Goal: Task Accomplishment & Management: Use online tool/utility

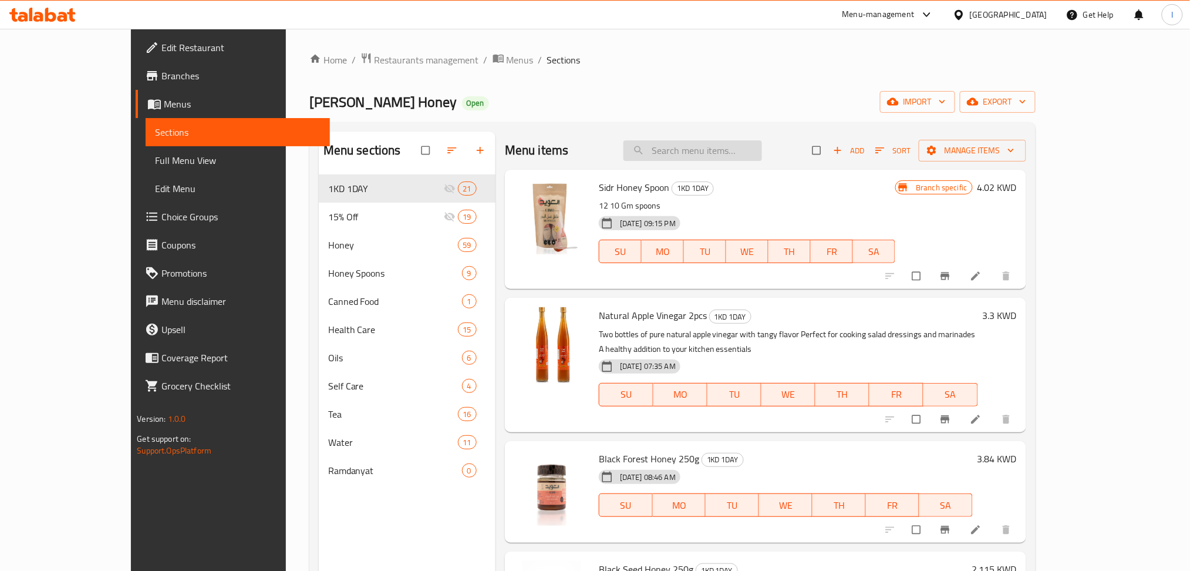
click at [734, 148] on input "search" at bounding box center [693, 150] width 139 height 21
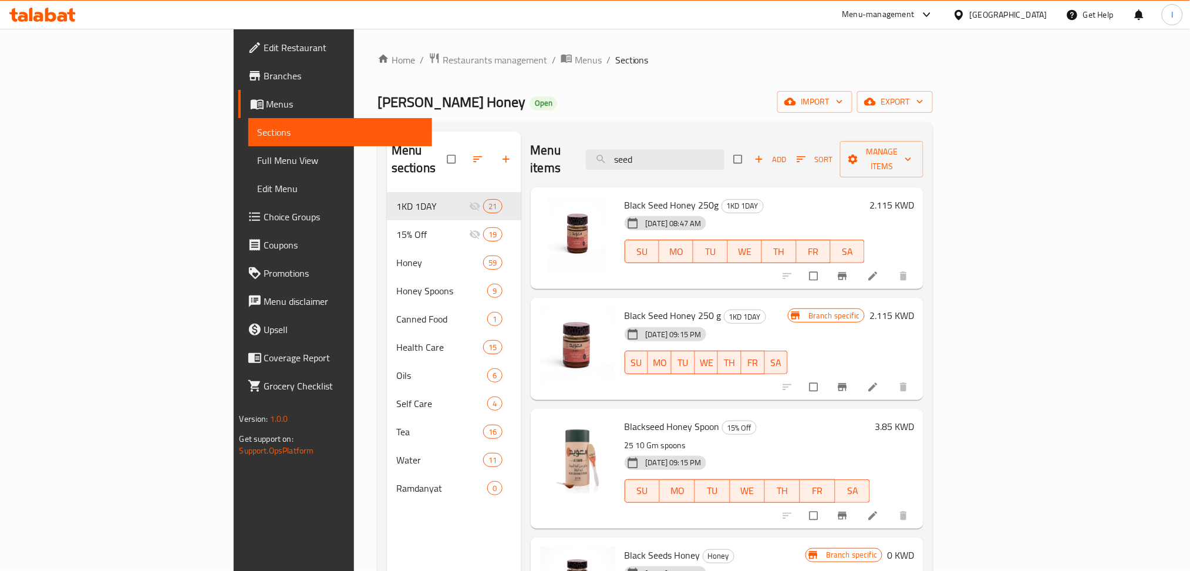
type input "seed"
click at [879, 270] on icon at bounding box center [873, 276] width 12 height 12
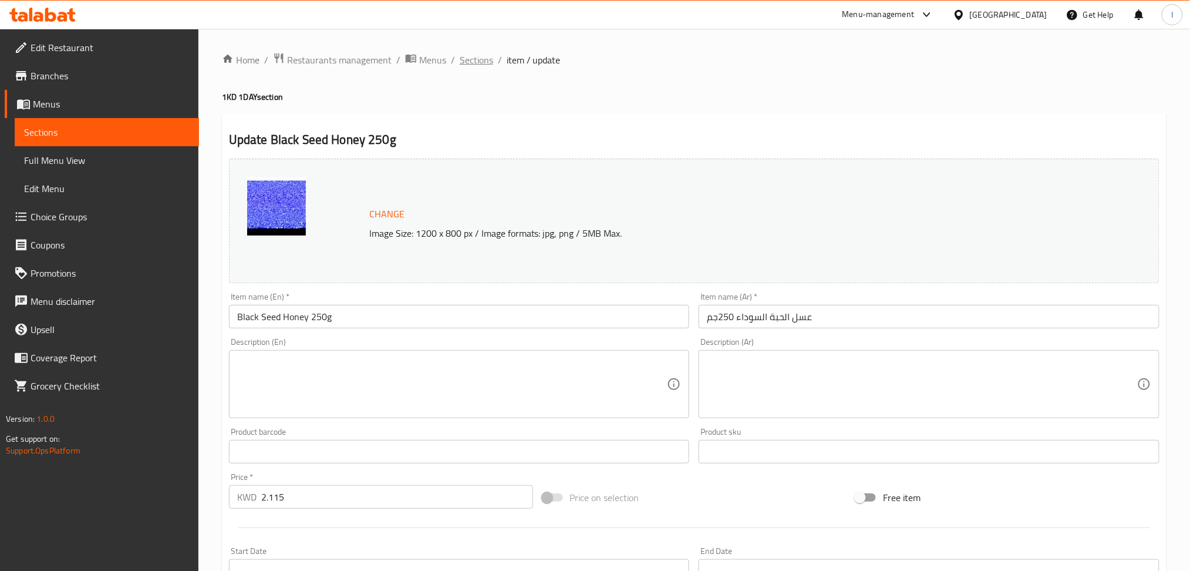
click at [469, 63] on span "Sections" at bounding box center [476, 60] width 33 height 14
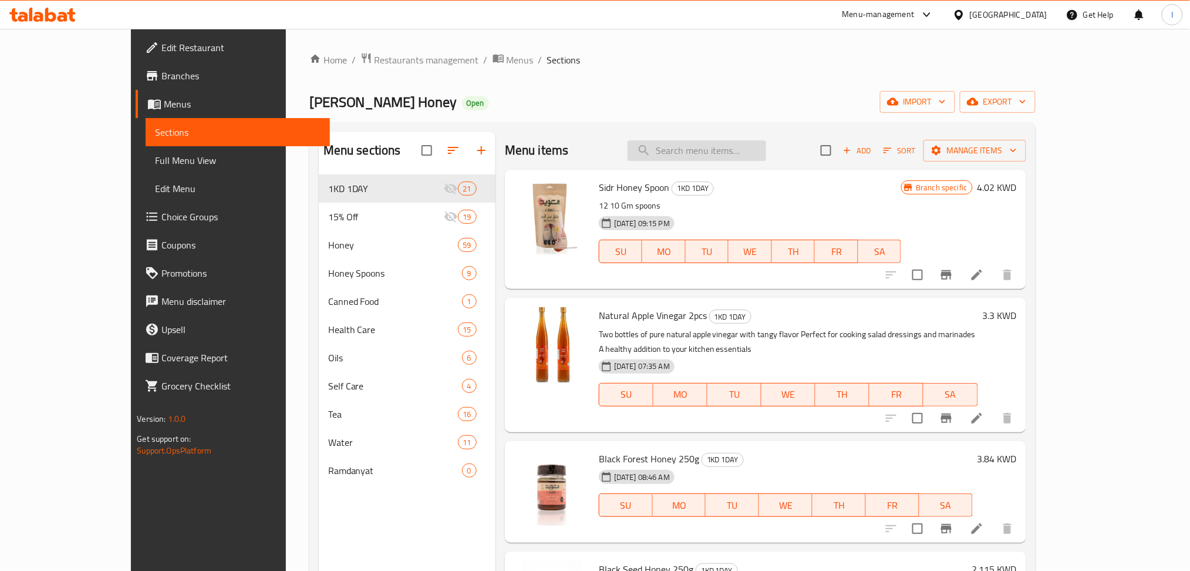
click at [741, 149] on input "search" at bounding box center [697, 150] width 139 height 21
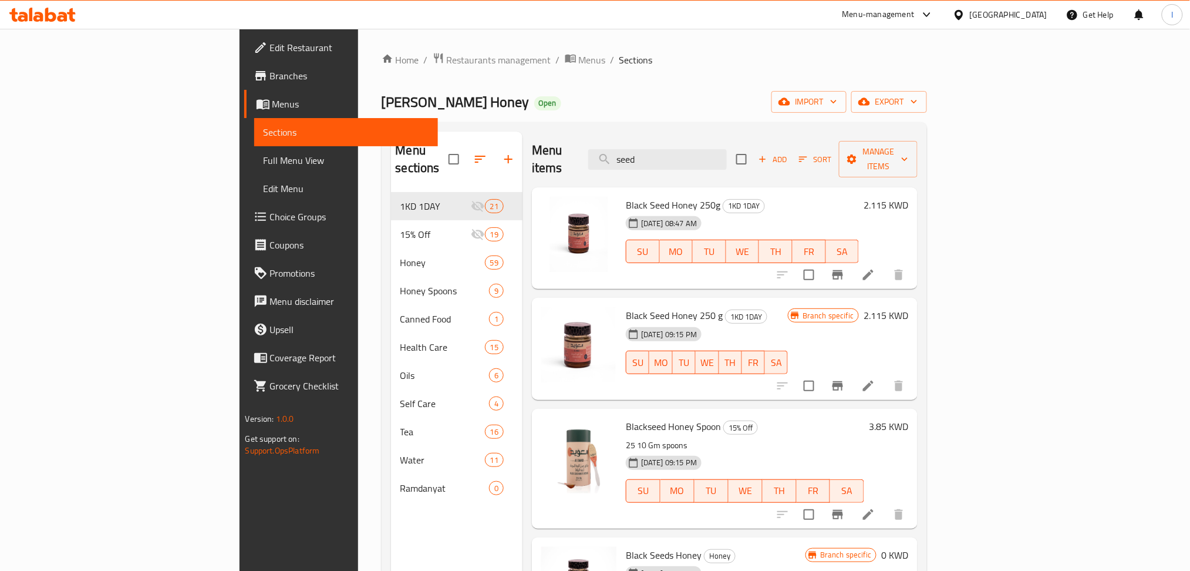
type input "seed"
click at [885, 375] on li at bounding box center [868, 385] width 33 height 21
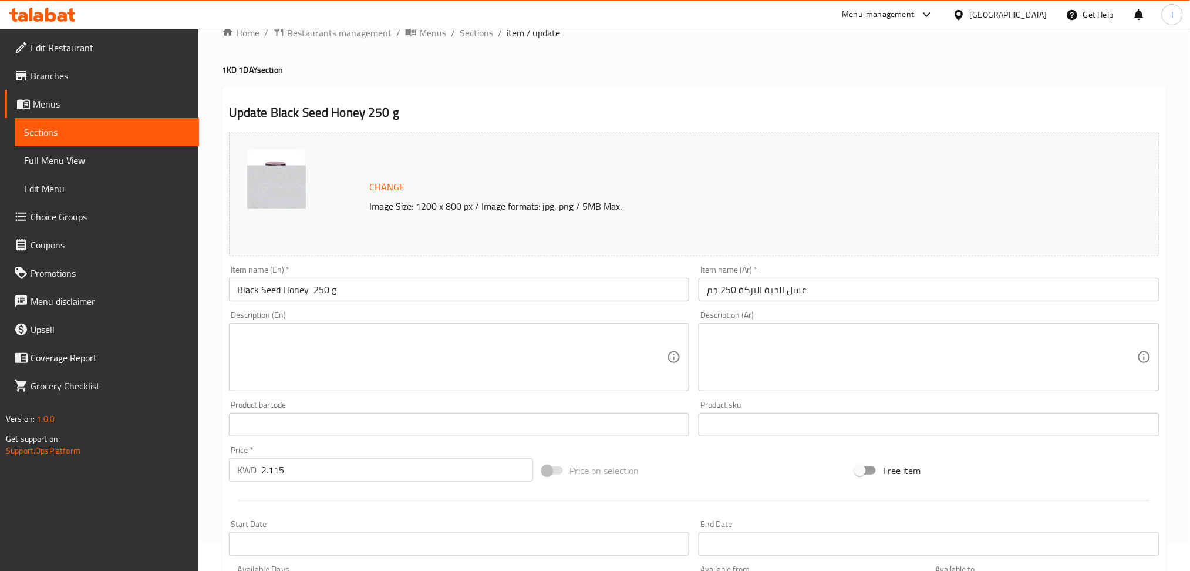
scroll to position [29, 0]
click at [478, 34] on span "Sections" at bounding box center [476, 31] width 33 height 14
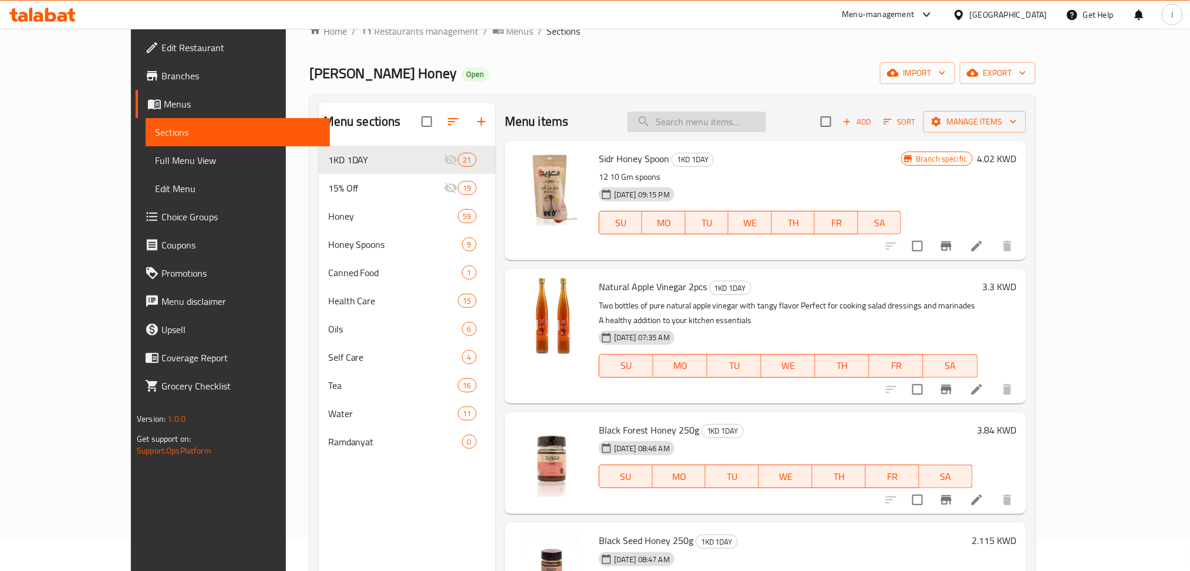
click at [744, 120] on input "search" at bounding box center [697, 122] width 139 height 21
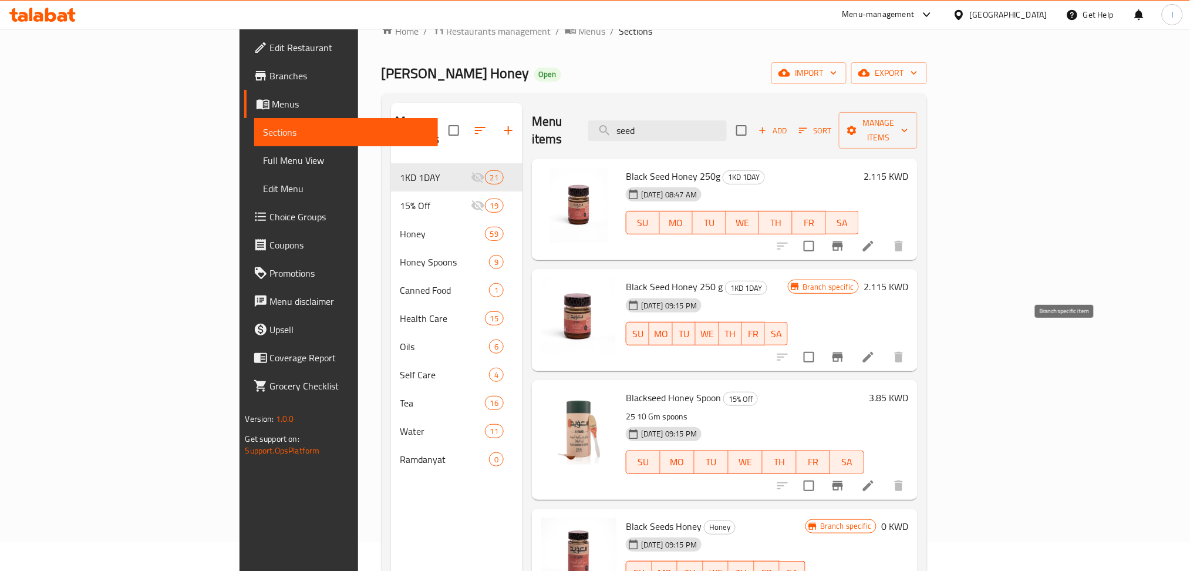
type input "seed"
click at [874, 352] on icon at bounding box center [868, 357] width 11 height 11
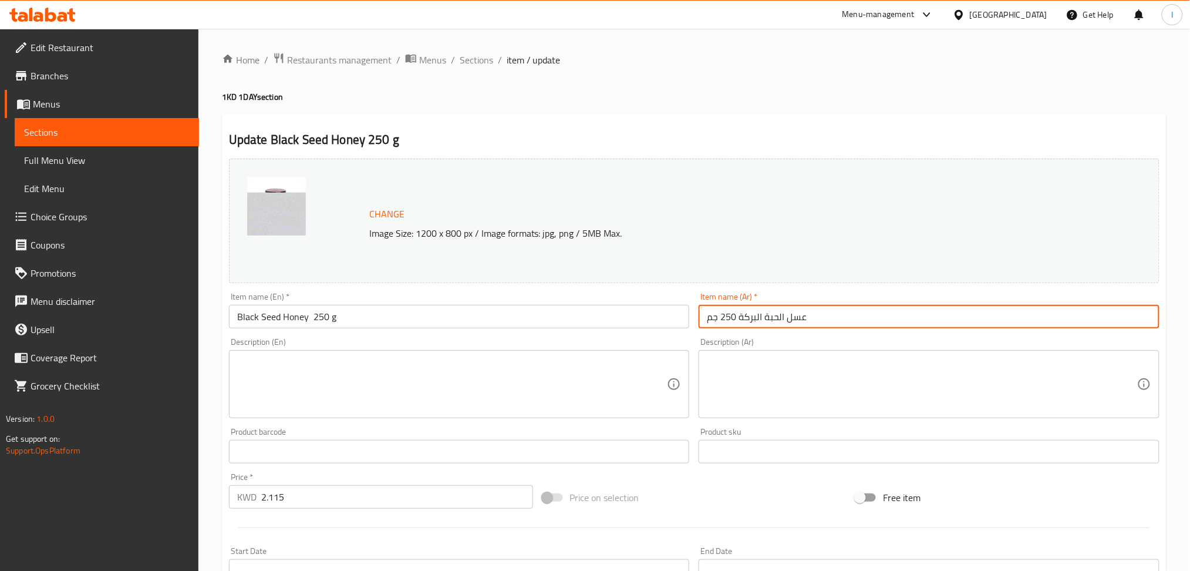
drag, startPoint x: 628, startPoint y: 314, endPoint x: 606, endPoint y: 314, distance: 22.3
click at [606, 314] on div "Change Image Size: 1200 x 800 px / Image formats: jpg, png / 5MB Max. Item name…" at bounding box center [694, 415] width 940 height 523
paste input "وداء 250جم"
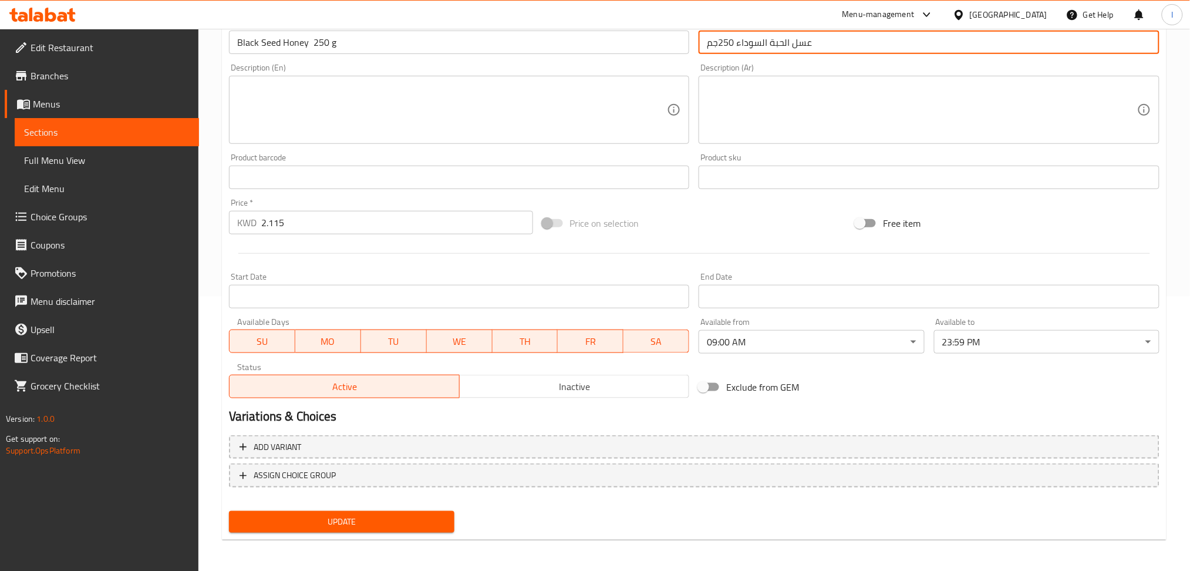
type input "عسل الحبة السوداء 250جم"
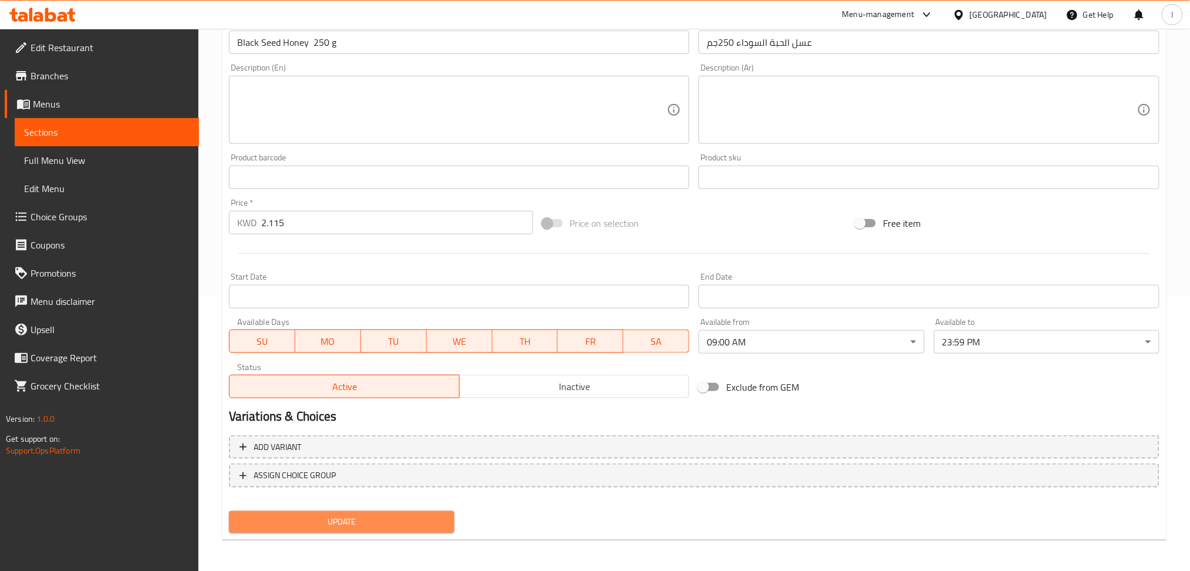
click at [355, 518] on span "Update" at bounding box center [341, 521] width 207 height 15
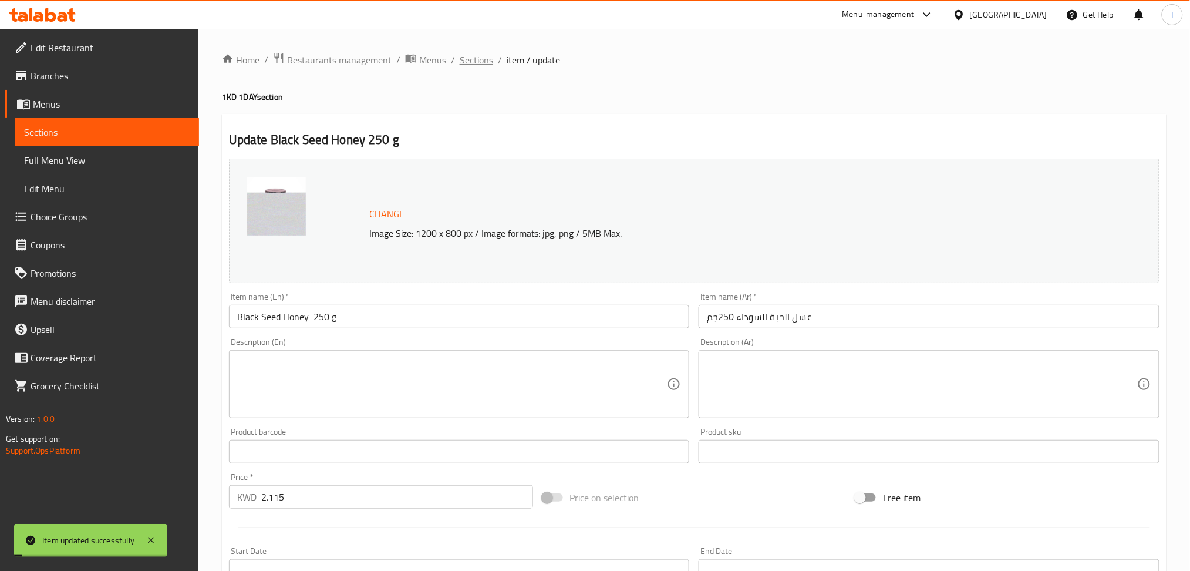
click at [473, 59] on span "Sections" at bounding box center [476, 60] width 33 height 14
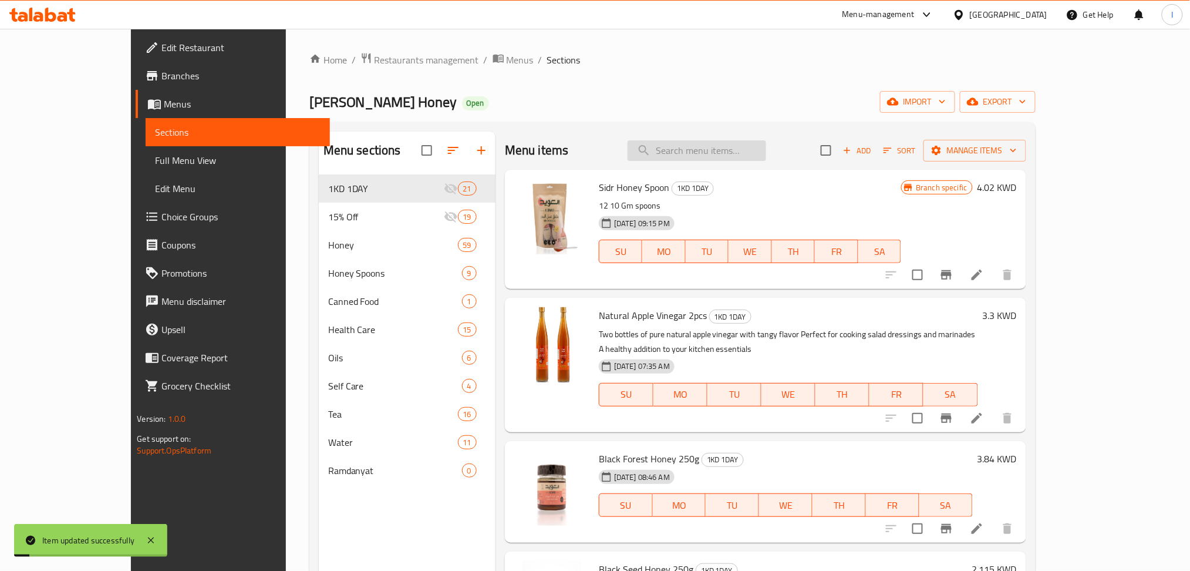
click at [732, 149] on input "search" at bounding box center [697, 150] width 139 height 21
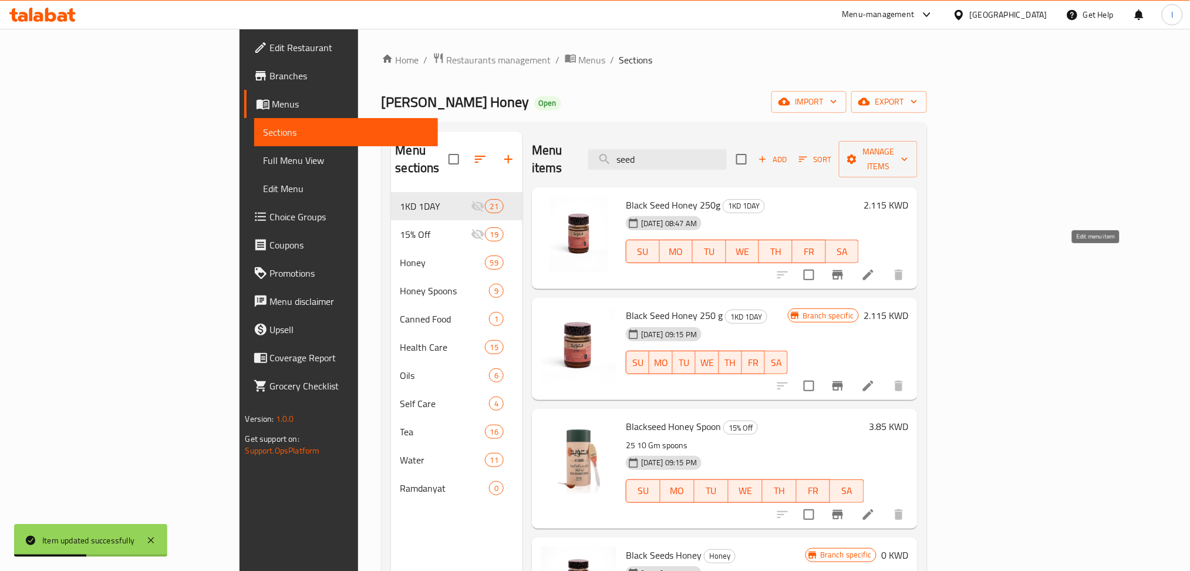
type input "seed"
click at [876, 268] on icon at bounding box center [869, 275] width 14 height 14
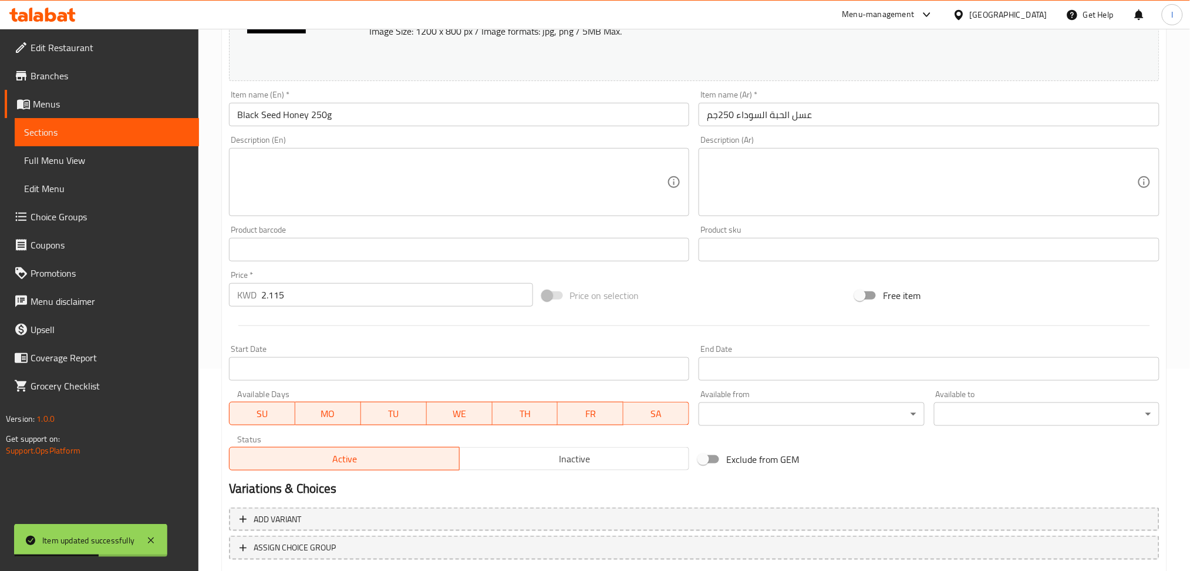
scroll to position [274, 0]
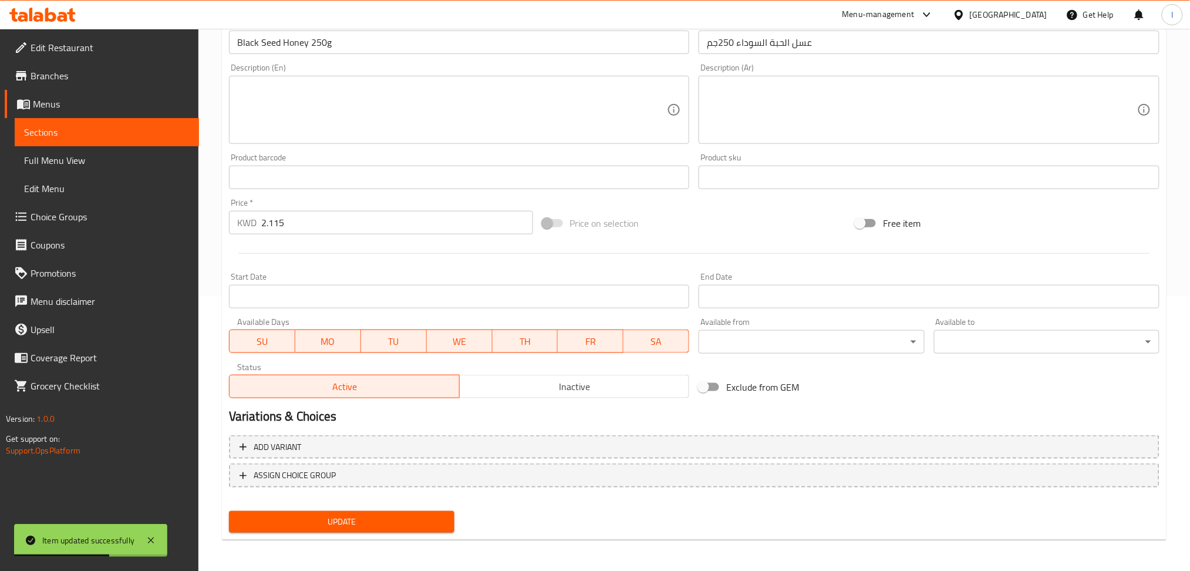
drag, startPoint x: 553, startPoint y: 400, endPoint x: 561, endPoint y: 387, distance: 15.3
click at [557, 398] on div "Status Active Inactive" at bounding box center [459, 380] width 470 height 45
click at [563, 385] on span "Inactive" at bounding box center [575, 386] width 221 height 17
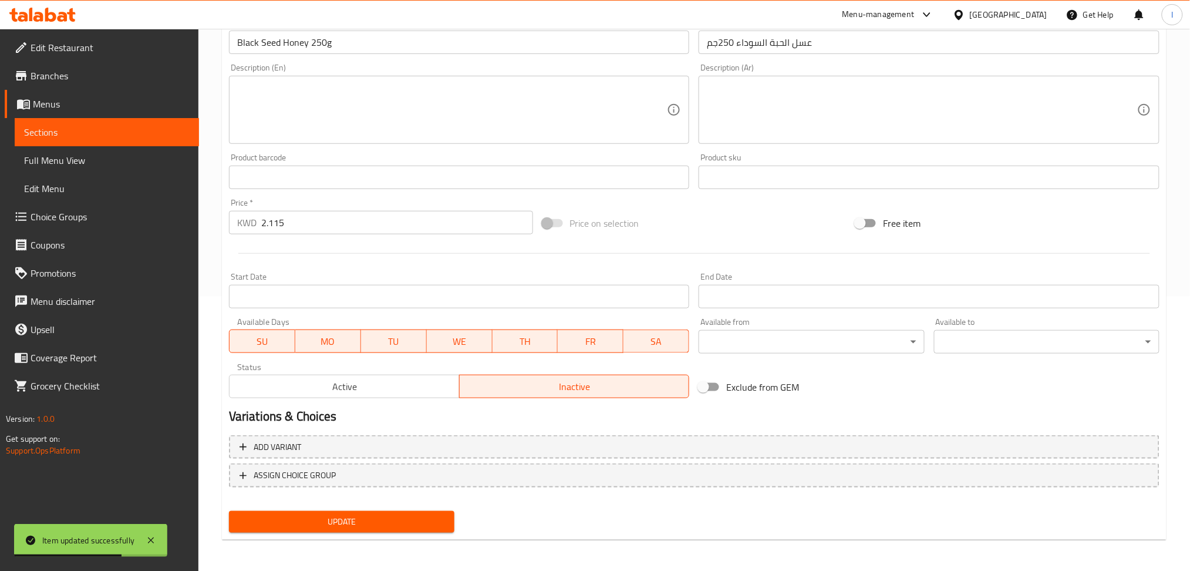
click at [417, 525] on span "Update" at bounding box center [341, 521] width 207 height 15
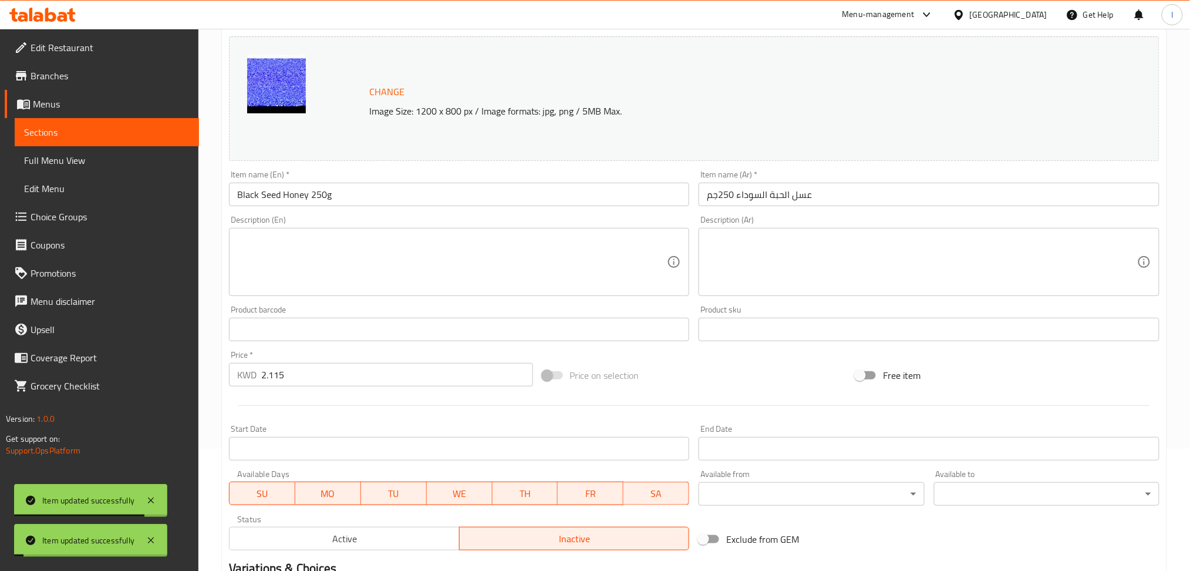
scroll to position [0, 0]
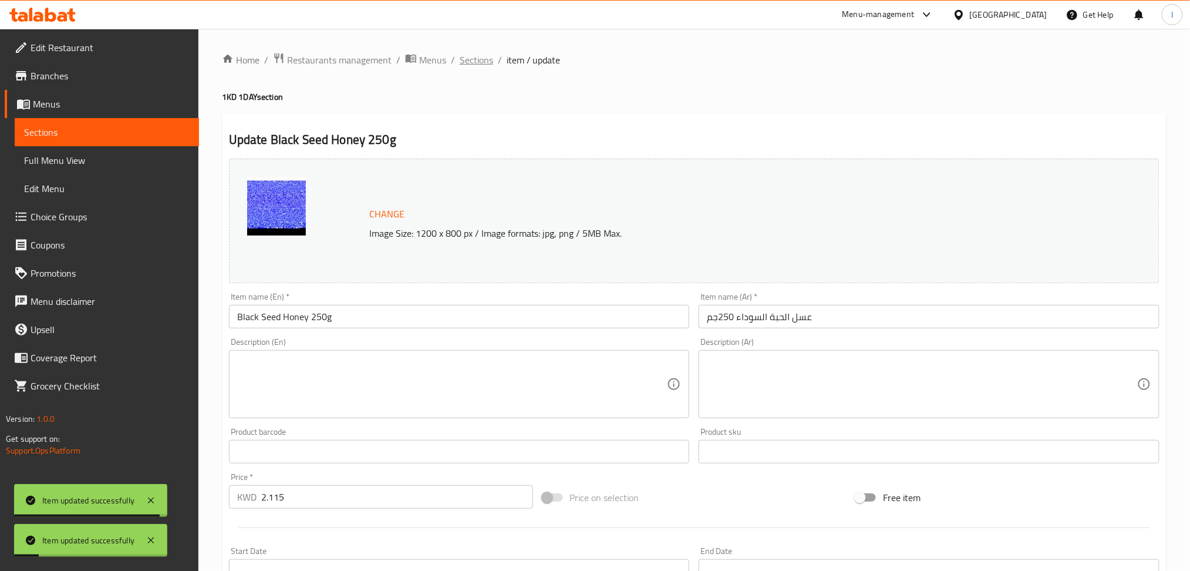
click at [476, 58] on span "Sections" at bounding box center [476, 60] width 33 height 14
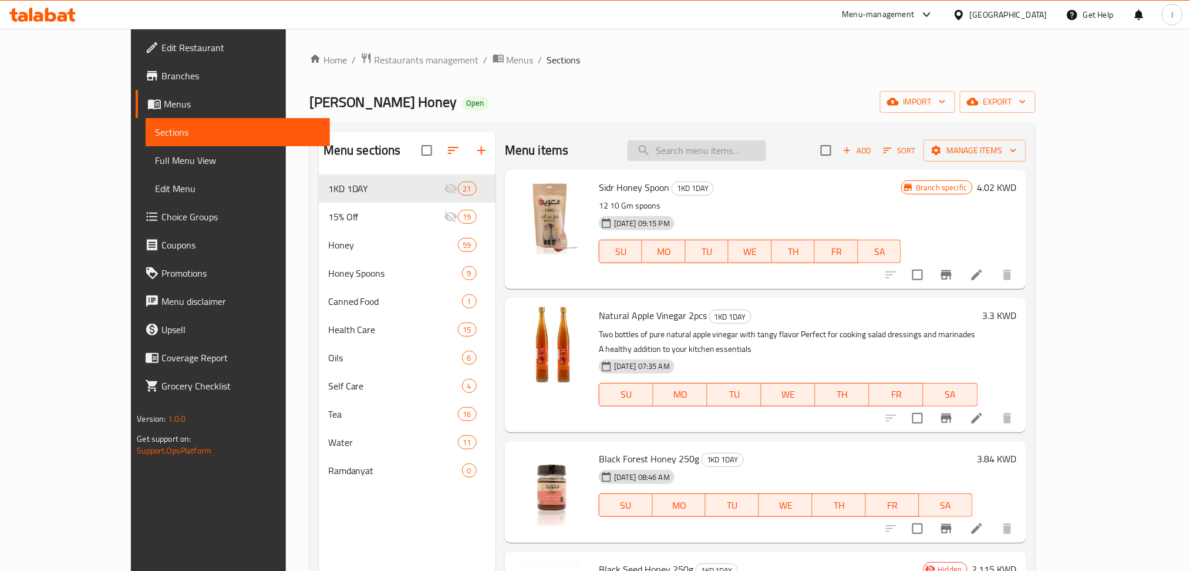
click at [705, 140] on input "search" at bounding box center [697, 150] width 139 height 21
paste input "Kids Honey (2) 250g"
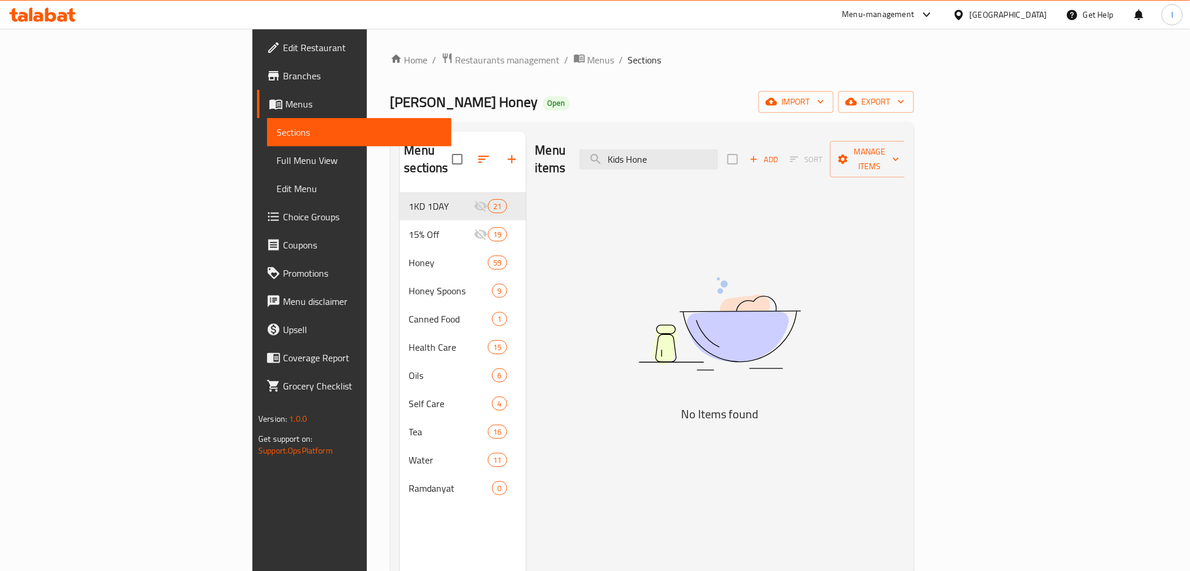
drag, startPoint x: 782, startPoint y: 149, endPoint x: 655, endPoint y: 144, distance: 126.9
type input "Kids Hone"
drag, startPoint x: 655, startPoint y: 144, endPoint x: 994, endPoint y: 145, distance: 338.9
click at [780, 153] on span "Add" at bounding box center [764, 160] width 32 height 14
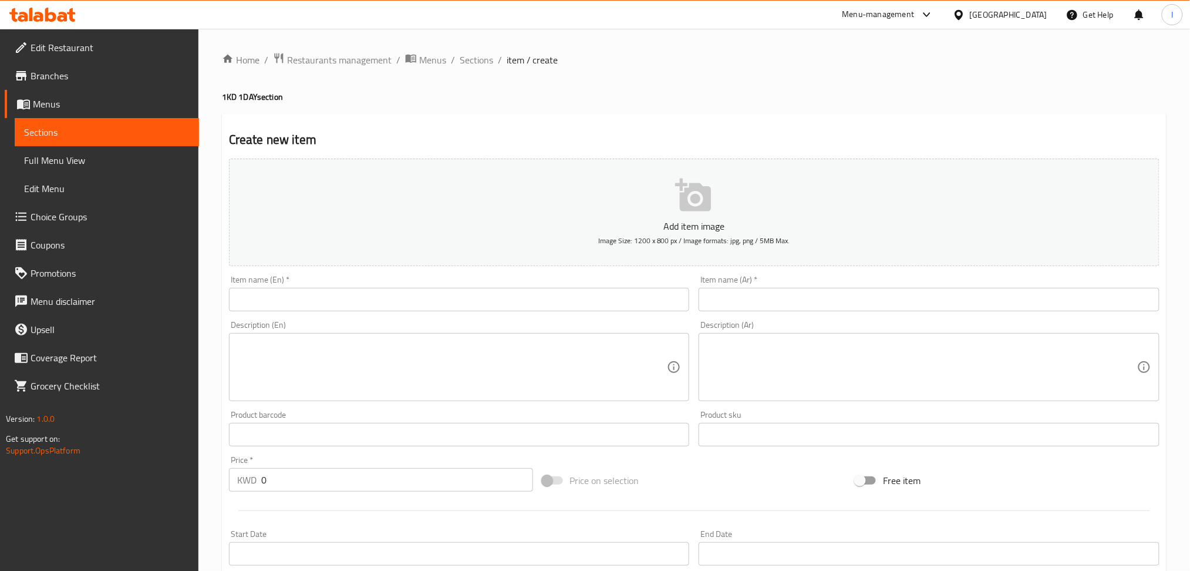
click at [324, 295] on input "text" at bounding box center [459, 299] width 461 height 23
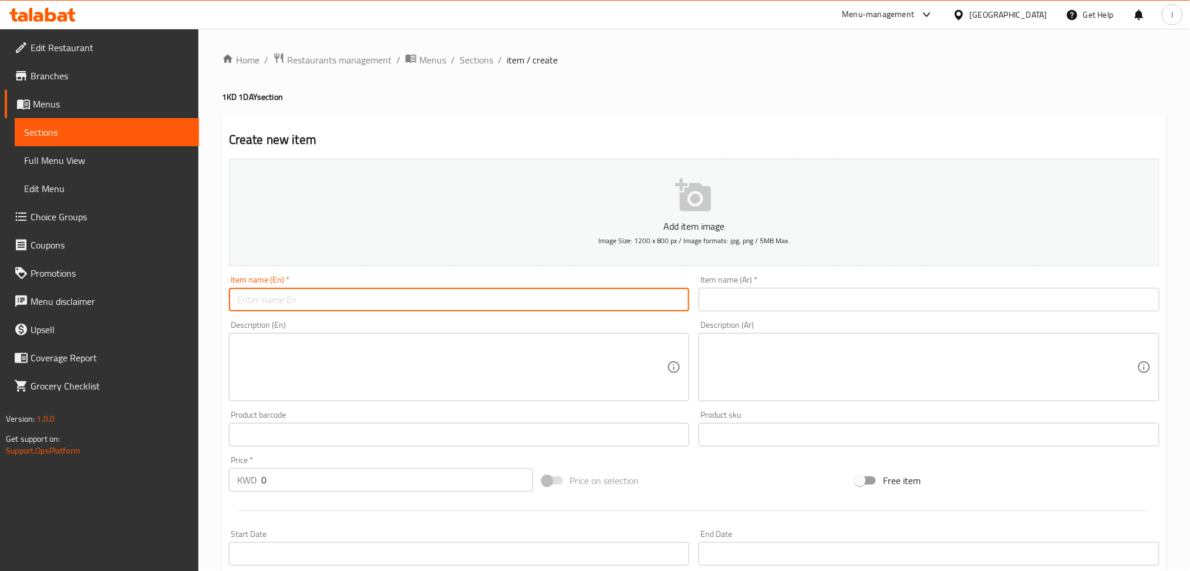
paste input "Kids Honey (2) 250g"
type input "Kids Honey (2) 250g"
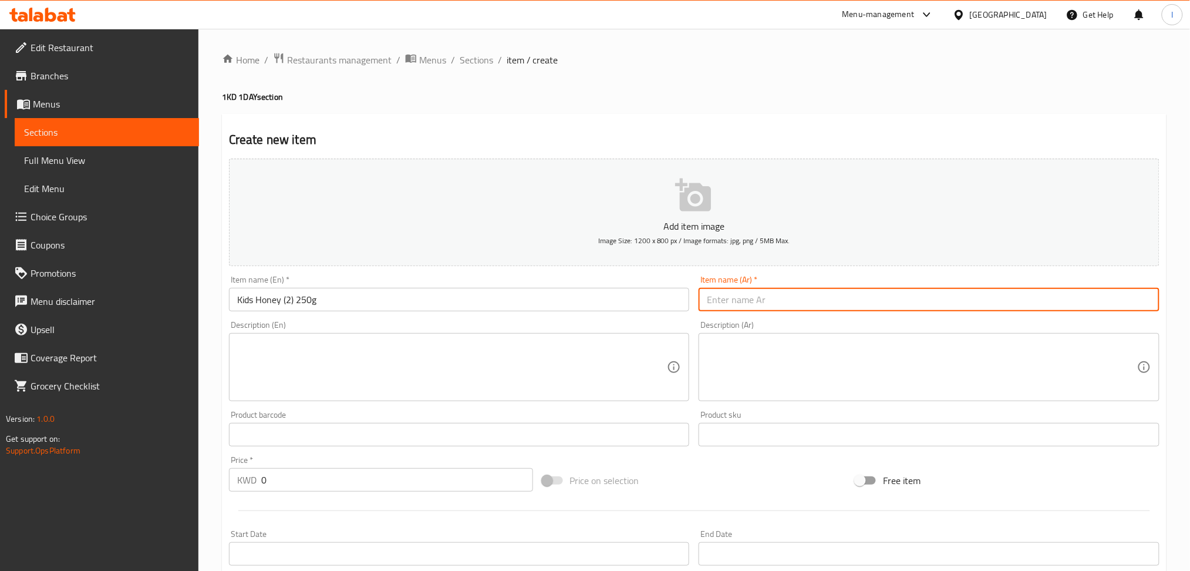
click at [813, 304] on input "text" at bounding box center [929, 299] width 461 height 23
paste input "عسل اطفال (2) 250 جم"
type input "عسل اطفال (2) 250 جم"
click at [705, 210] on icon "button" at bounding box center [693, 195] width 36 height 33
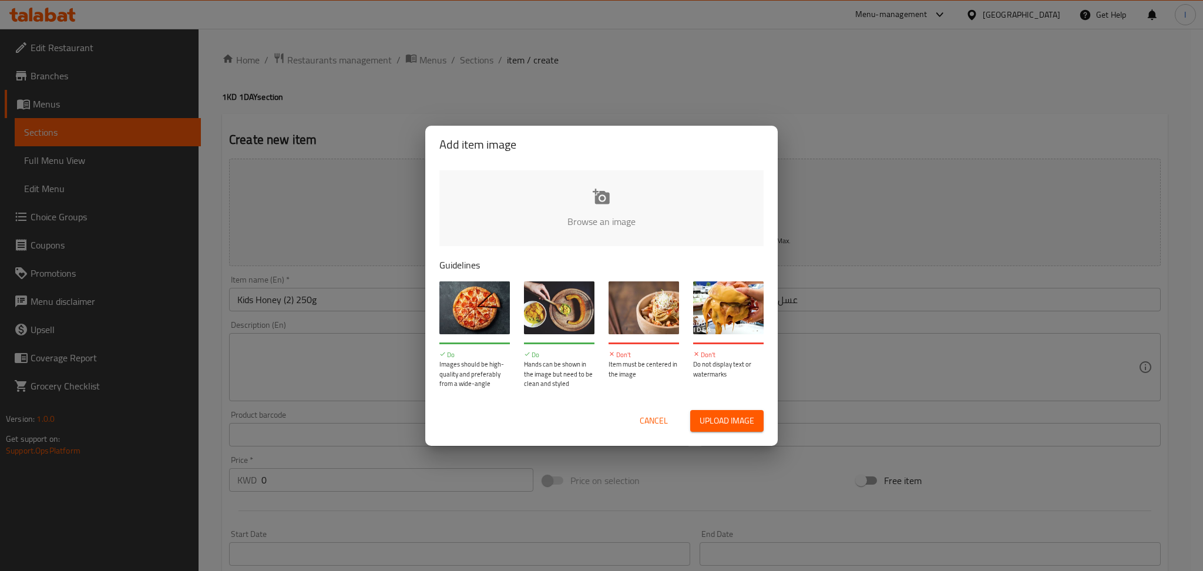
click at [604, 221] on input "file" at bounding box center [998, 225] width 1118 height 110
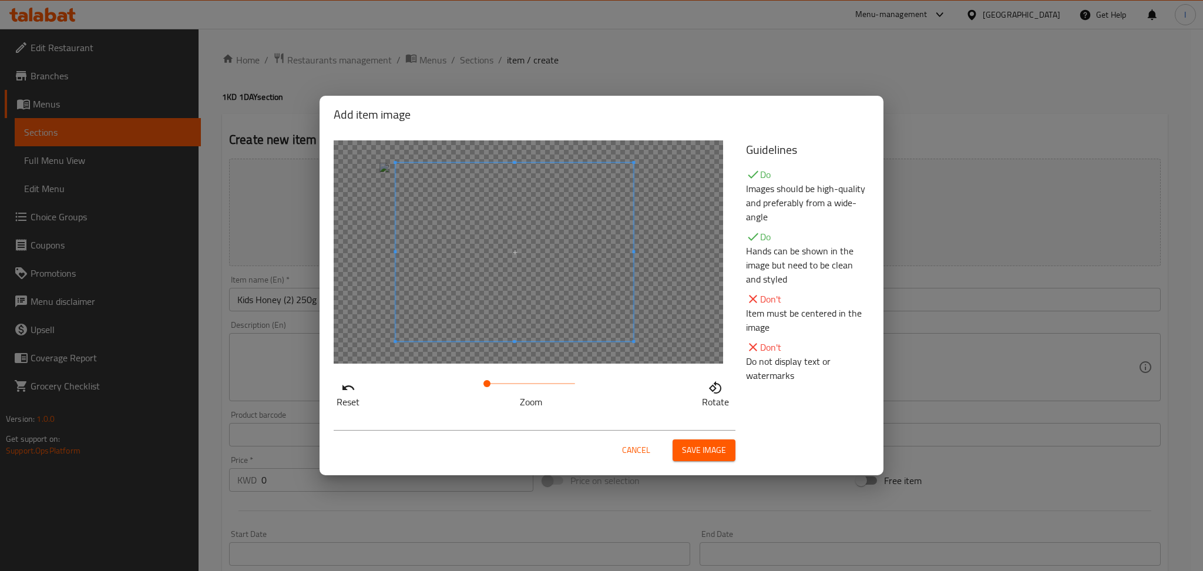
click at [546, 263] on span at bounding box center [514, 252] width 238 height 179
click at [714, 449] on span "Save image" at bounding box center [704, 450] width 44 height 15
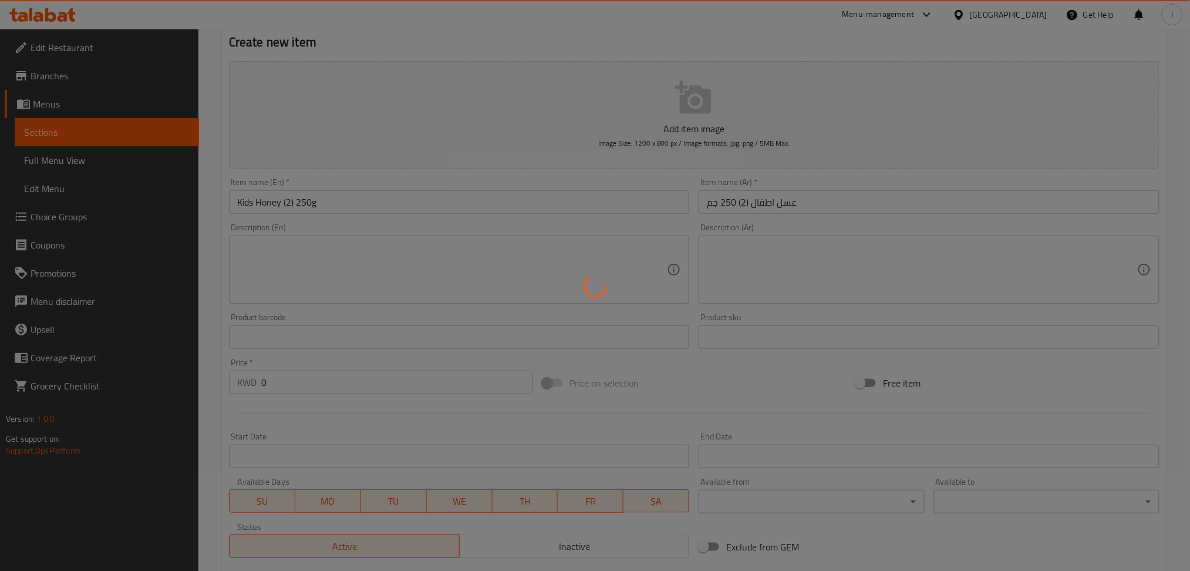
scroll to position [235, 0]
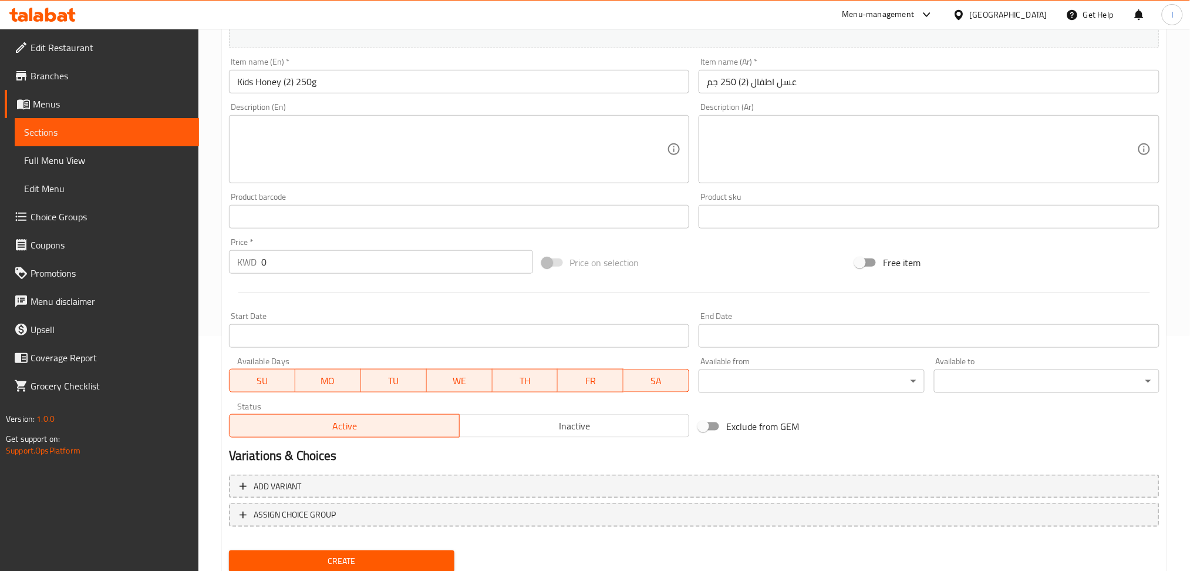
drag, startPoint x: 220, startPoint y: 262, endPoint x: 191, endPoint y: 248, distance: 32.0
click at [191, 249] on div "Edit Restaurant Branches Menus Sections Full Menu View Edit Menu Choice Groups …" at bounding box center [595, 203] width 1190 height 818
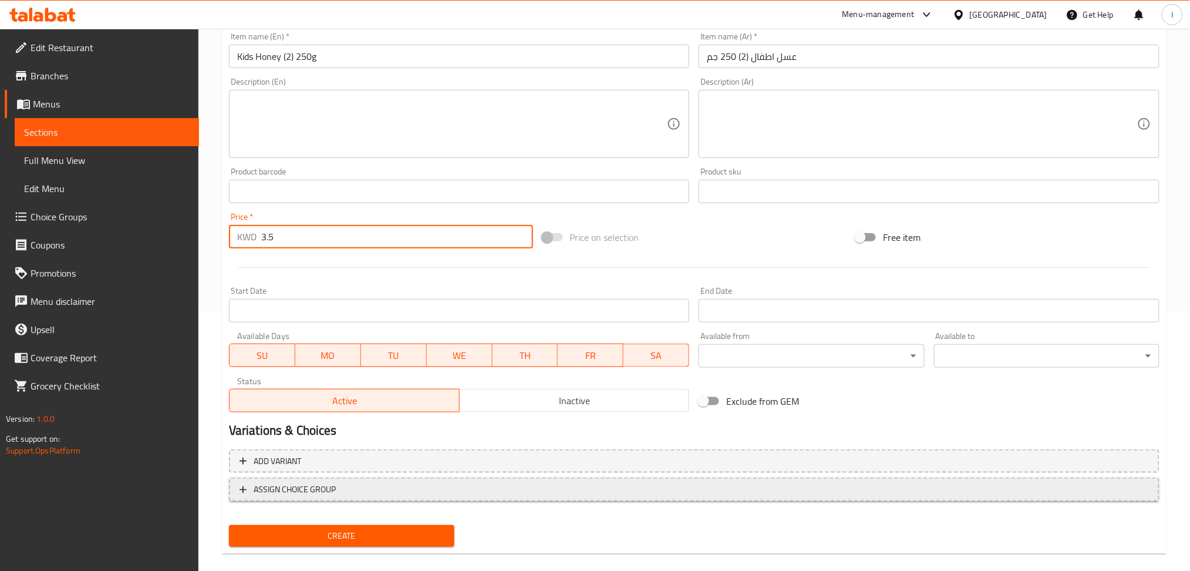
scroll to position [274, 0]
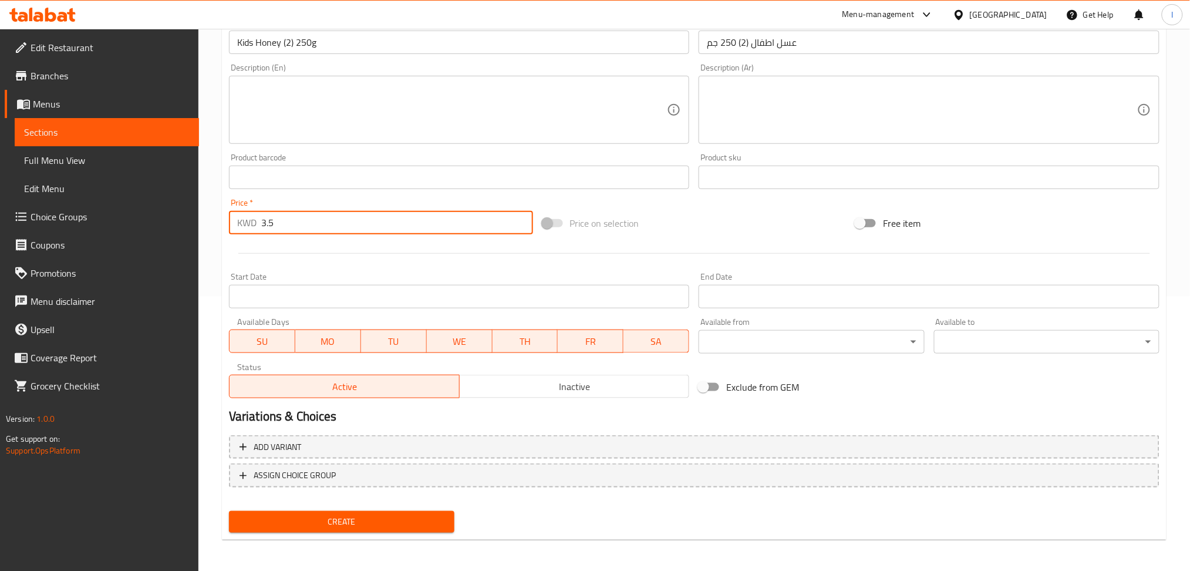
type input "3.5"
click at [374, 519] on span "Create" at bounding box center [341, 521] width 207 height 15
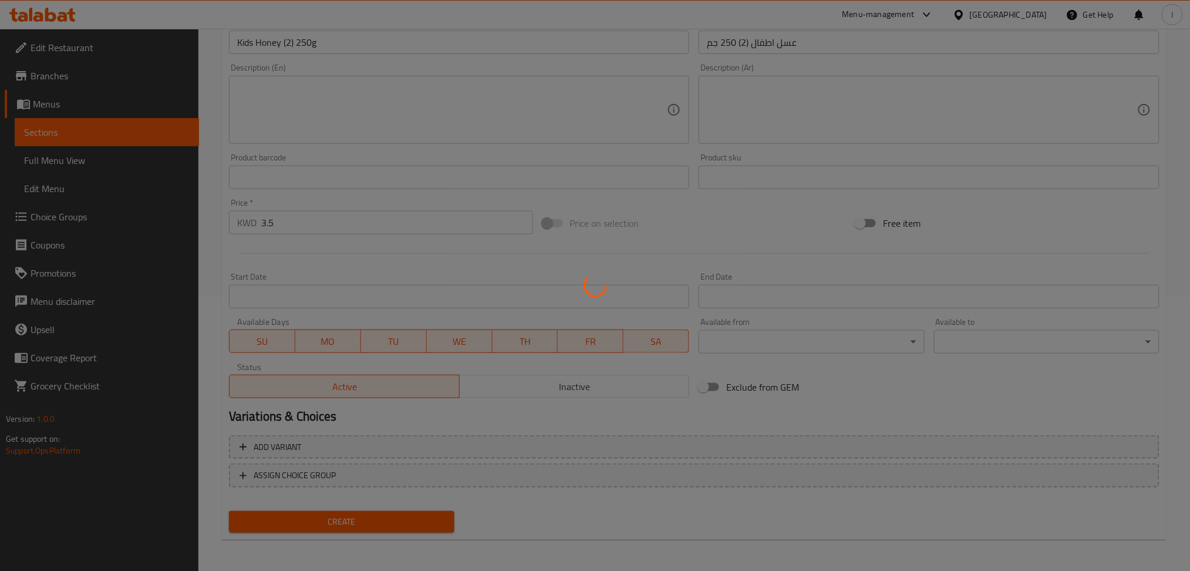
type input "0"
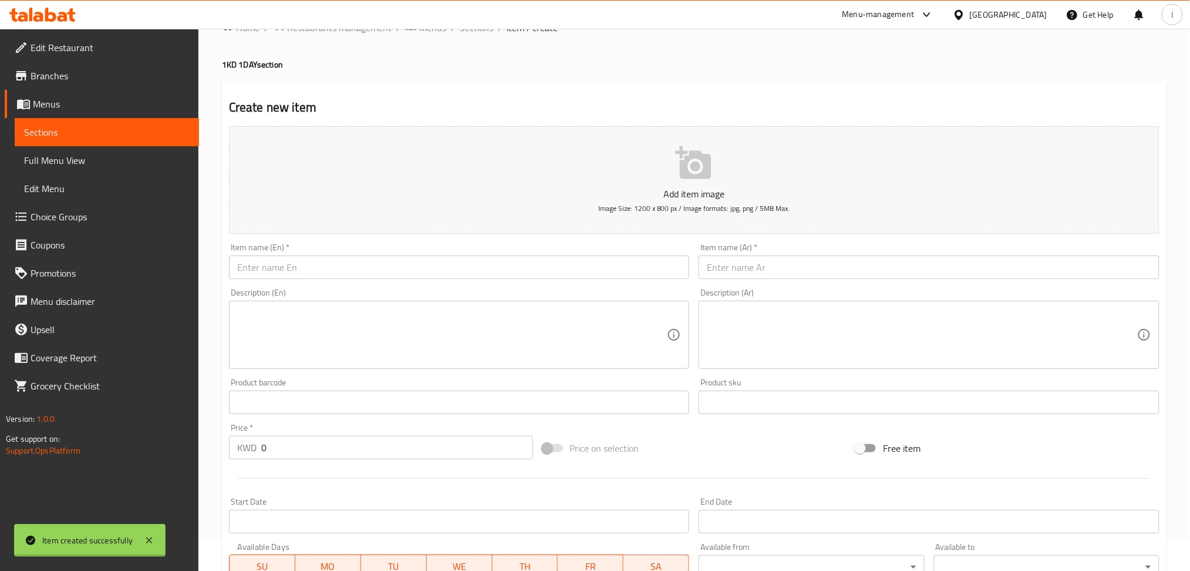
scroll to position [0, 0]
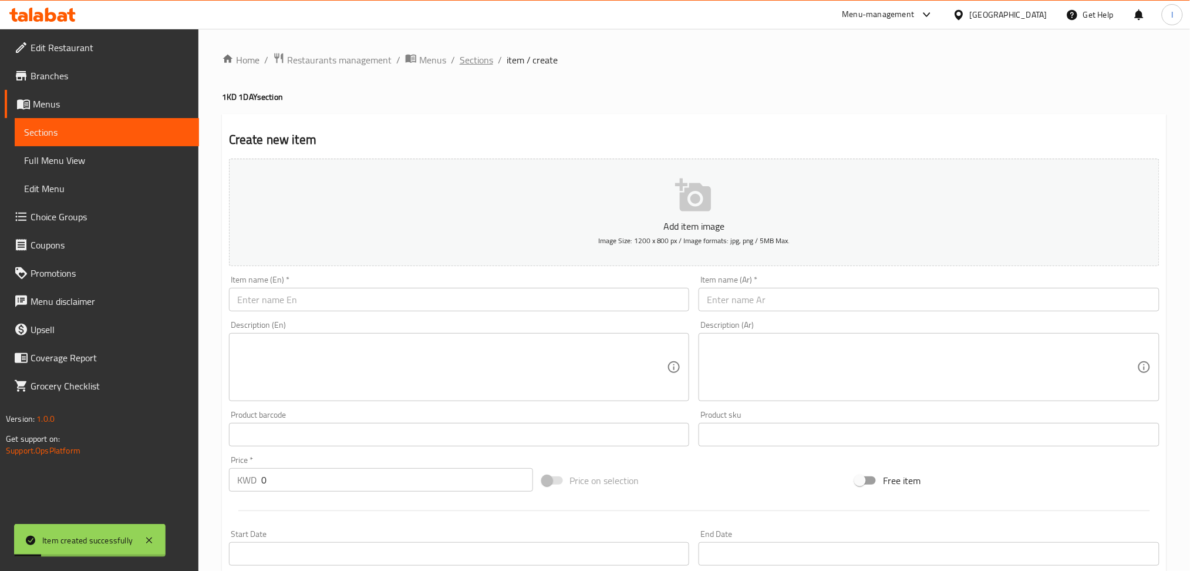
click at [473, 56] on span "Sections" at bounding box center [476, 60] width 33 height 14
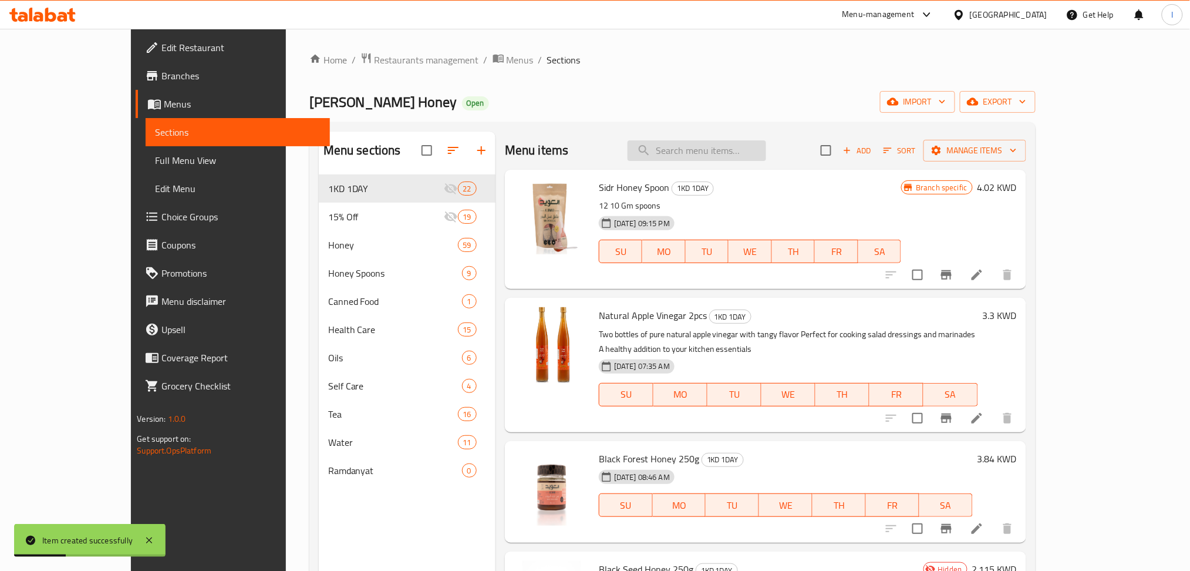
click at [718, 149] on input "search" at bounding box center [697, 150] width 139 height 21
paste input "Kids Honey (2) 250g"
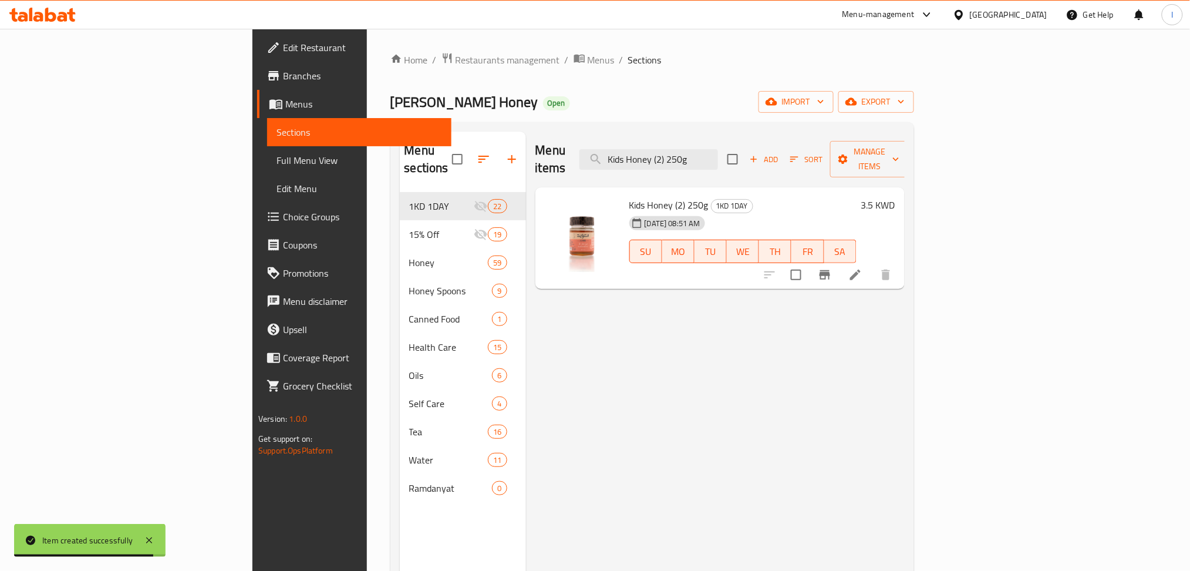
drag, startPoint x: 795, startPoint y: 146, endPoint x: 538, endPoint y: 116, distance: 258.9
click at [539, 116] on div "Home / Restaurants management / Menus / Sections [PERSON_NAME] Honey Open impor…" at bounding box center [653, 382] width 524 height 660
type input "d"
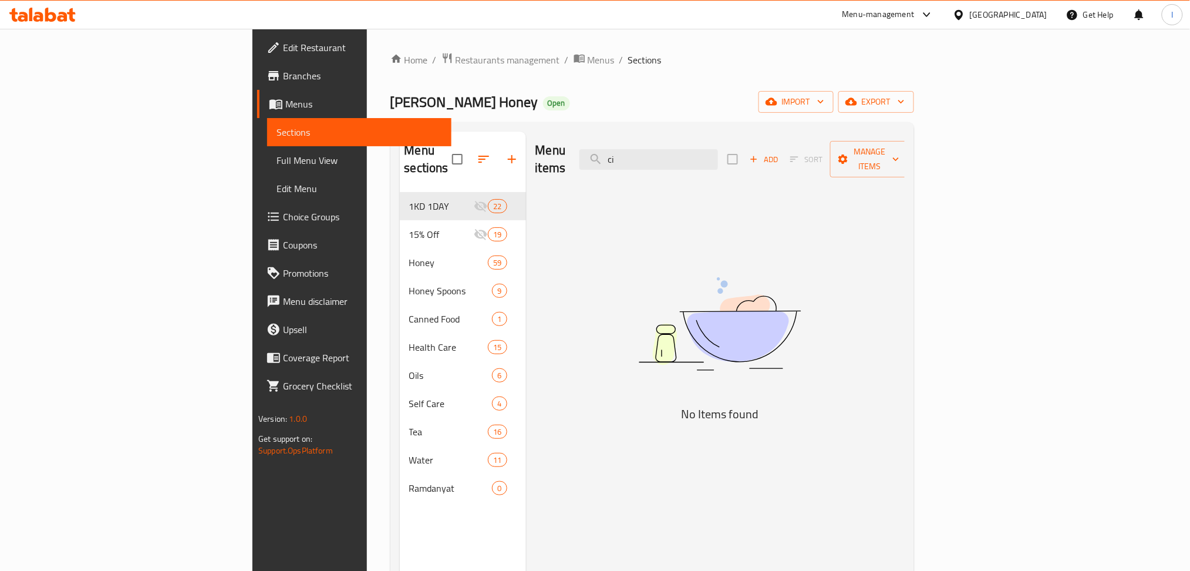
type input "c"
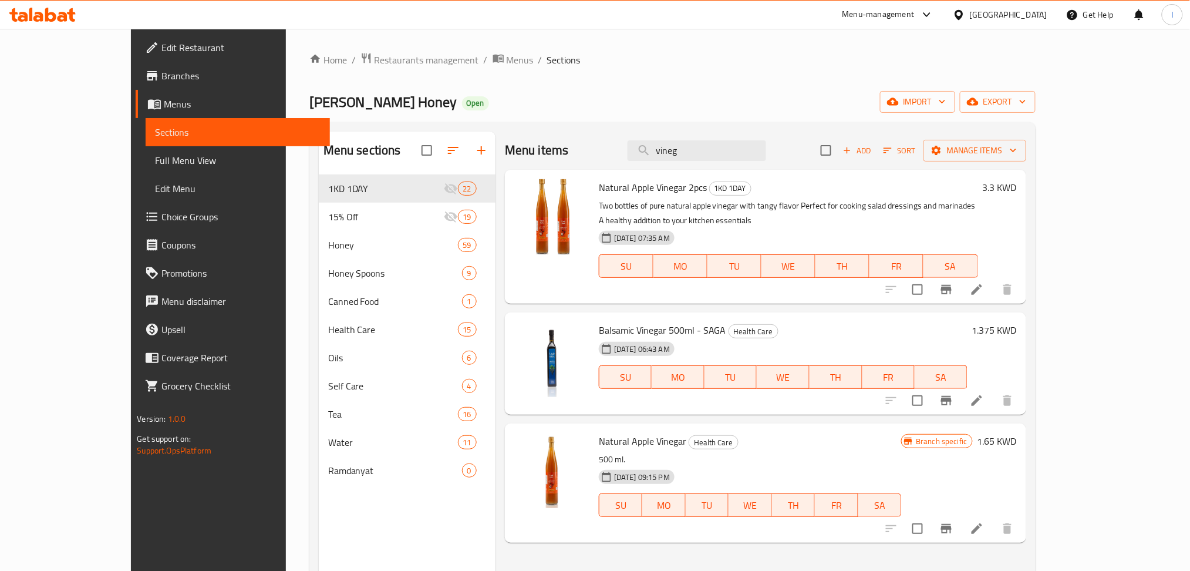
type input "vineg"
click at [984, 282] on icon at bounding box center [977, 289] width 14 height 14
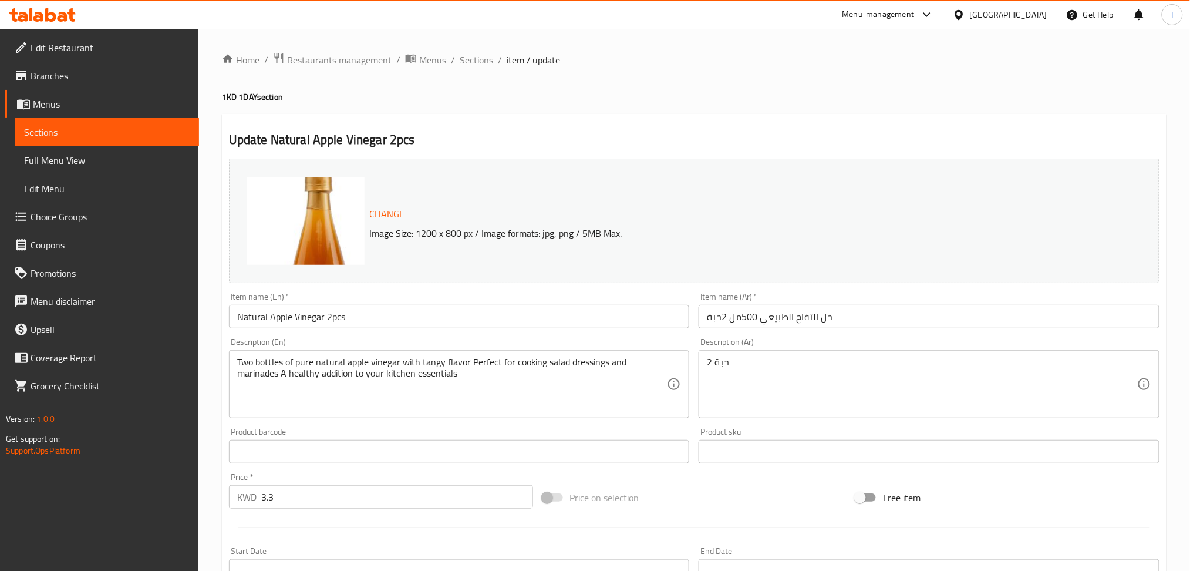
click at [403, 318] on input "Natural Apple Vinegar 2pcs" at bounding box center [459, 316] width 461 height 23
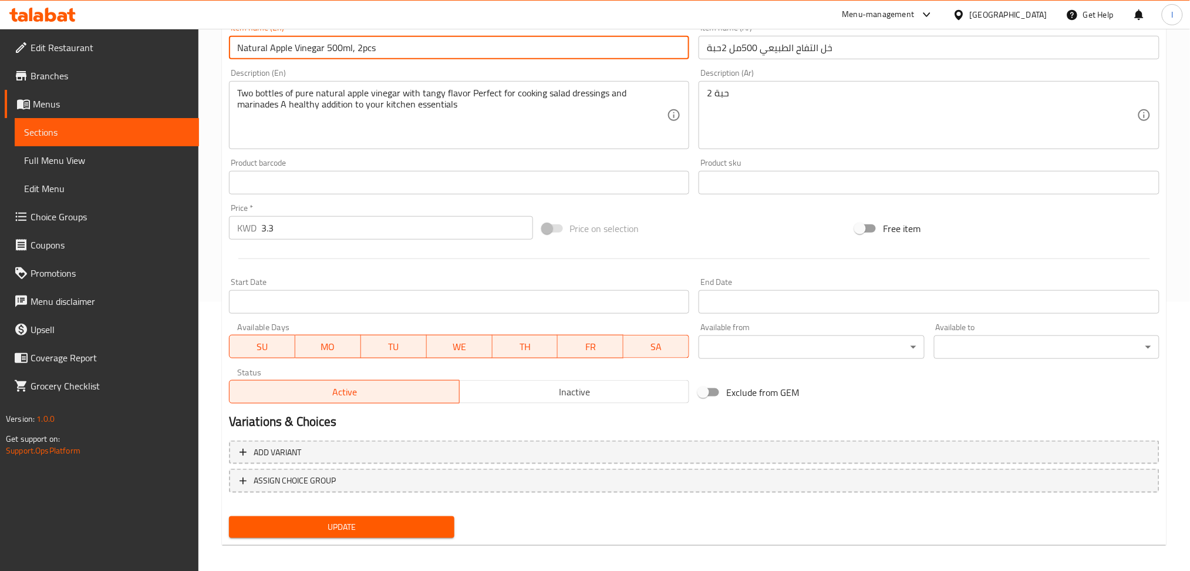
scroll to position [274, 0]
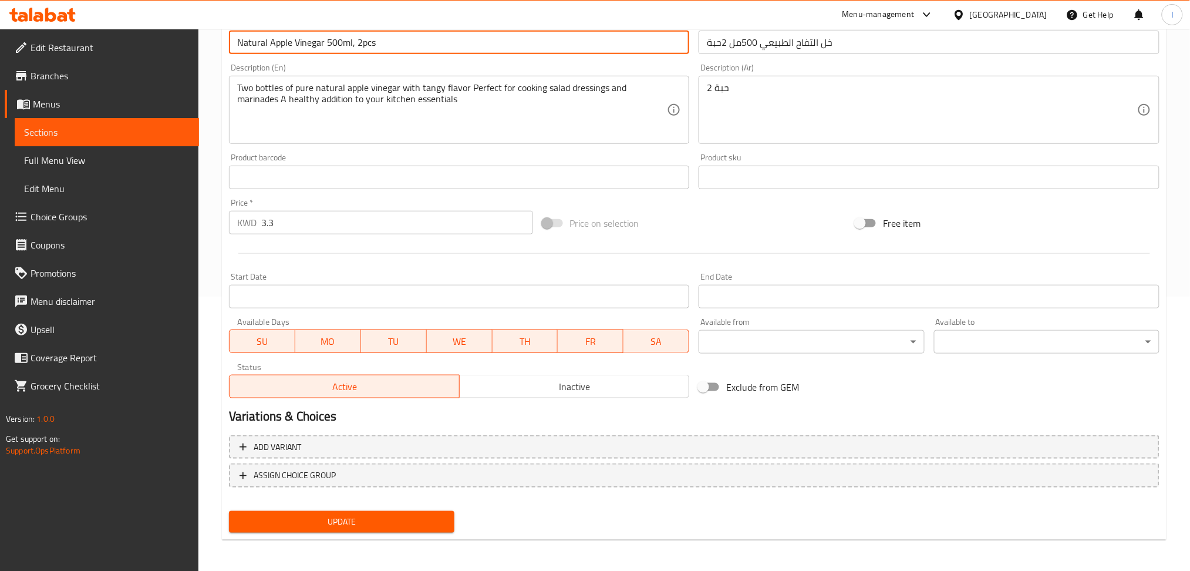
type input "Natural Apple Vinegar 500ml, 2pcs"
click at [366, 521] on span "Update" at bounding box center [341, 521] width 207 height 15
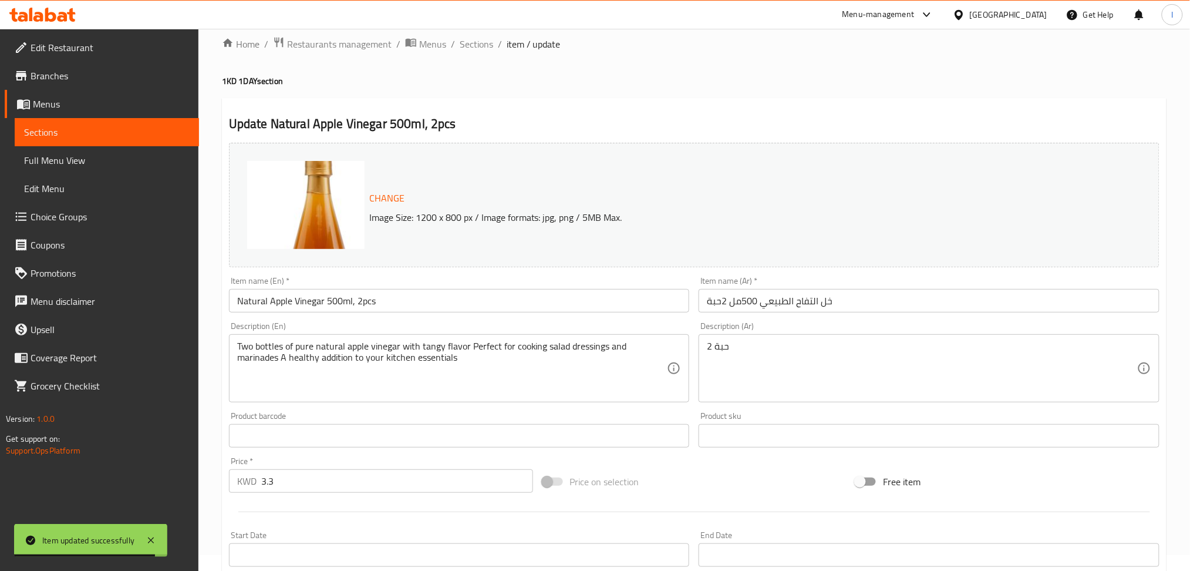
scroll to position [0, 0]
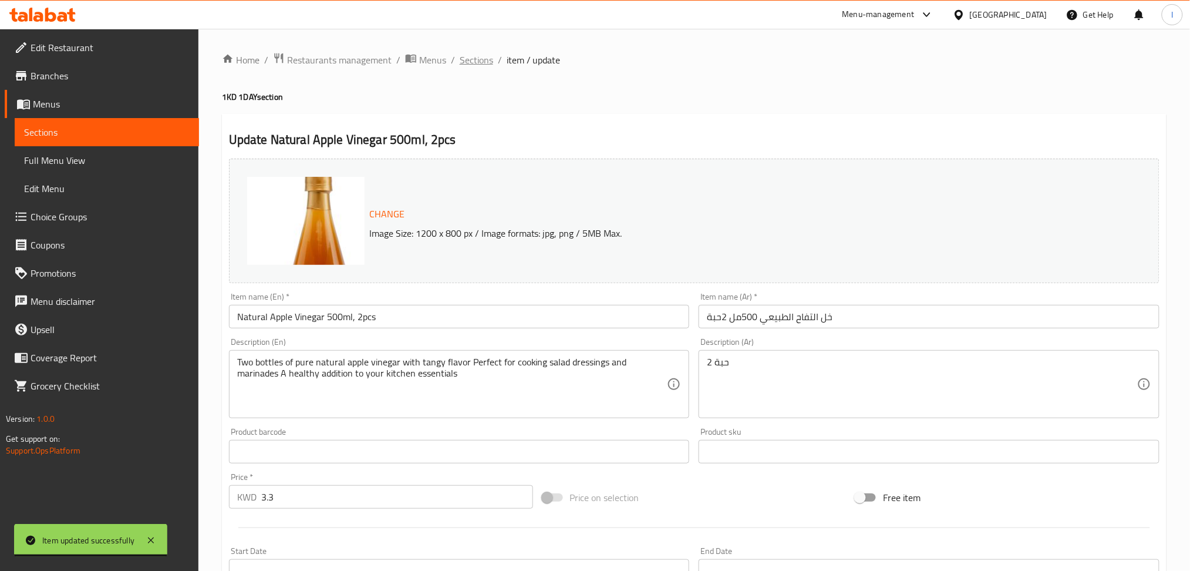
click at [477, 62] on span "Sections" at bounding box center [476, 60] width 33 height 14
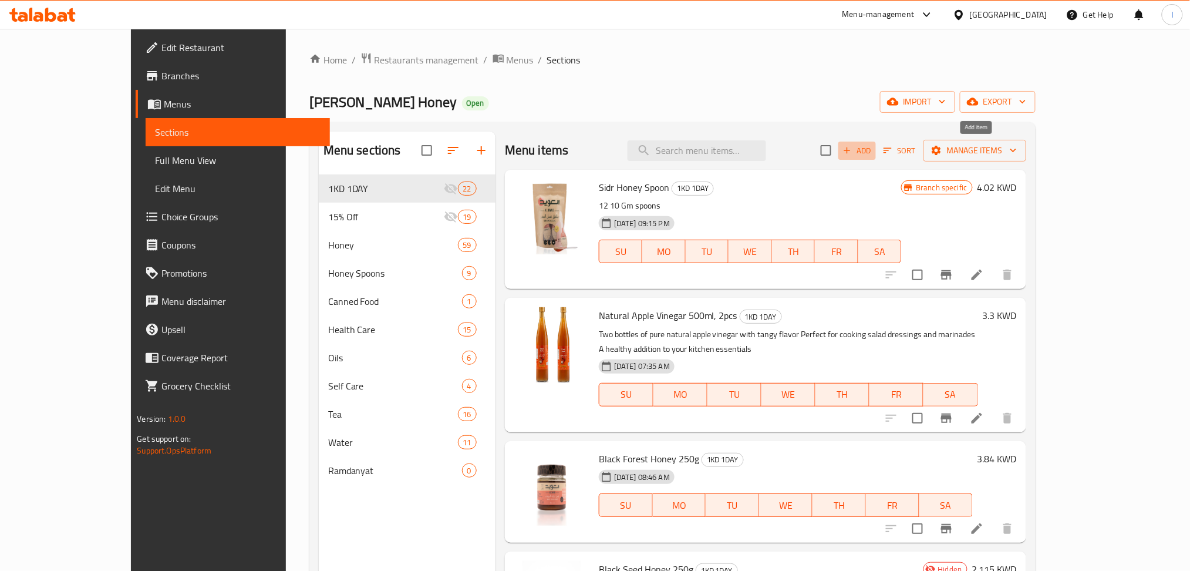
click at [873, 149] on span "Add" at bounding box center [858, 151] width 32 height 14
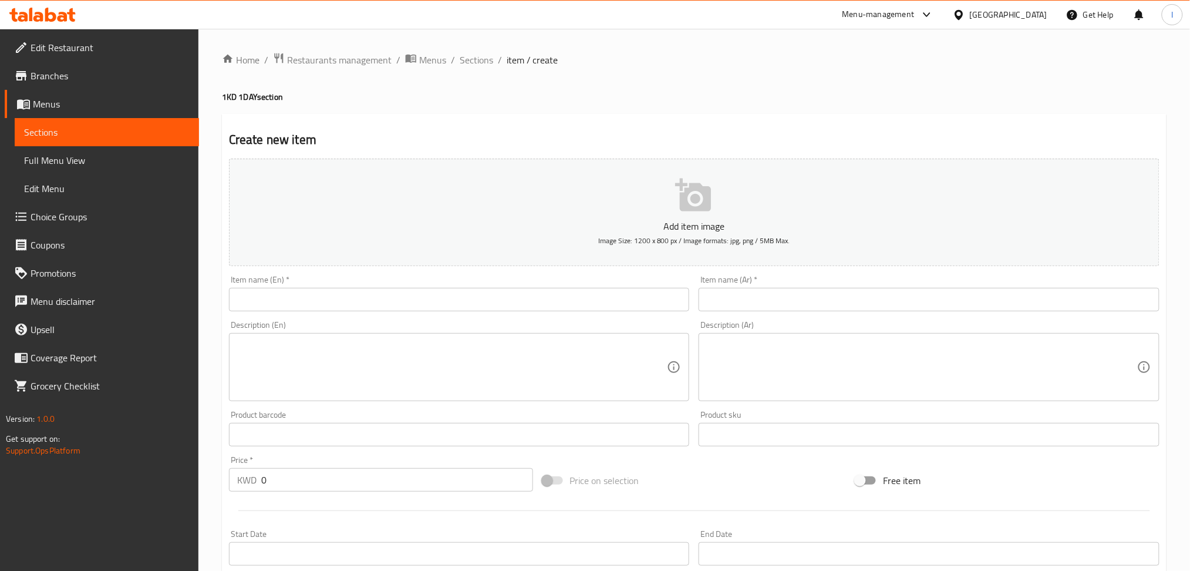
click at [464, 292] on input "text" at bounding box center [459, 299] width 461 height 23
paste input "Saga Date Molasses 800g, 2 Pieces"
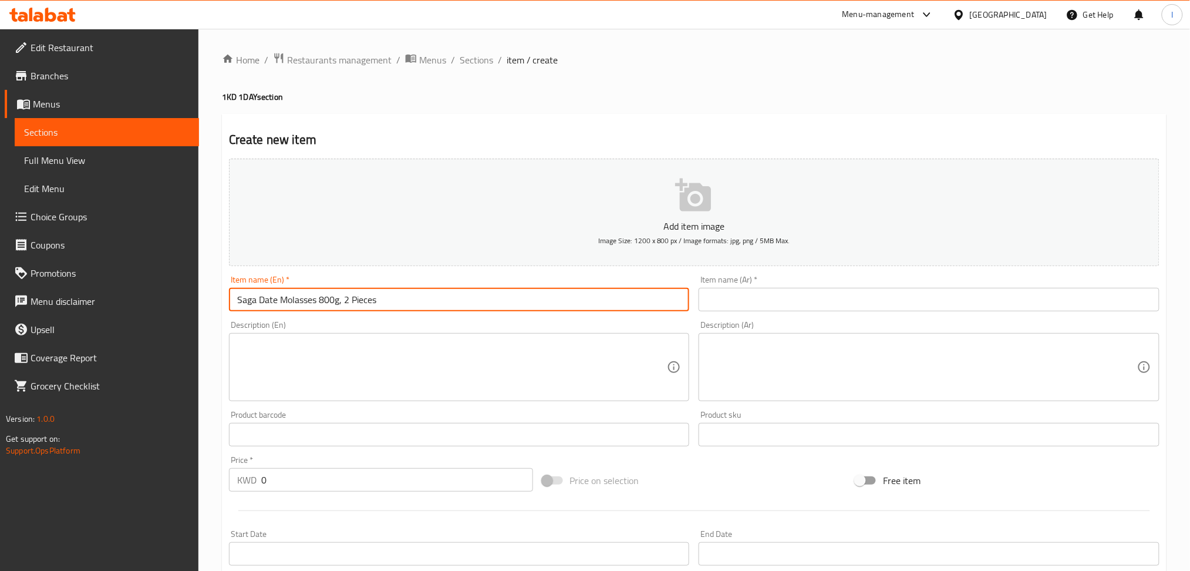
type input "Saga Date Molasses 800g, 2 Pieces"
click at [883, 301] on input "text" at bounding box center [929, 299] width 461 height 23
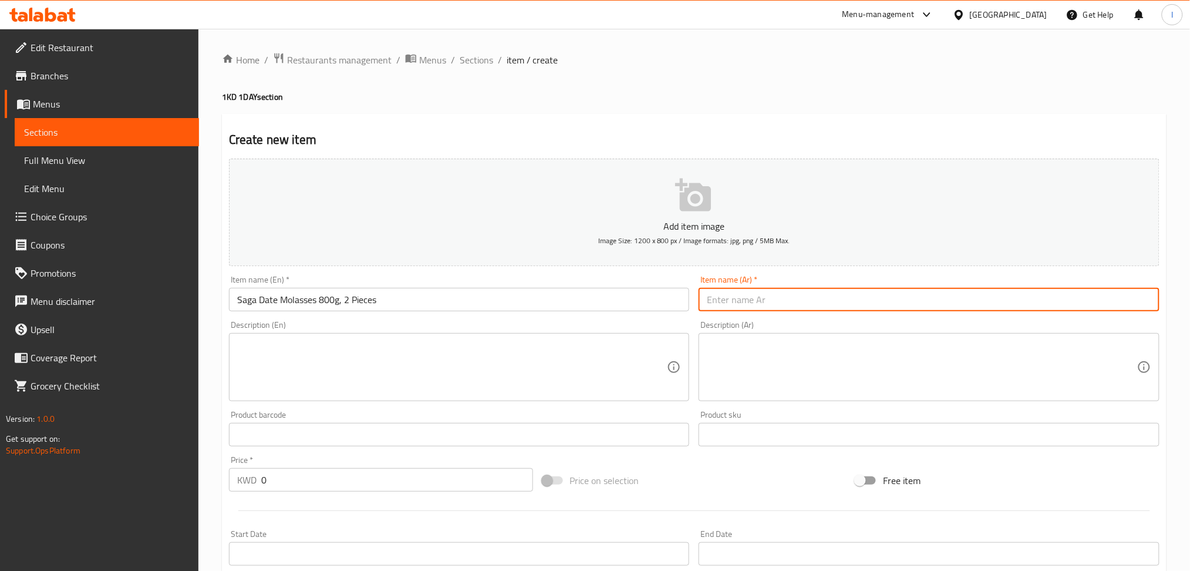
paste input "دبس تمر 800جم سجا 2حبة"
type input "دبس تمر 800جم سجا 2حبة"
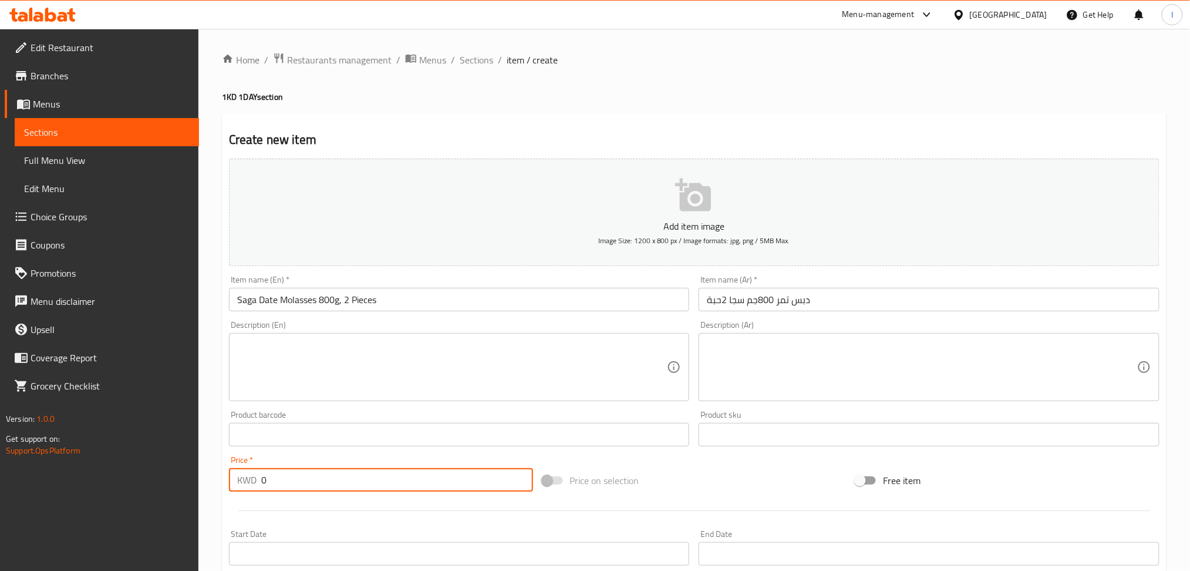
drag, startPoint x: 360, startPoint y: 485, endPoint x: 199, endPoint y: 485, distance: 160.9
click at [199, 485] on div "Home / Restaurants management / Menus / Sections / item / create 1KD 1DAY secti…" at bounding box center [695, 429] width 992 height 801
type input "3.3"
click at [608, 197] on button "Add item image Image Size: 1200 x 800 px / Image formats: jpg, png / 5MB Max." at bounding box center [694, 212] width 931 height 107
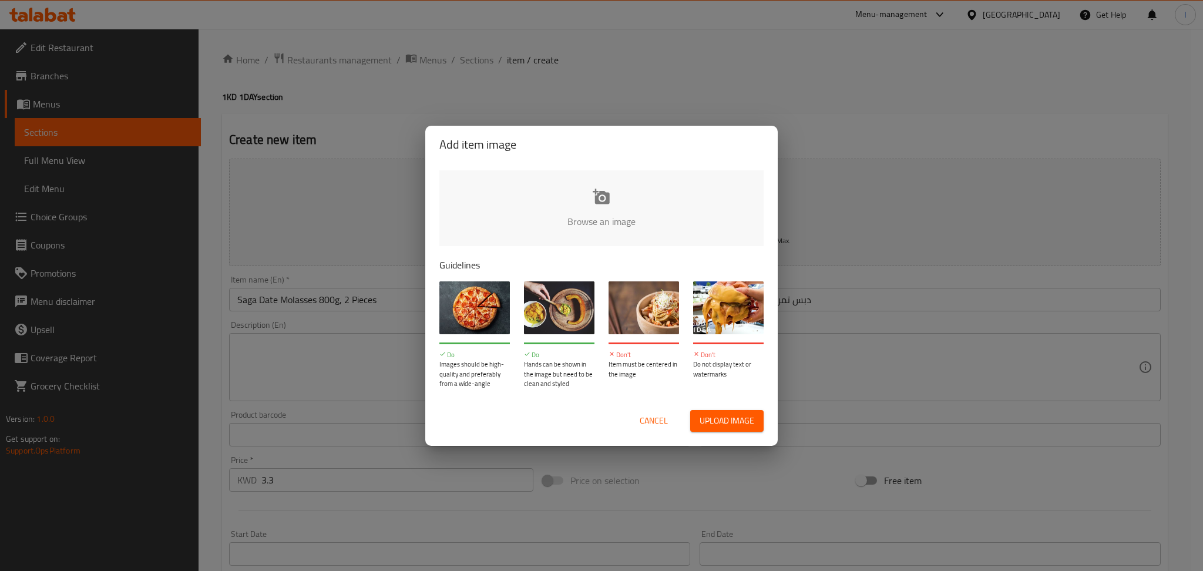
click at [635, 251] on div "Browse an image Guidelines Do Images should be high-quality and preferably from…" at bounding box center [601, 279] width 352 height 233
click at [609, 213] on input "file" at bounding box center [998, 225] width 1118 height 110
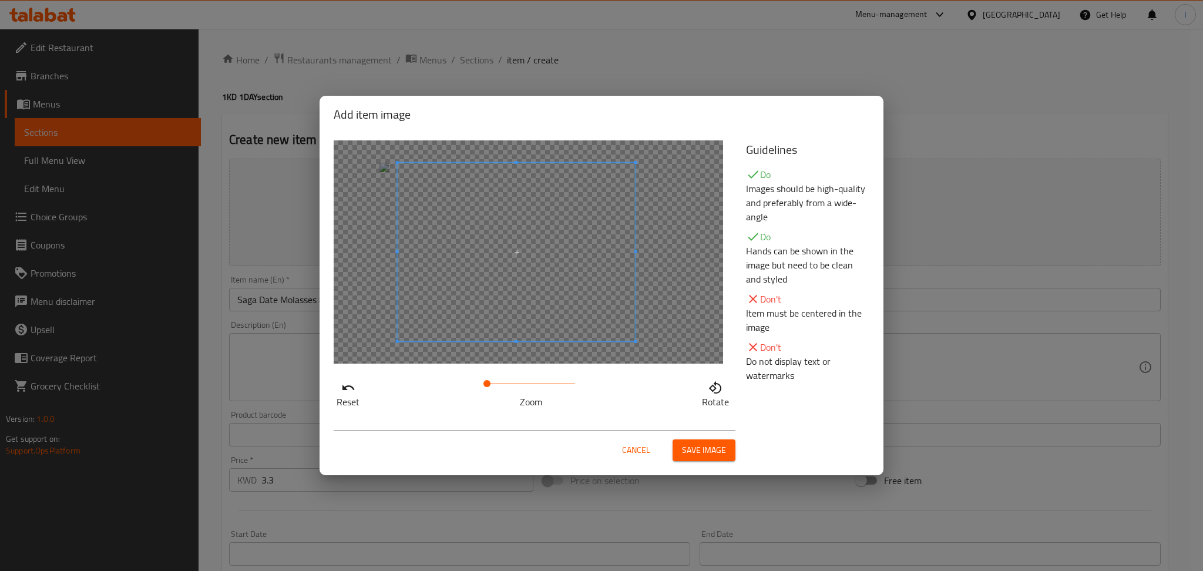
click at [571, 227] on span at bounding box center [517, 252] width 238 height 179
drag, startPoint x: 492, startPoint y: 379, endPoint x: 499, endPoint y: 381, distance: 7.1
click at [499, 381] on span at bounding box center [498, 383] width 7 height 7
click at [532, 295] on span at bounding box center [521, 252] width 238 height 179
click at [493, 386] on span at bounding box center [493, 383] width 7 height 7
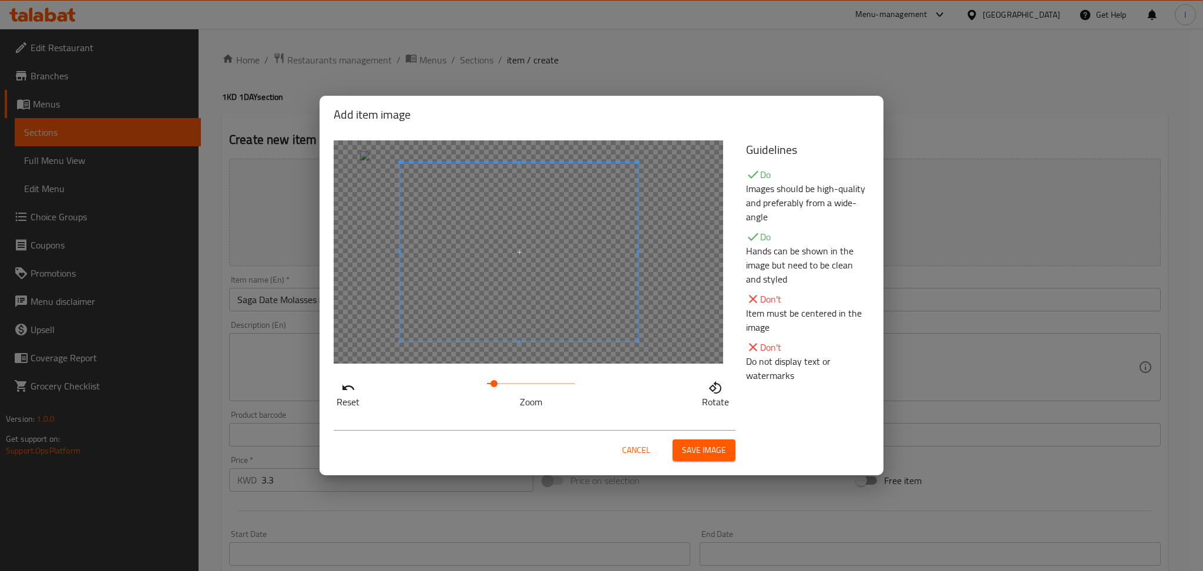
click at [517, 287] on span at bounding box center [519, 252] width 238 height 179
click at [707, 444] on span "Save image" at bounding box center [704, 450] width 44 height 15
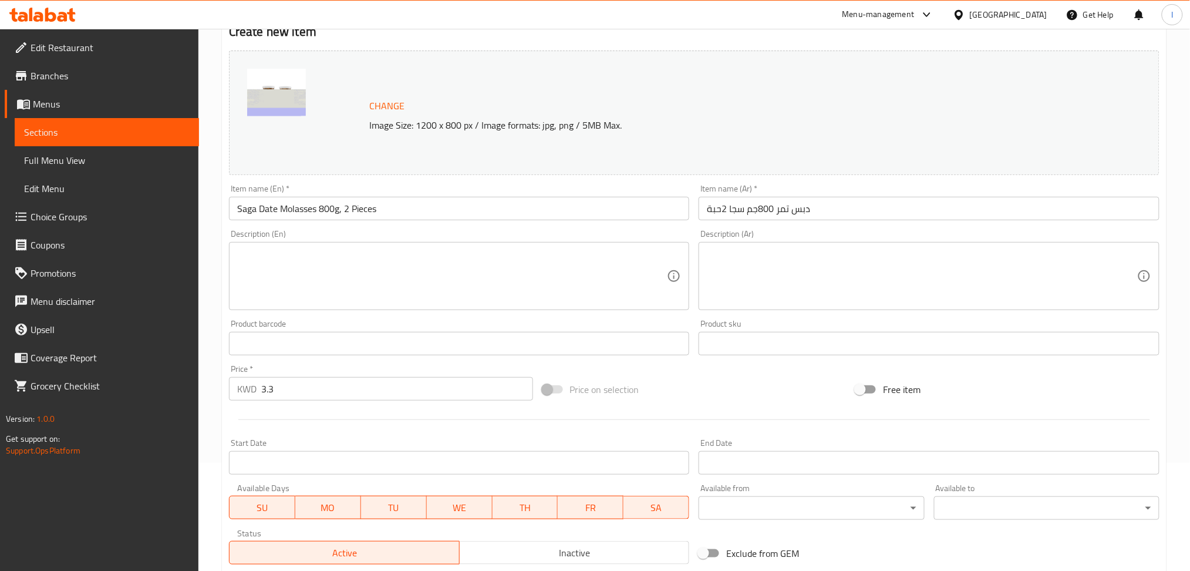
scroll to position [274, 0]
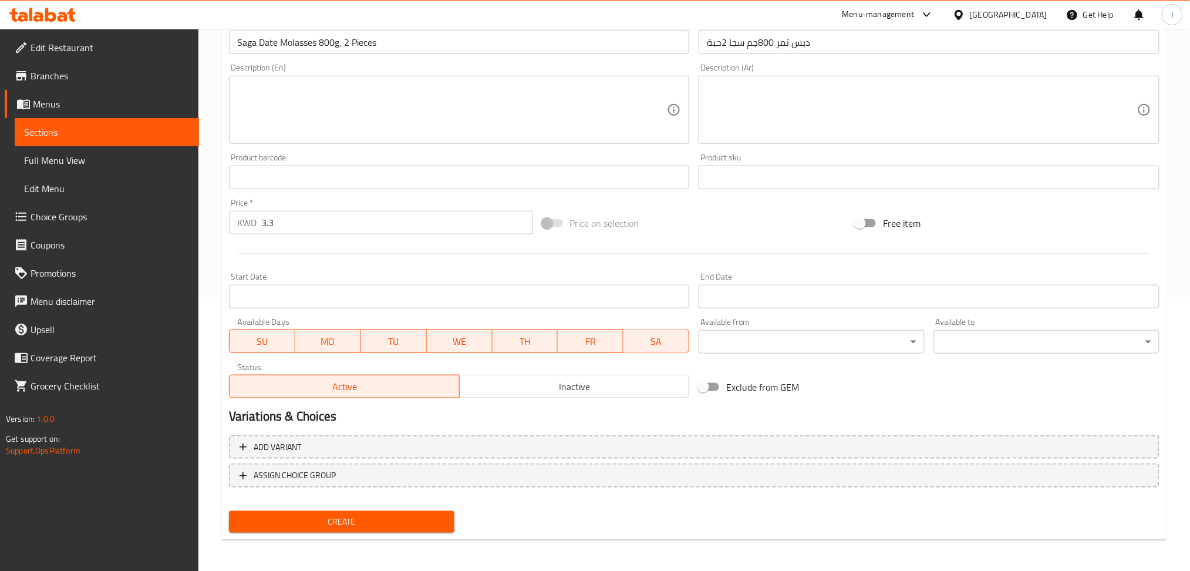
click at [372, 514] on span "Create" at bounding box center [341, 521] width 207 height 15
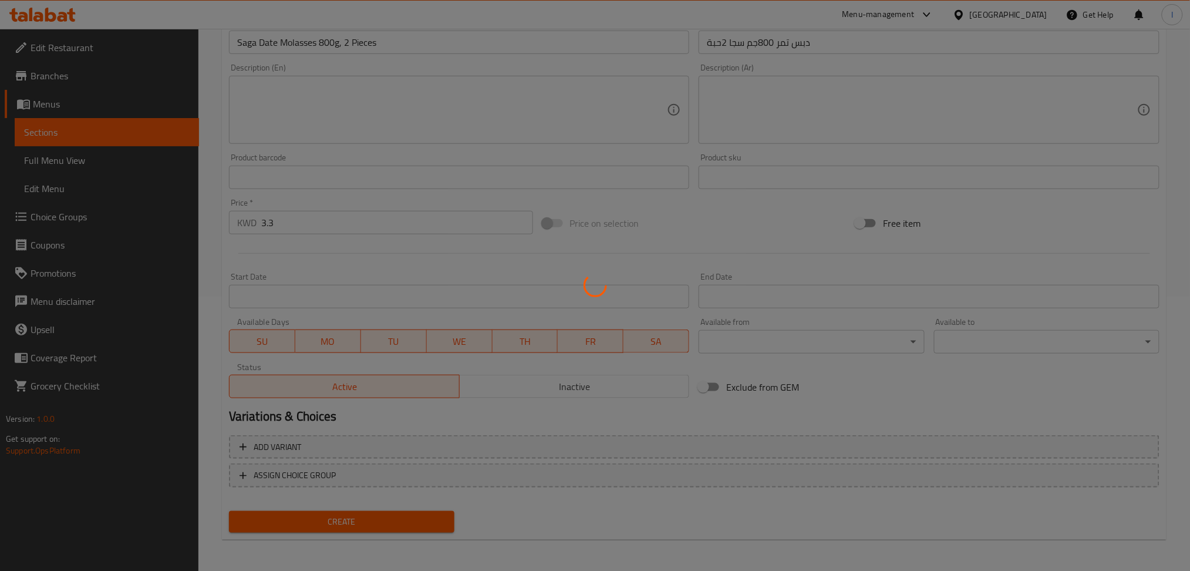
type input "0"
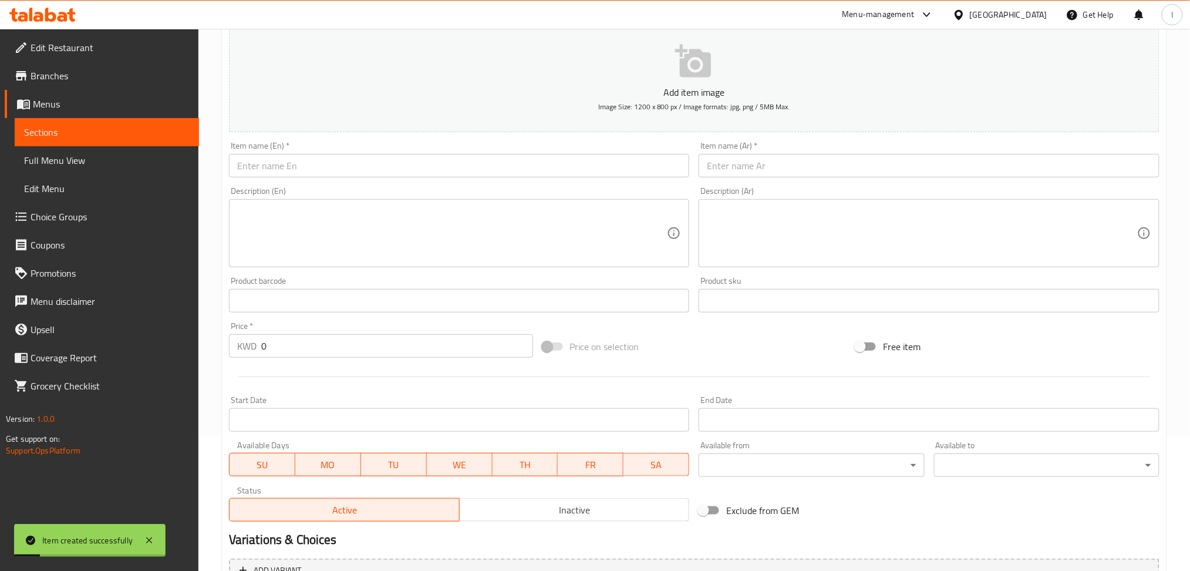
scroll to position [0, 0]
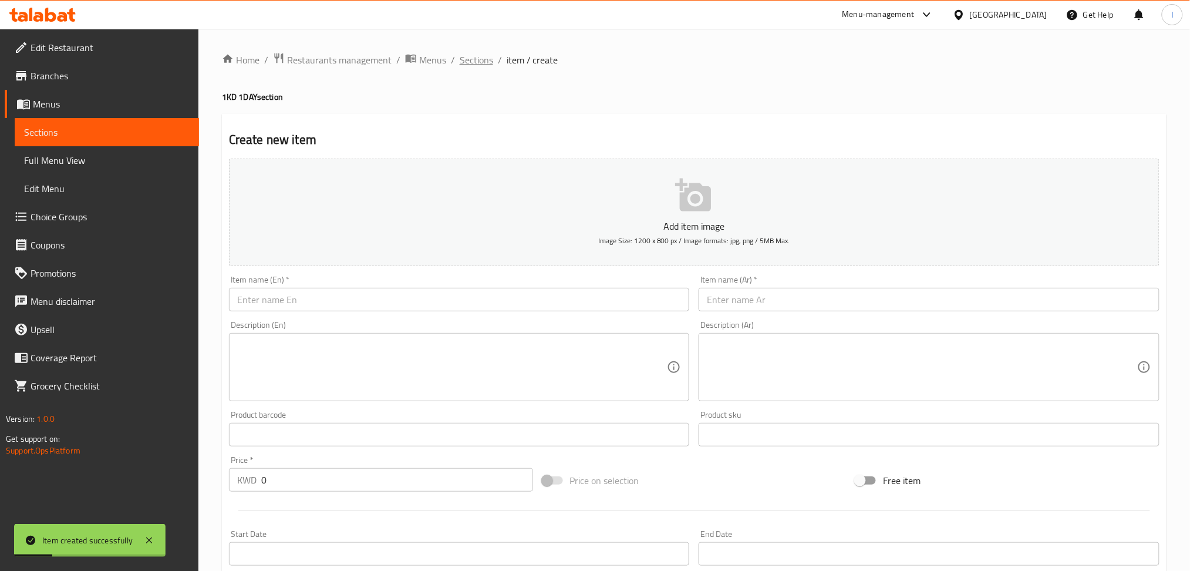
click at [467, 59] on span "Sections" at bounding box center [476, 60] width 33 height 14
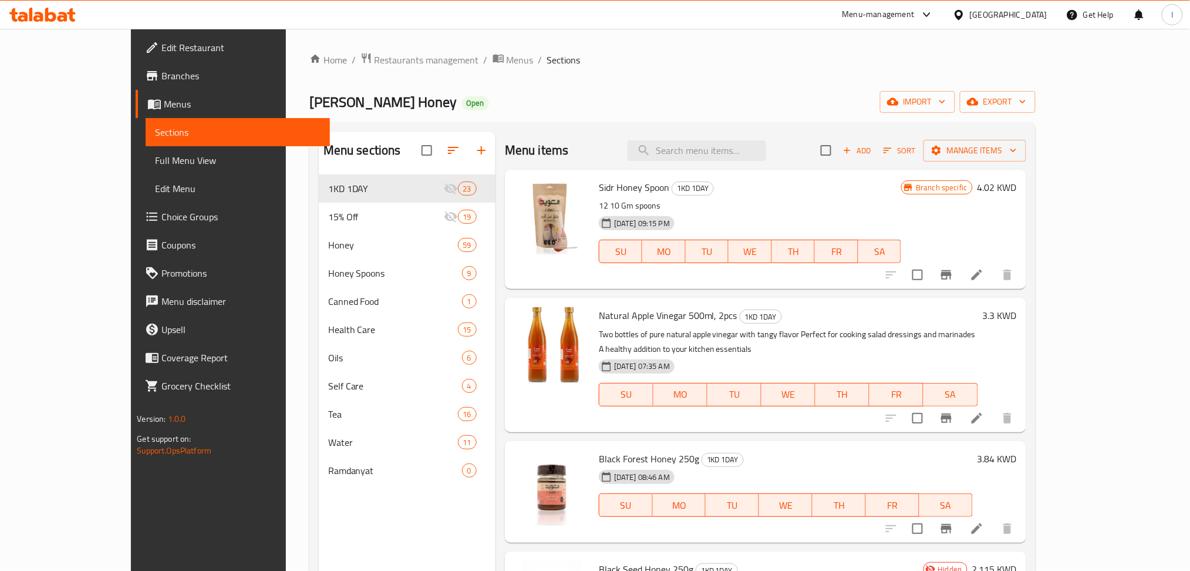
click at [781, 139] on div "Menu items Add Sort Manage items" at bounding box center [766, 151] width 522 height 38
click at [766, 142] on input "search" at bounding box center [697, 150] width 139 height 21
paste input "Flower Honey Spoon 12x10g"
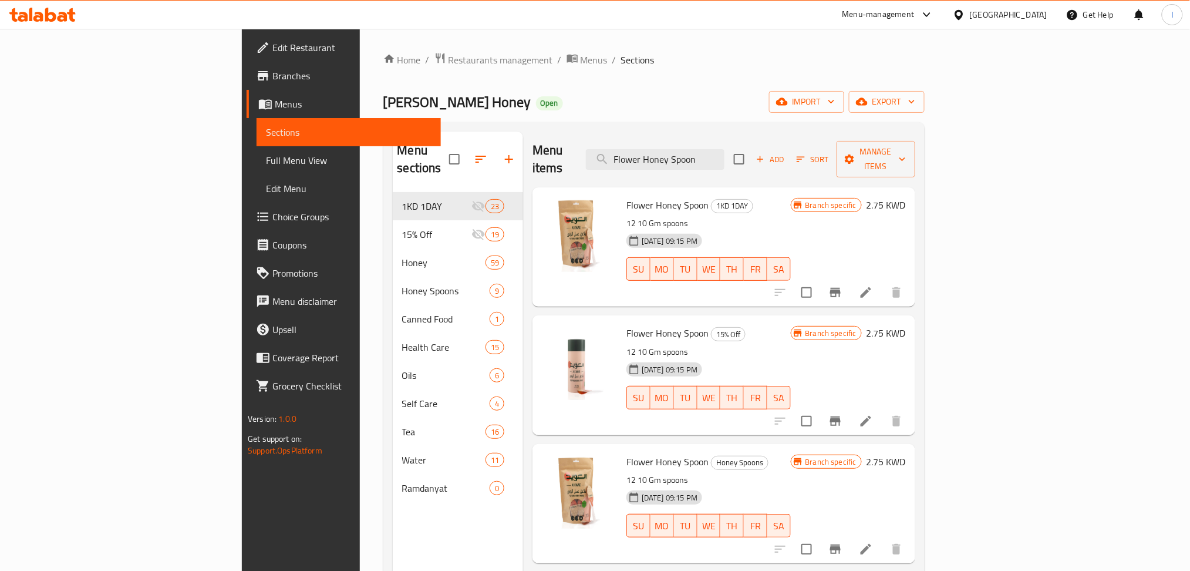
paste input "Sidr Honey Spoon 12x10g"
paste input "pecial Sedr Honey 250g"
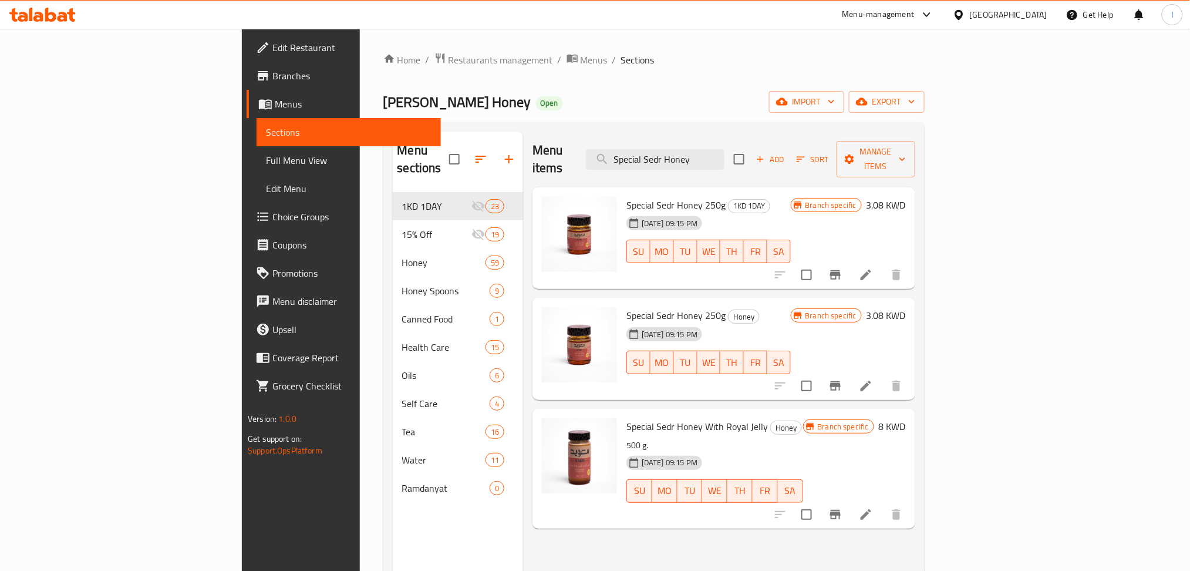
paste input "The Pure Honey 250g"
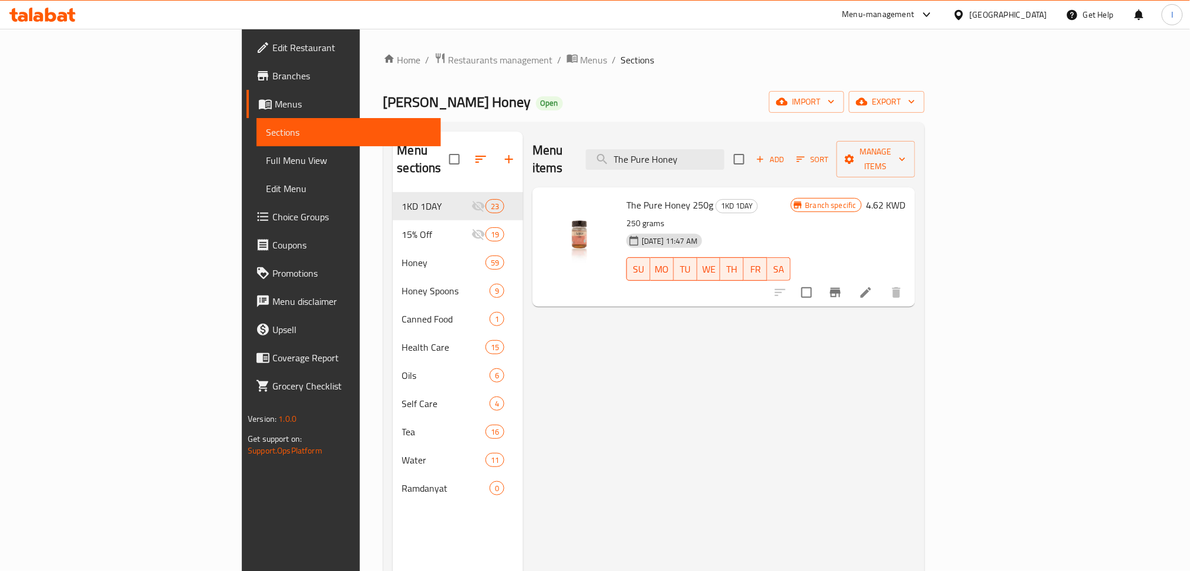
paste input "Black Forest Honey 250g"
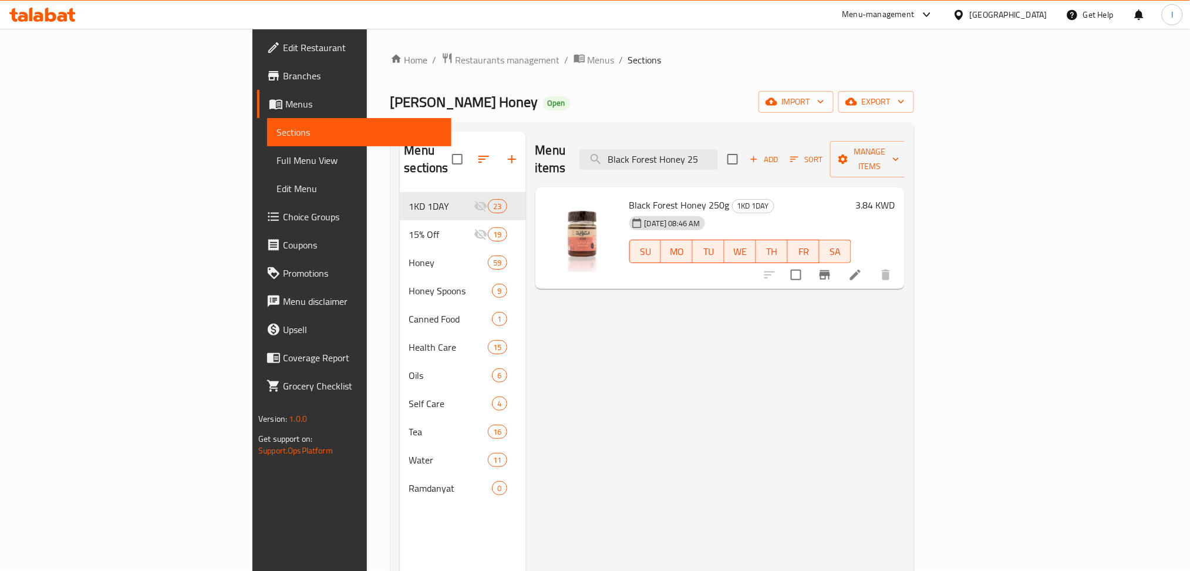
paste input "Seed Honey 250g"
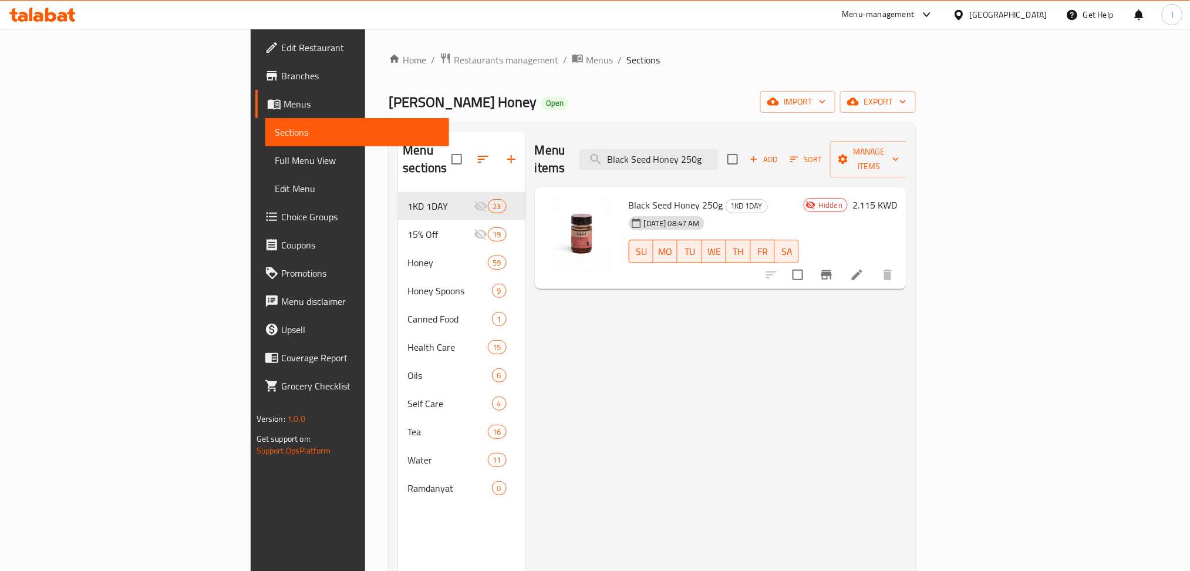
paste input "Clover Honey 250g"
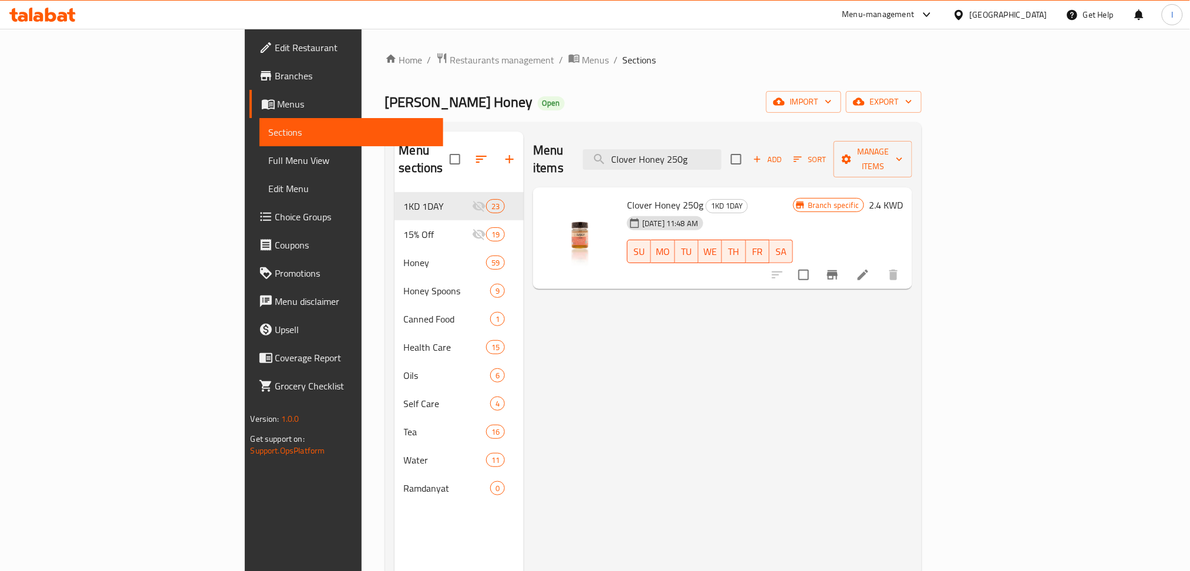
paste input "Natural Flowers Honey 250g"
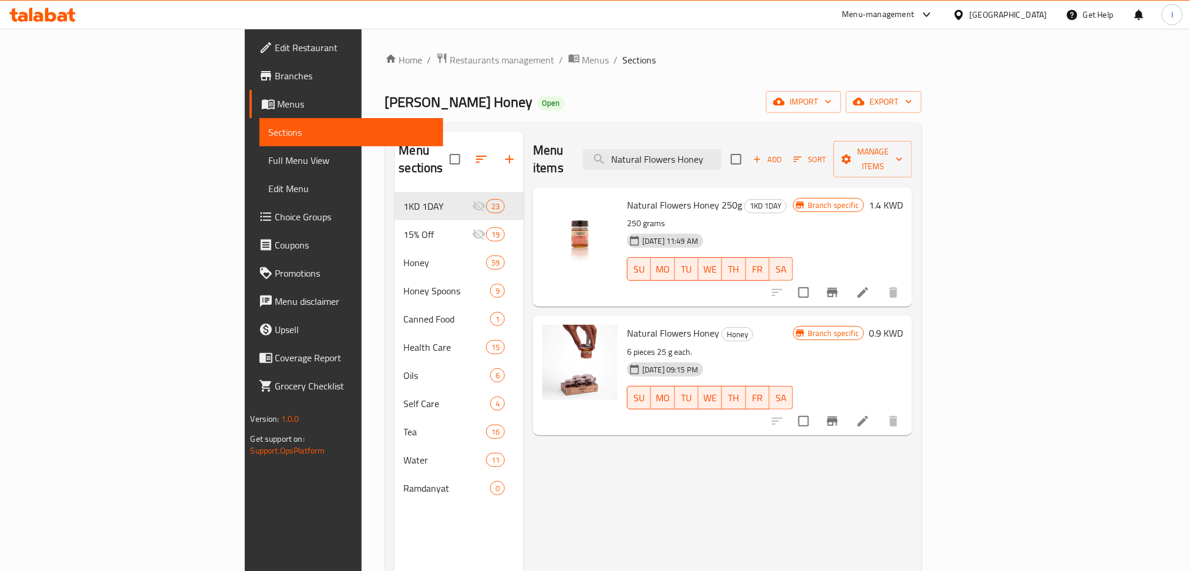
paste input "Kids Honey (2) 250g"
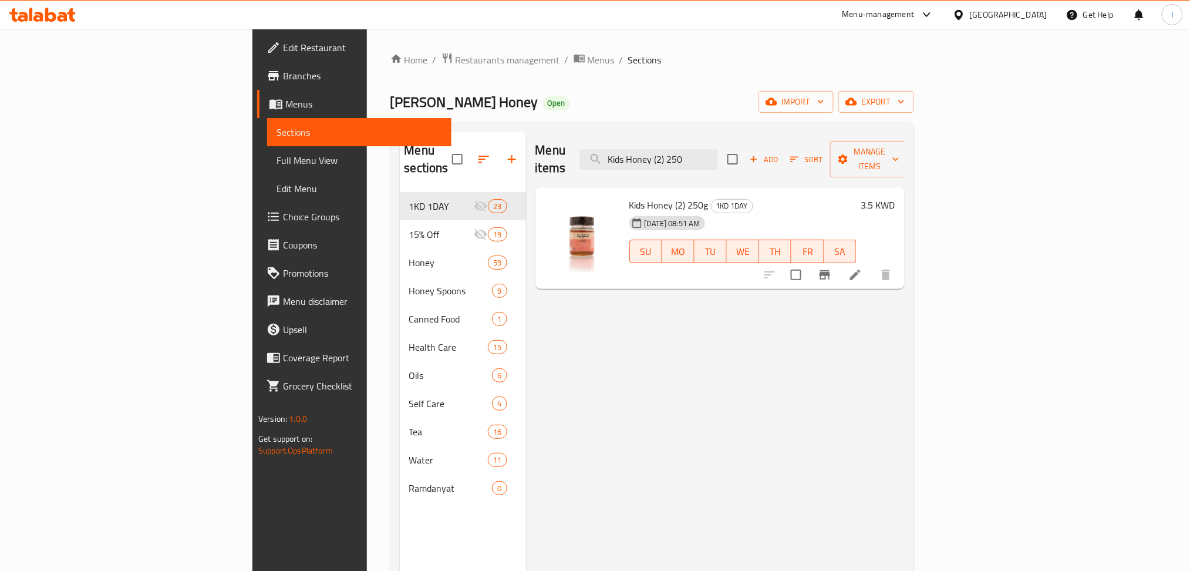
paste input "Flower Honey 400g"
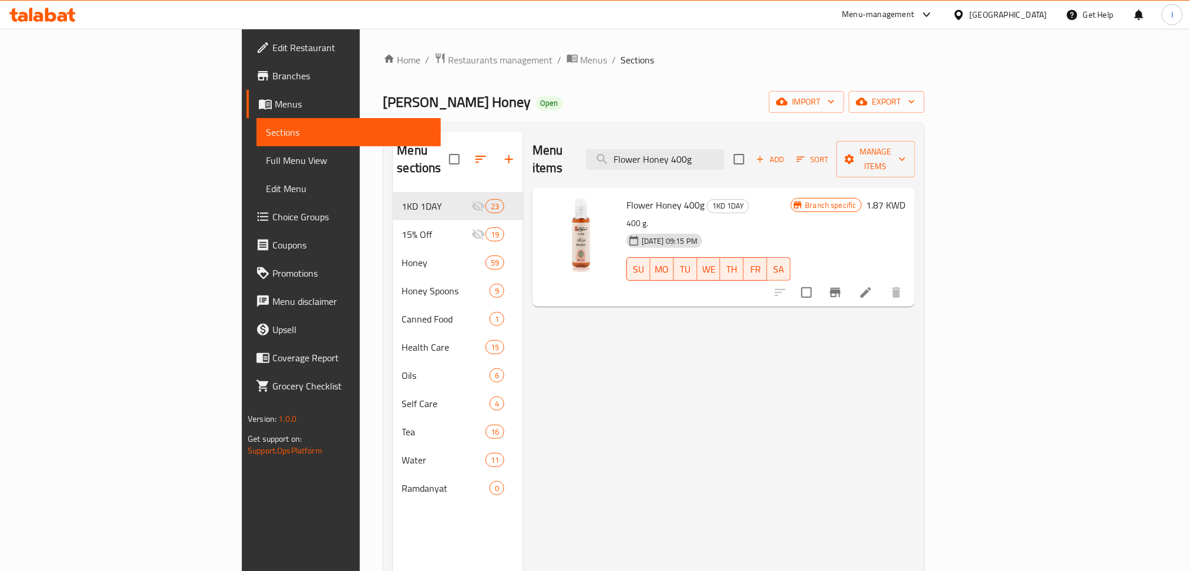
paste input "Acacia Honey 250g"
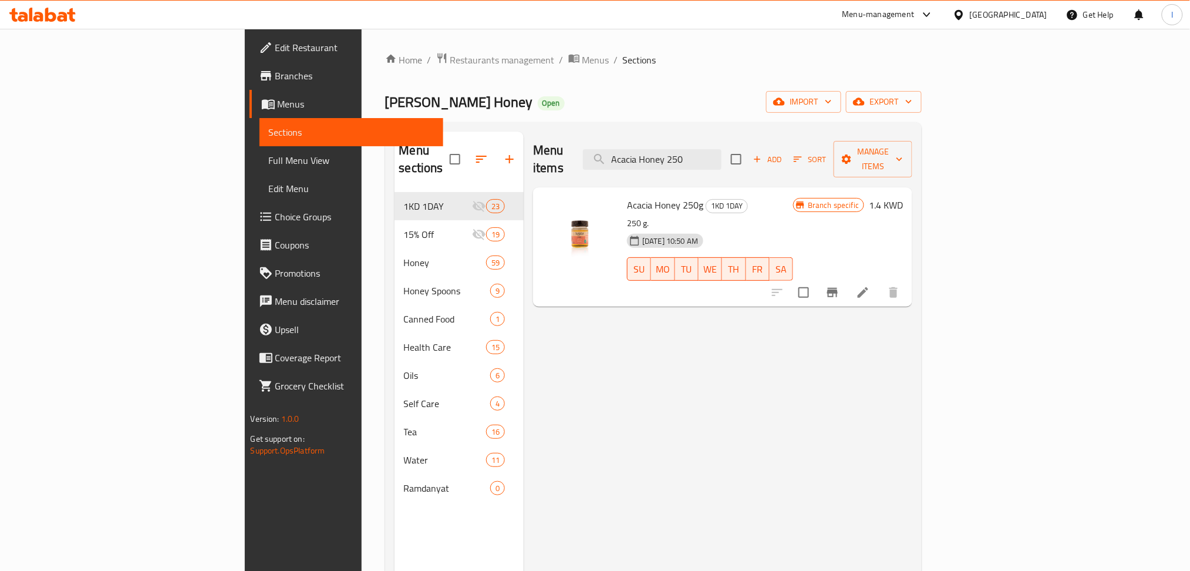
paste input "Moringa Tea 2pcs"
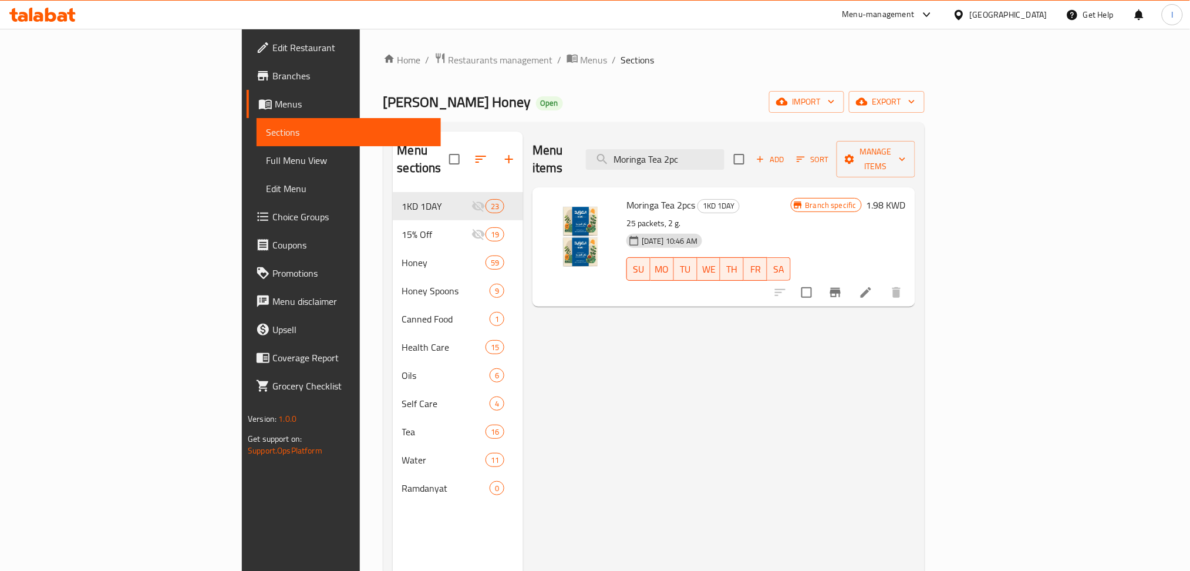
paste input "Shami Flowers Tea 2pcs"
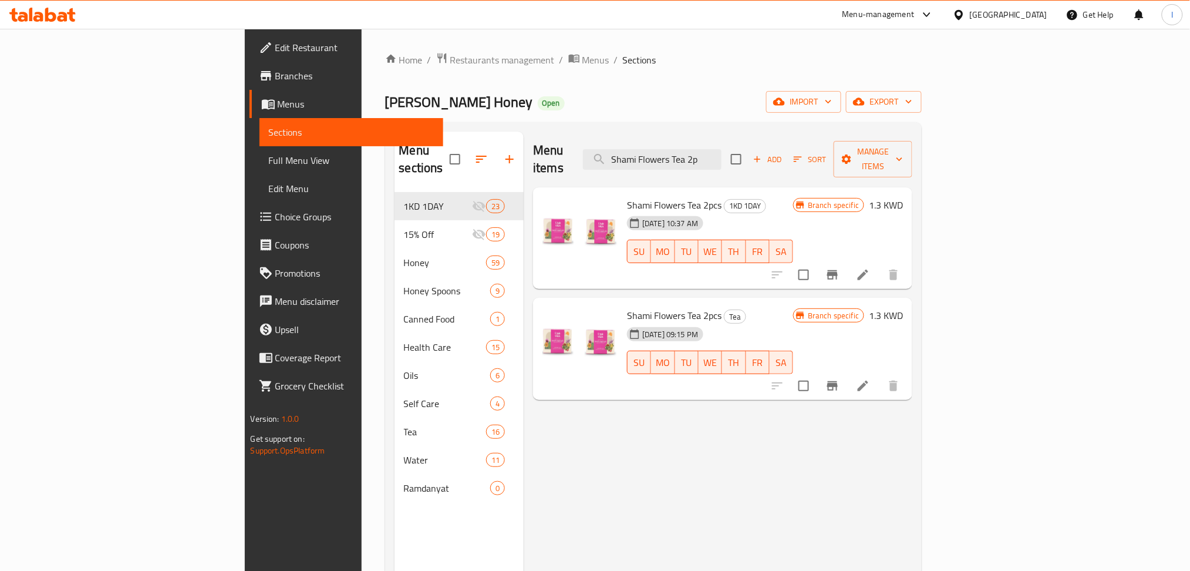
paste input "Cumin Tea 2pcs"
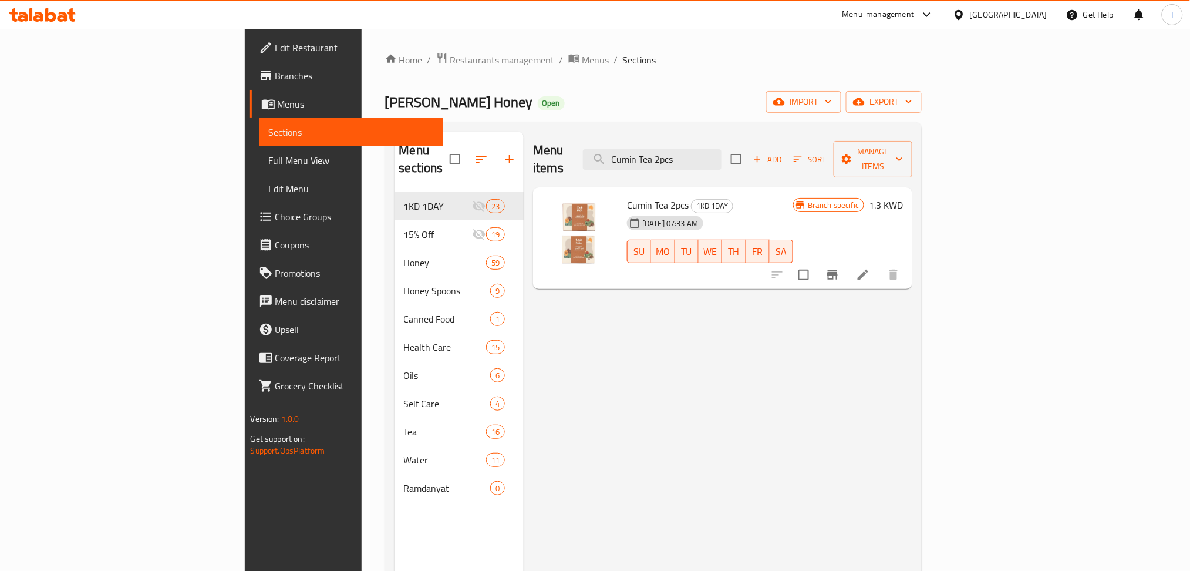
paste input "[PERSON_NAME] Anise Tea 2Pcs"
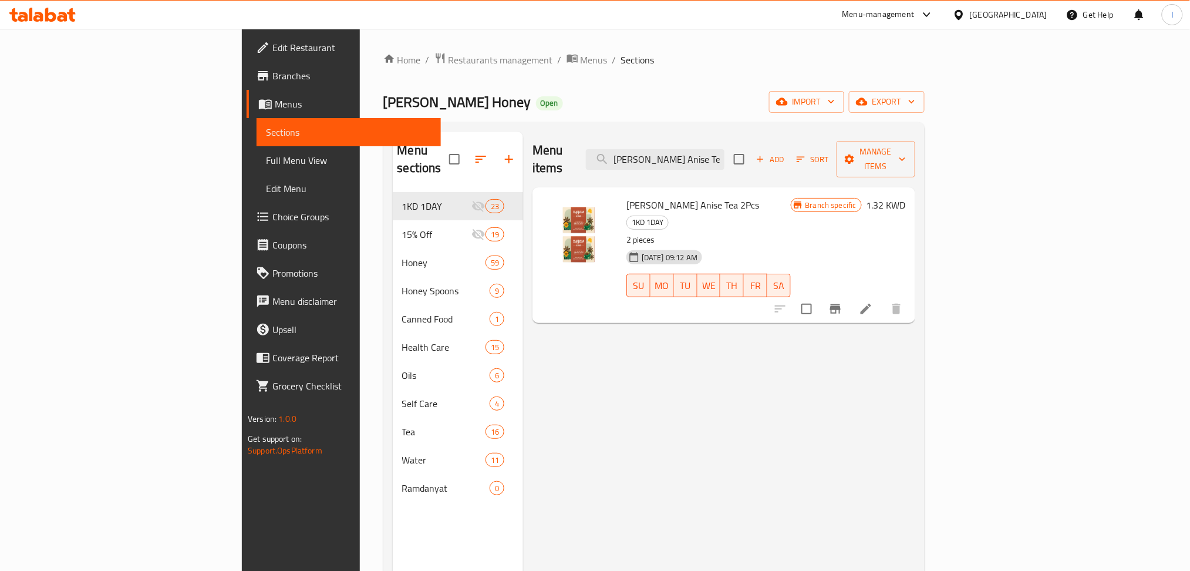
paste input "Chamomile Tea 2pcs"
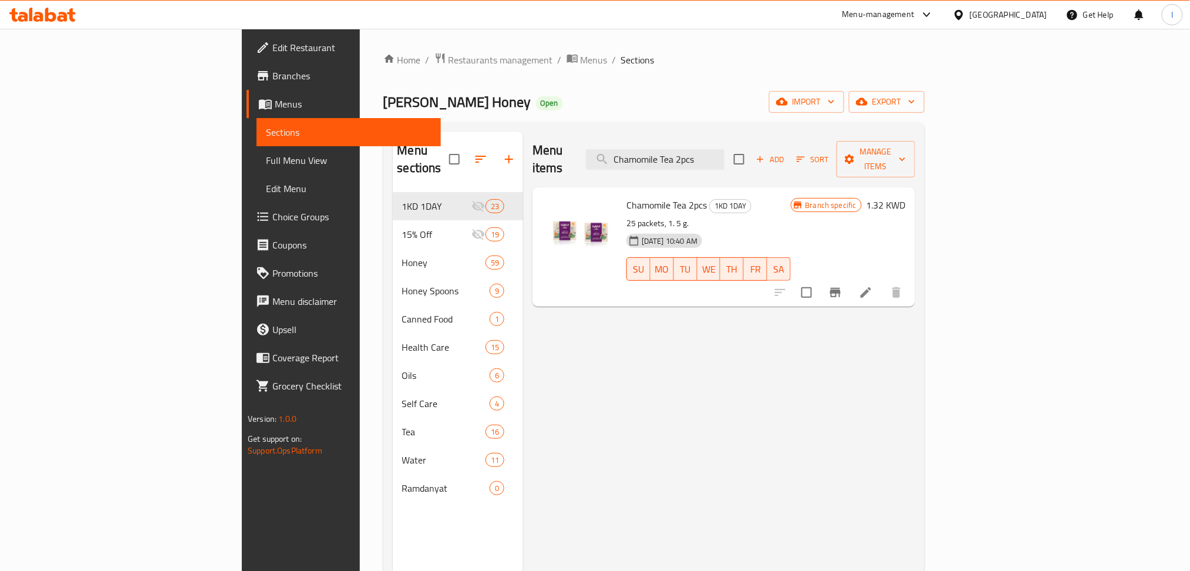
paste input "Turmeric And Ginger Tea 2pc"
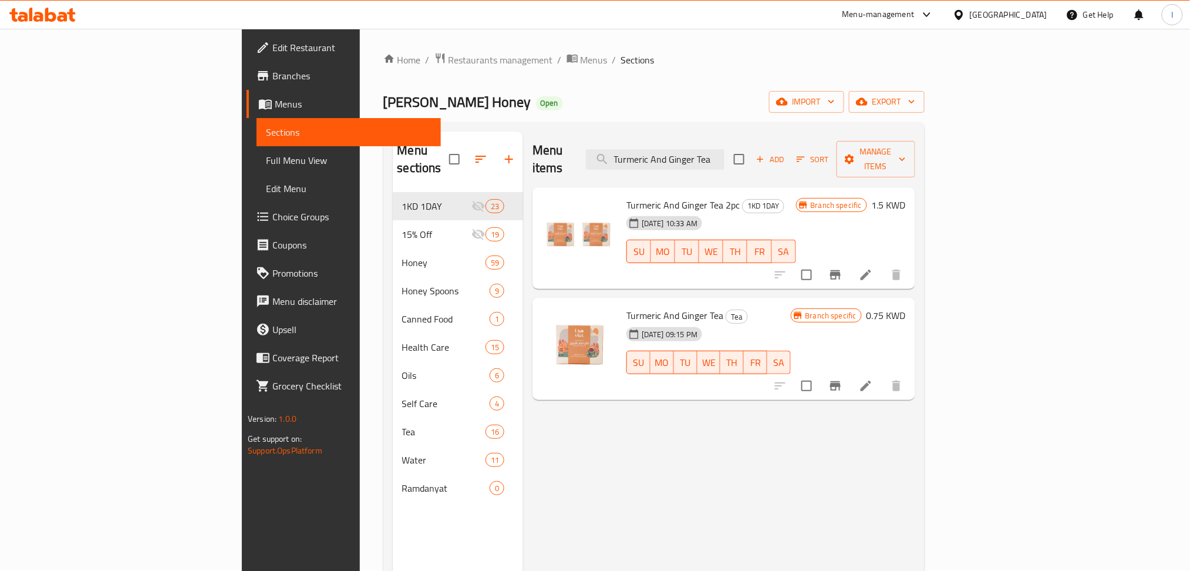
paste input "Extra Virgin Olive Oil 500 Ml"
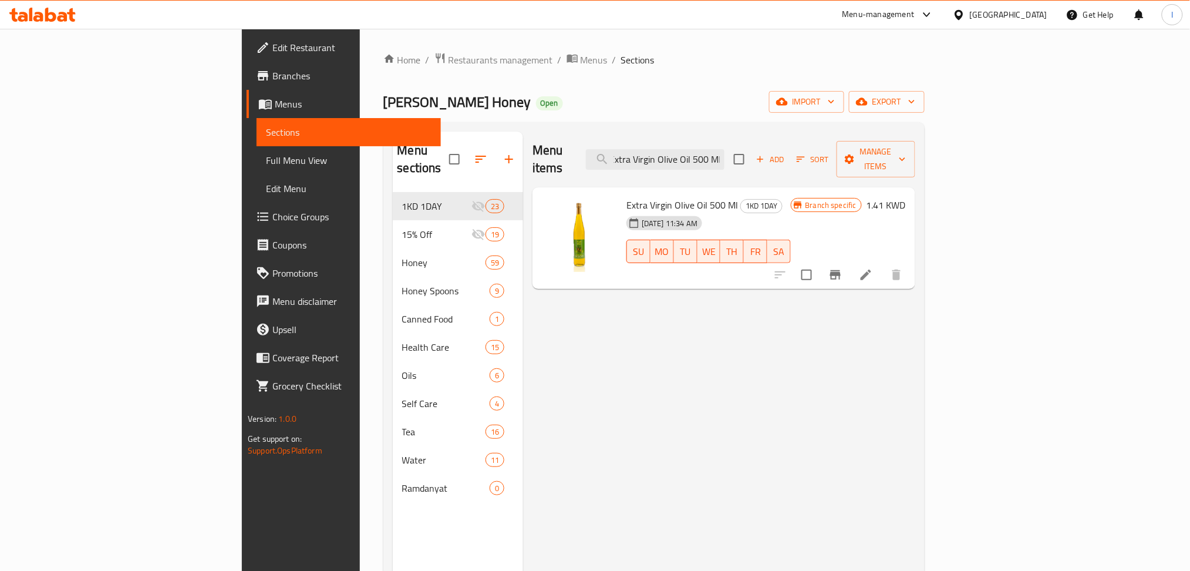
type input "Extra Virgin Olive Oil 500 Ml"
click at [873, 268] on icon at bounding box center [866, 275] width 14 height 14
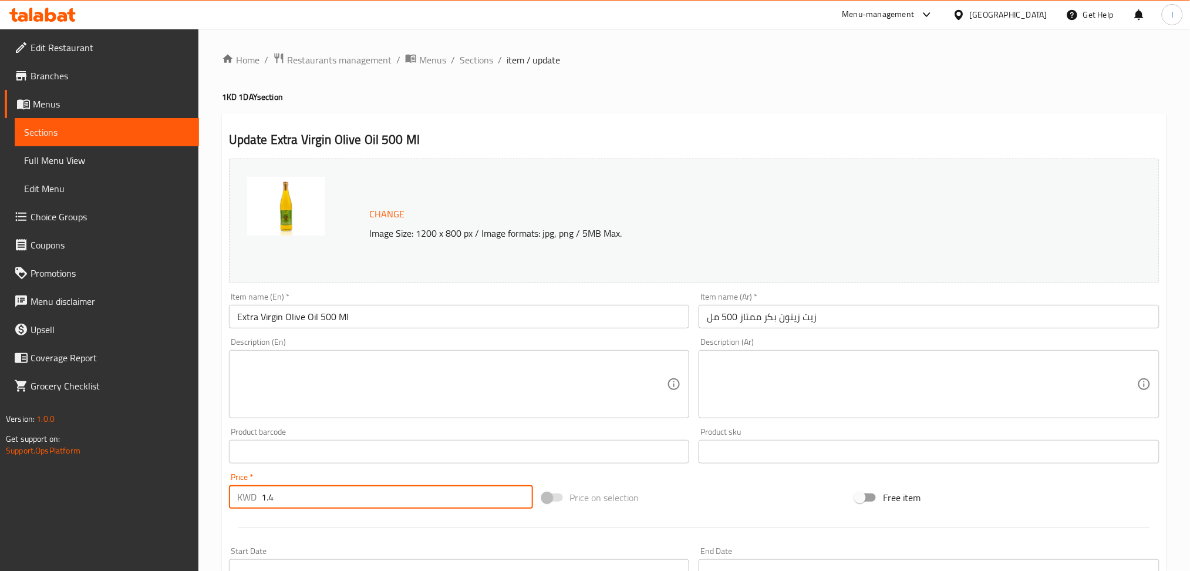
click at [331, 488] on input "1.4" at bounding box center [397, 496] width 272 height 23
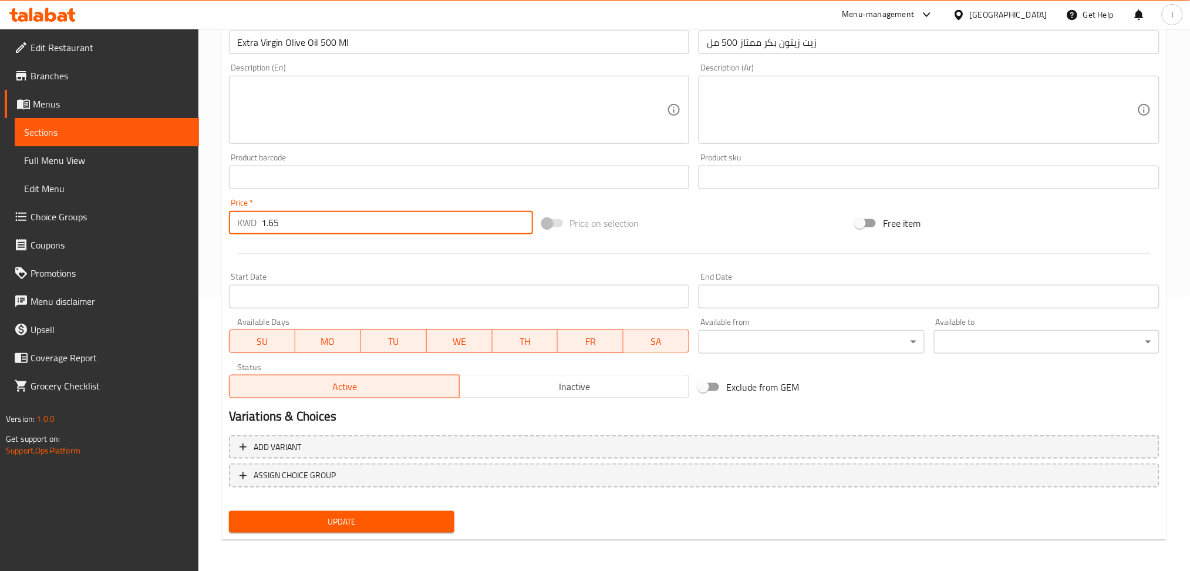
type input "1.65"
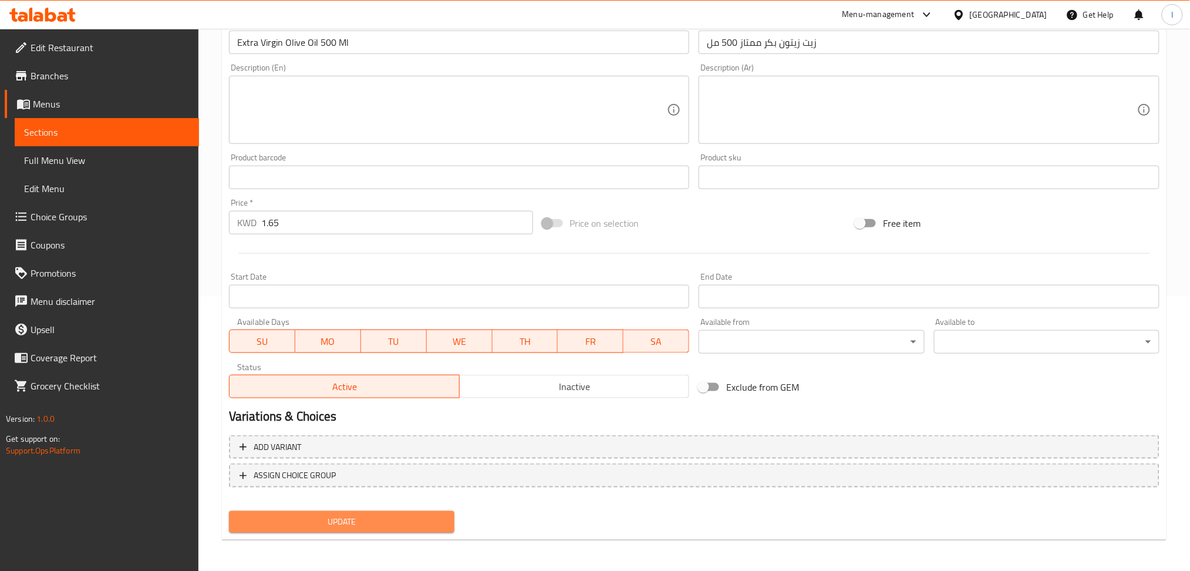
click at [367, 526] on span "Update" at bounding box center [341, 521] width 207 height 15
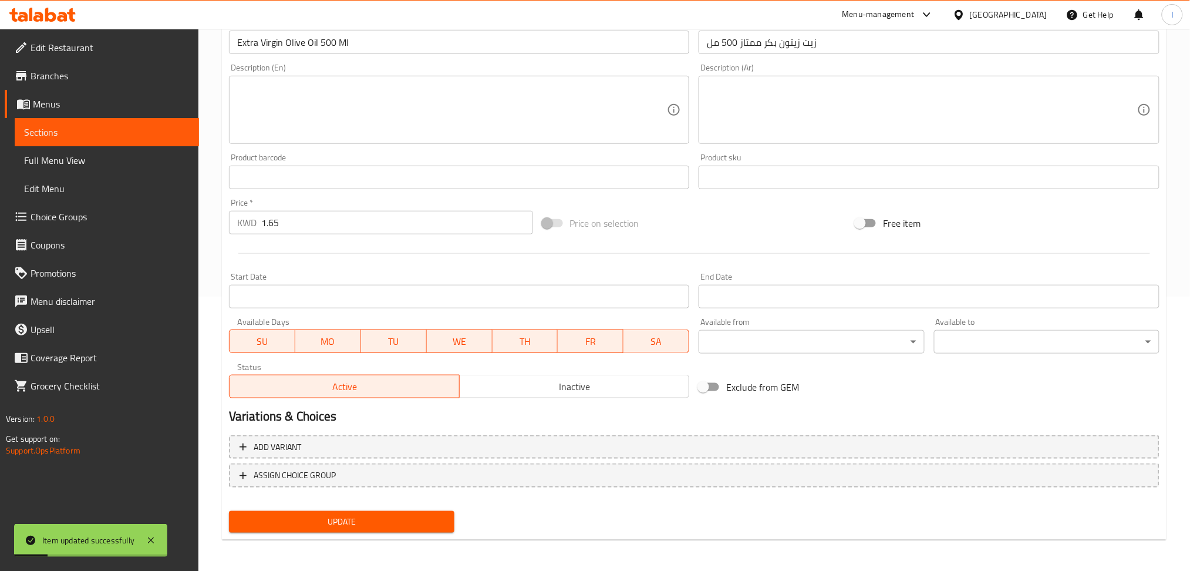
scroll to position [0, 0]
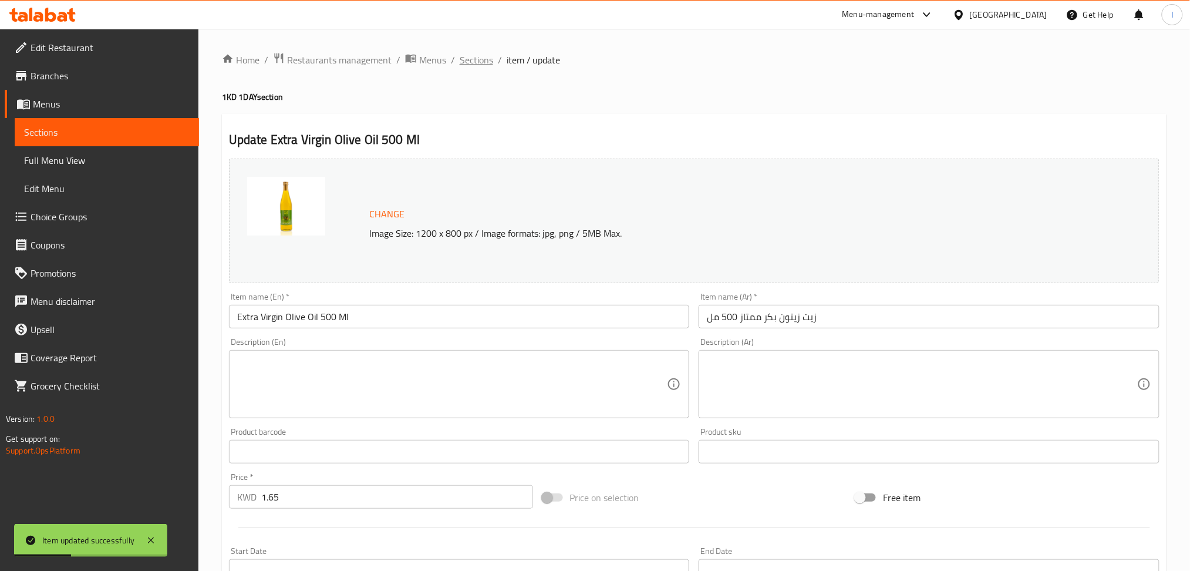
click at [469, 62] on span "Sections" at bounding box center [476, 60] width 33 height 14
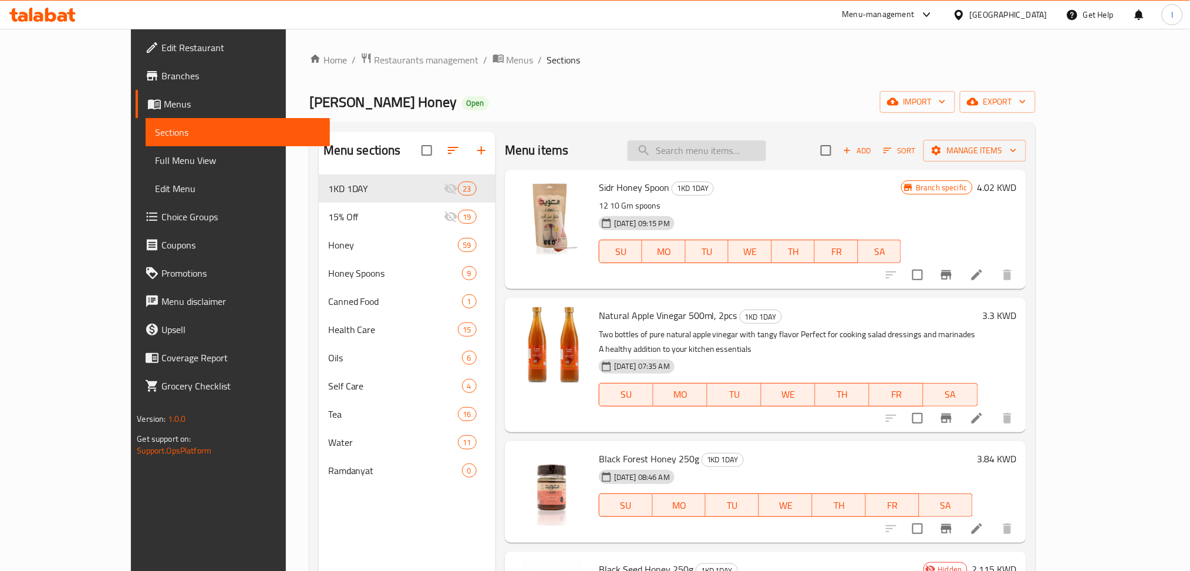
click at [720, 146] on input "search" at bounding box center [697, 150] width 139 height 21
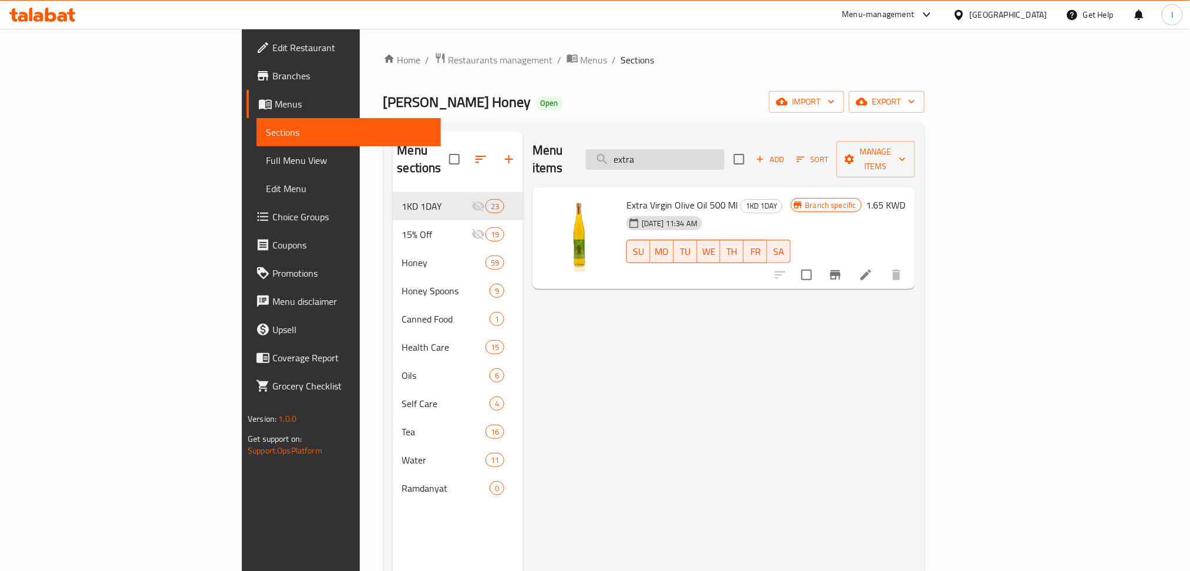
click at [725, 157] on input "extra" at bounding box center [655, 159] width 139 height 21
paste input "Flower Water 450ml 2pcs"
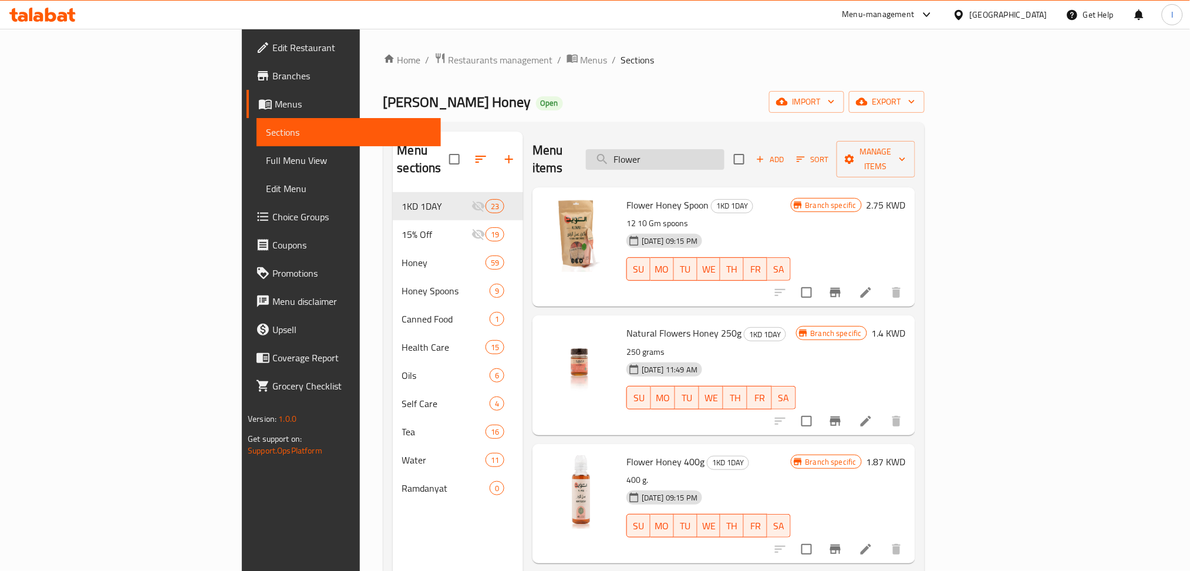
click at [725, 149] on input "Flower" at bounding box center [655, 159] width 139 height 21
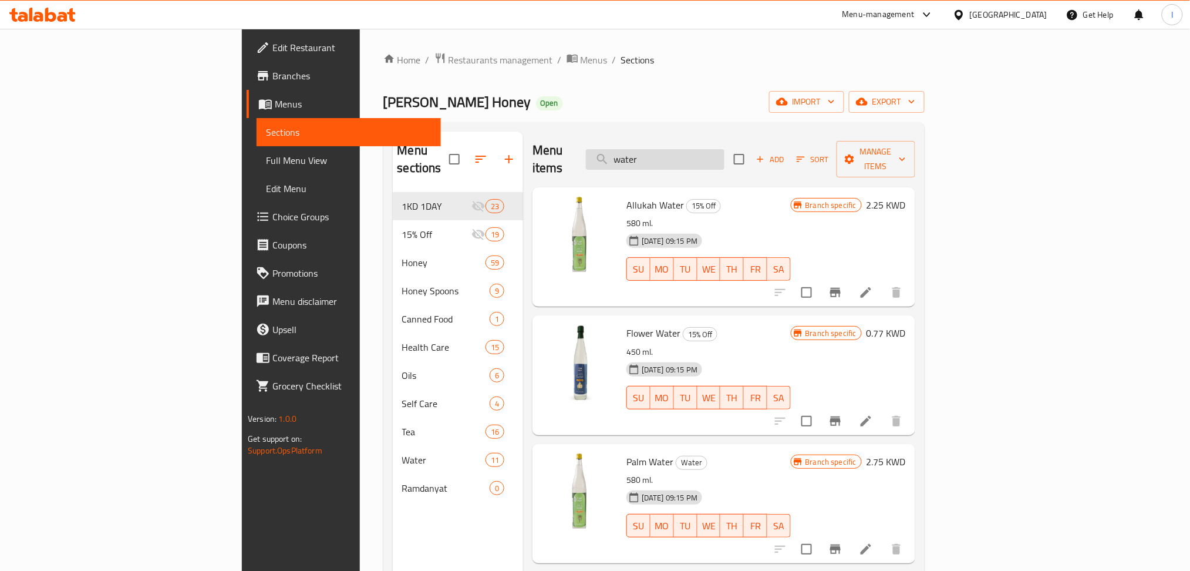
click at [719, 157] on input "water" at bounding box center [655, 159] width 139 height 21
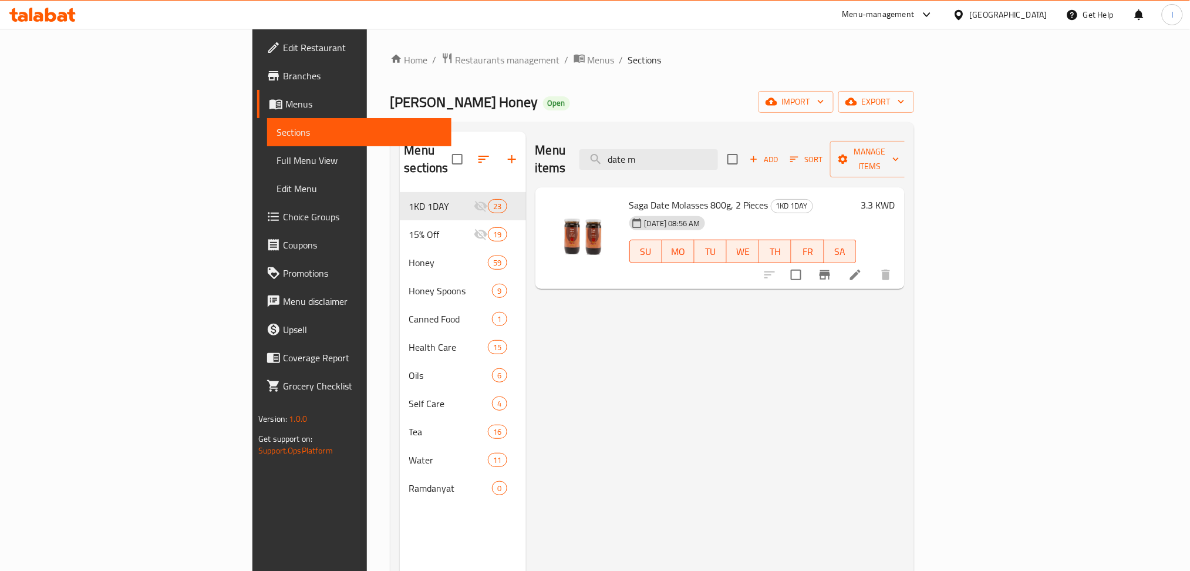
drag, startPoint x: 765, startPoint y: 149, endPoint x: 485, endPoint y: 106, distance: 283.4
click at [485, 106] on div "Home / Restaurants management / Menus / Sections [PERSON_NAME] Honey Open impor…" at bounding box center [653, 382] width 524 height 660
paste input "Natural Apple Cider Vinegar 500ml, 2 Pieces"
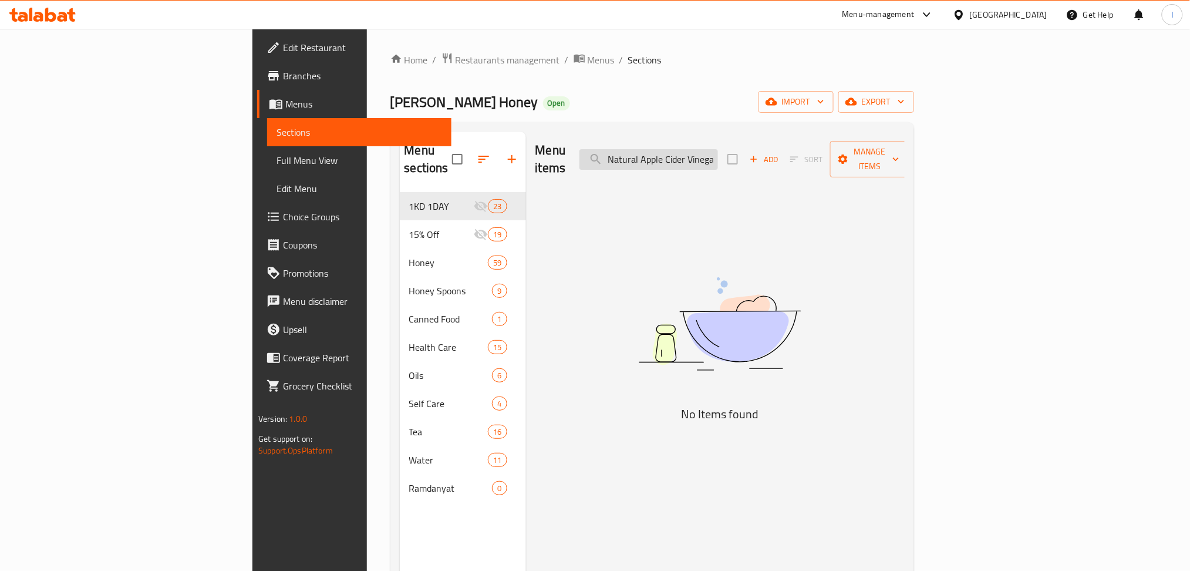
drag, startPoint x: 735, startPoint y: 153, endPoint x: 764, endPoint y: 154, distance: 28.8
drag, startPoint x: 764, startPoint y: 154, endPoint x: 744, endPoint y: 148, distance: 21.5
drag, startPoint x: 745, startPoint y: 152, endPoint x: 757, endPoint y: 146, distance: 12.9
click at [718, 149] on input "Natural Apple Cider Vinega" at bounding box center [649, 159] width 139 height 21
drag, startPoint x: 773, startPoint y: 150, endPoint x: 833, endPoint y: 153, distance: 60.0
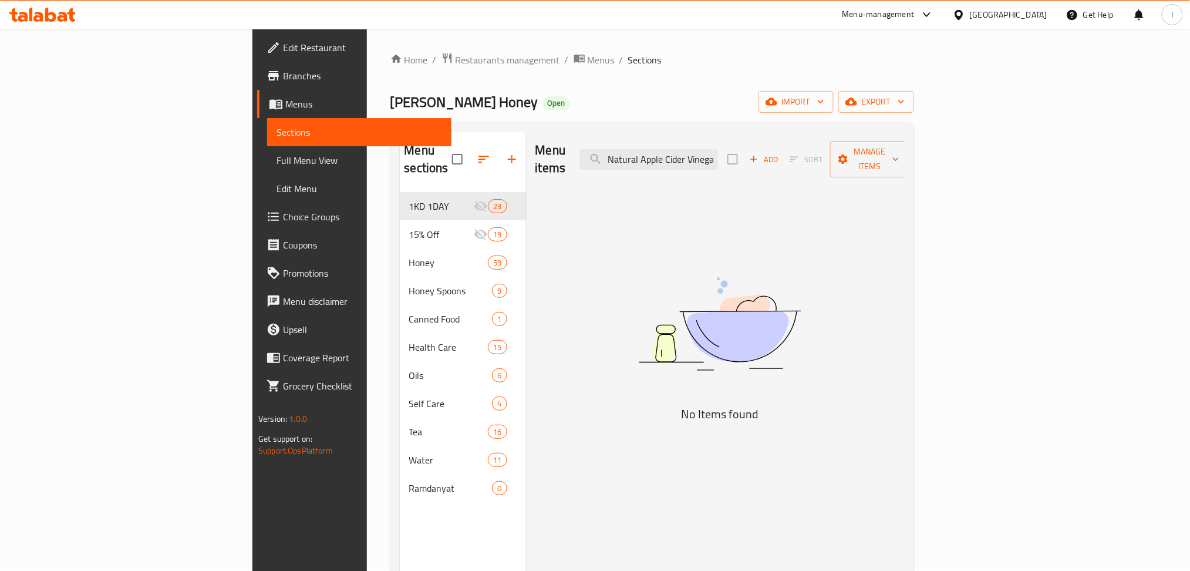
click at [833, 153] on div "Menu items Natural Apple Cider Vinega Add Sort Manage items" at bounding box center [720, 160] width 369 height 56
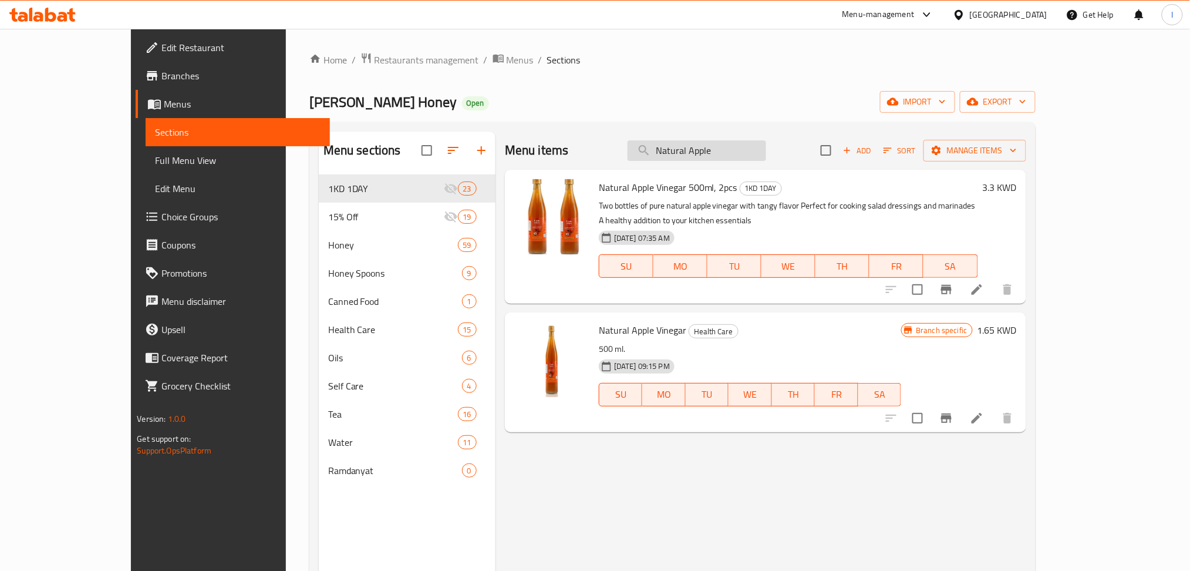
click at [766, 156] on input "Natural Apple" at bounding box center [697, 150] width 139 height 21
paste input "Pomegranate Molasses 500ml - SAGA"
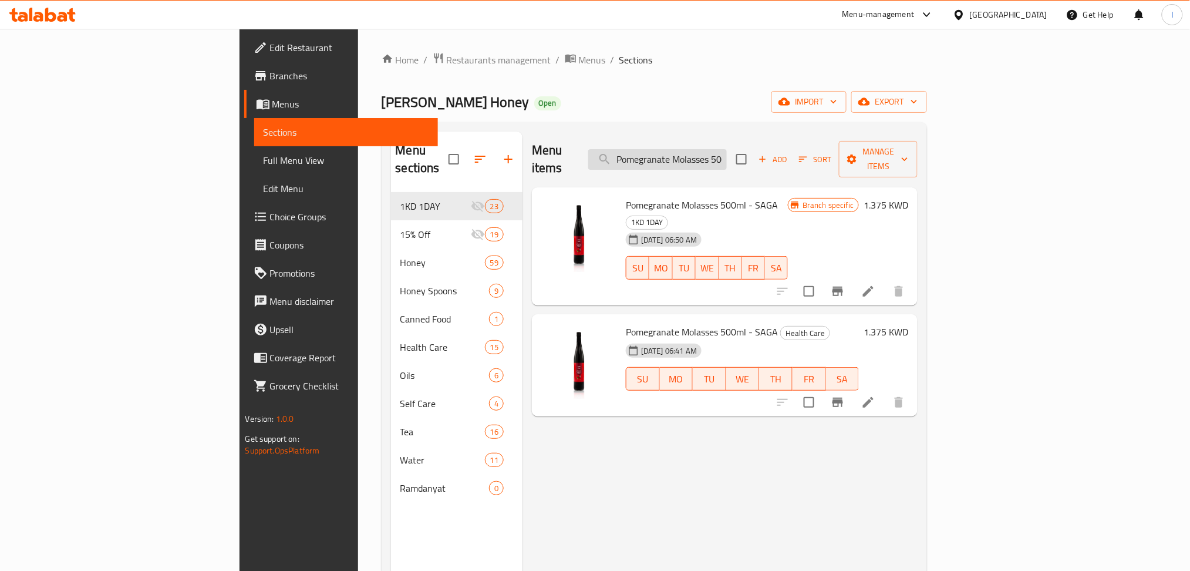
click at [727, 149] on input "Pomegranate Molasses 500ml -" at bounding box center [657, 159] width 139 height 21
paste input "ropolis And Honey Soap"
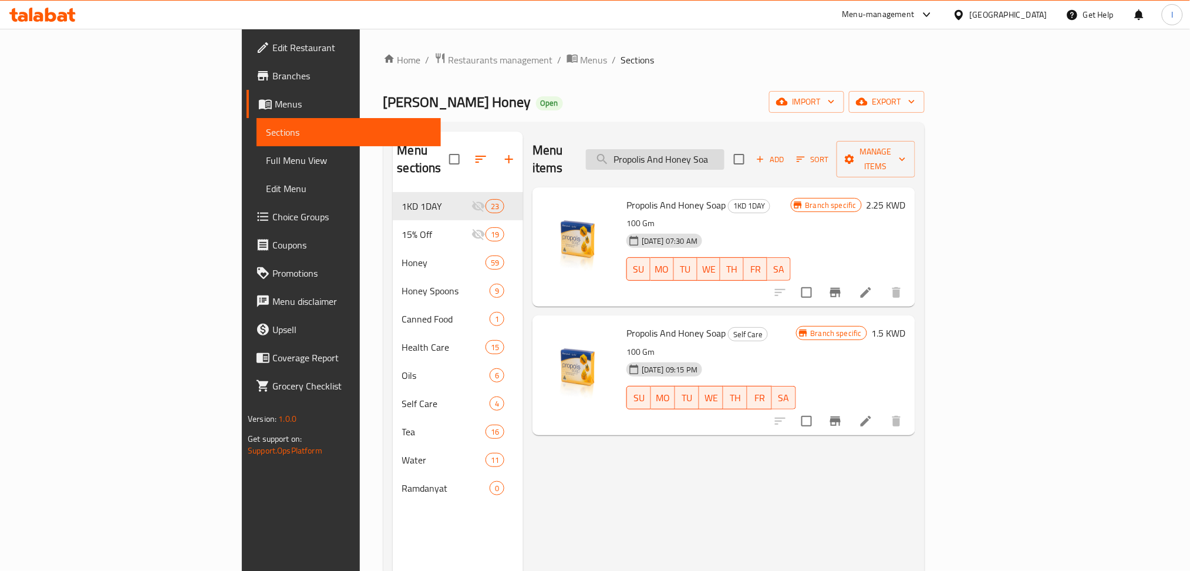
click at [725, 149] on input "Propolis And Honey Soa" at bounding box center [655, 159] width 139 height 21
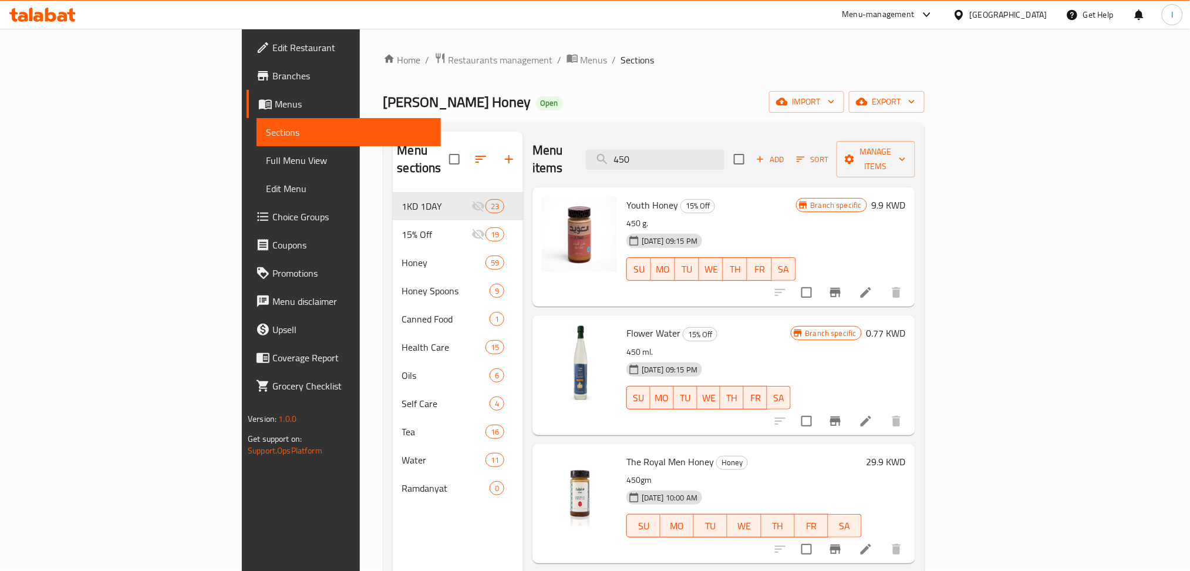
type input "450"
drag, startPoint x: 725, startPoint y: 152, endPoint x: 663, endPoint y: 153, distance: 62.3
click at [663, 153] on div "Menu items 450 Add Sort Manage items" at bounding box center [724, 160] width 383 height 56
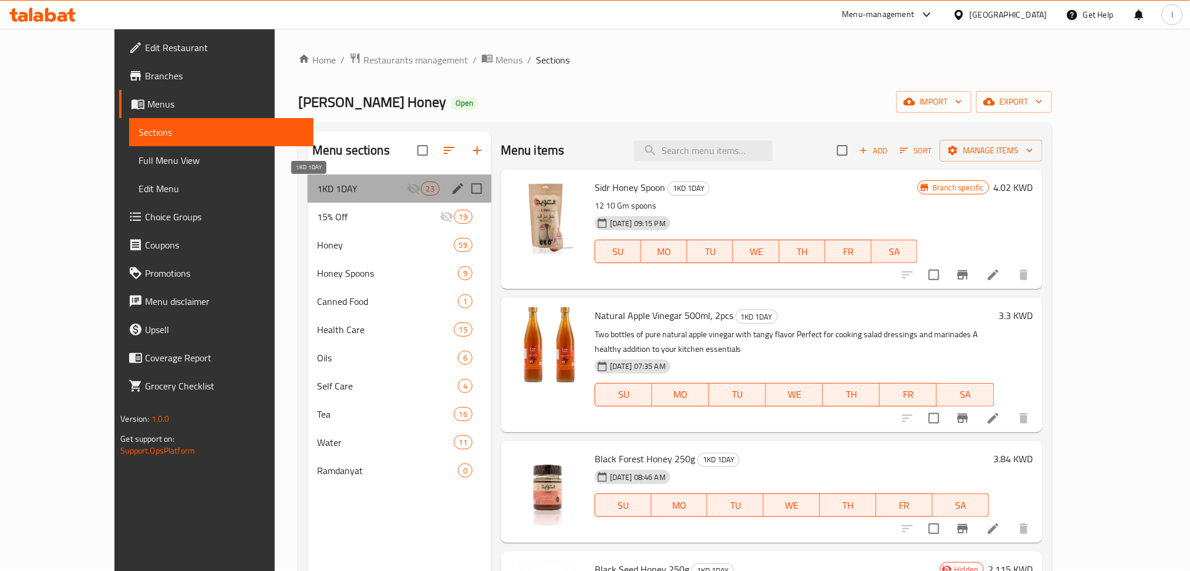
click at [336, 187] on span "1KD 1DAY" at bounding box center [362, 188] width 90 height 14
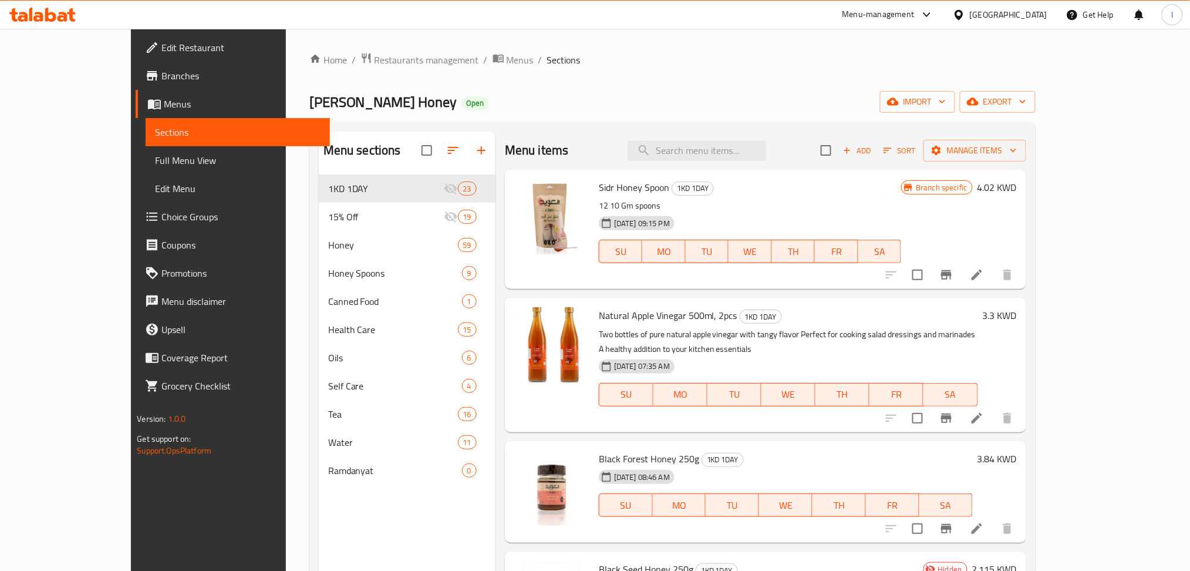
click at [971, 140] on div "Add Sort Manage items" at bounding box center [924, 150] width 206 height 25
click at [853, 146] on icon "button" at bounding box center [847, 150] width 11 height 11
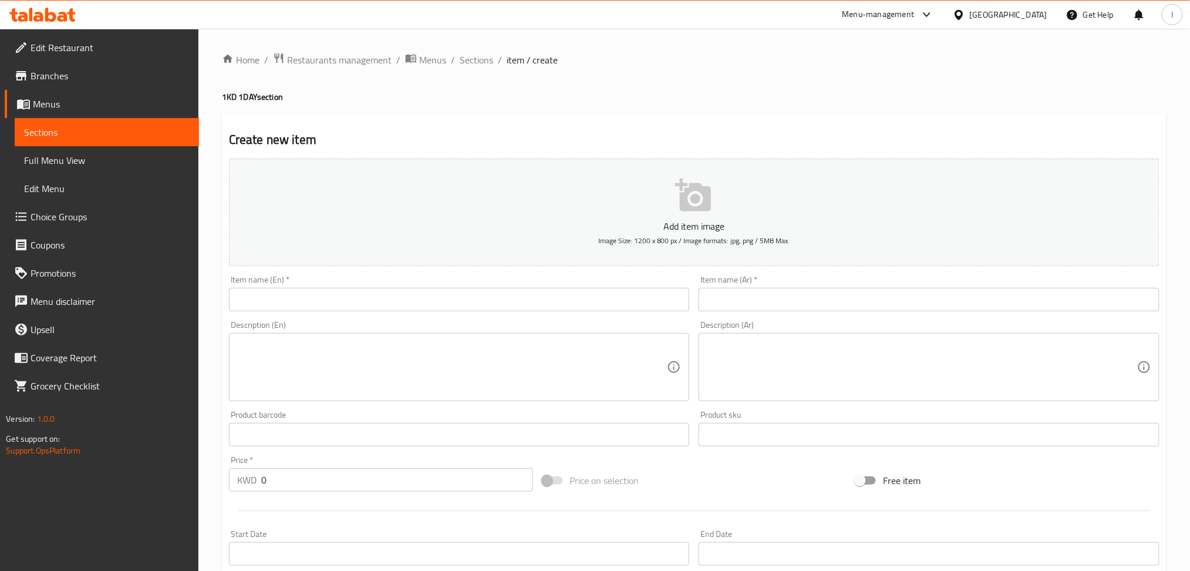
click at [613, 217] on button "Add item image Image Size: 1200 x 800 px / Image formats: jpg, png / 5MB Max." at bounding box center [694, 212] width 931 height 107
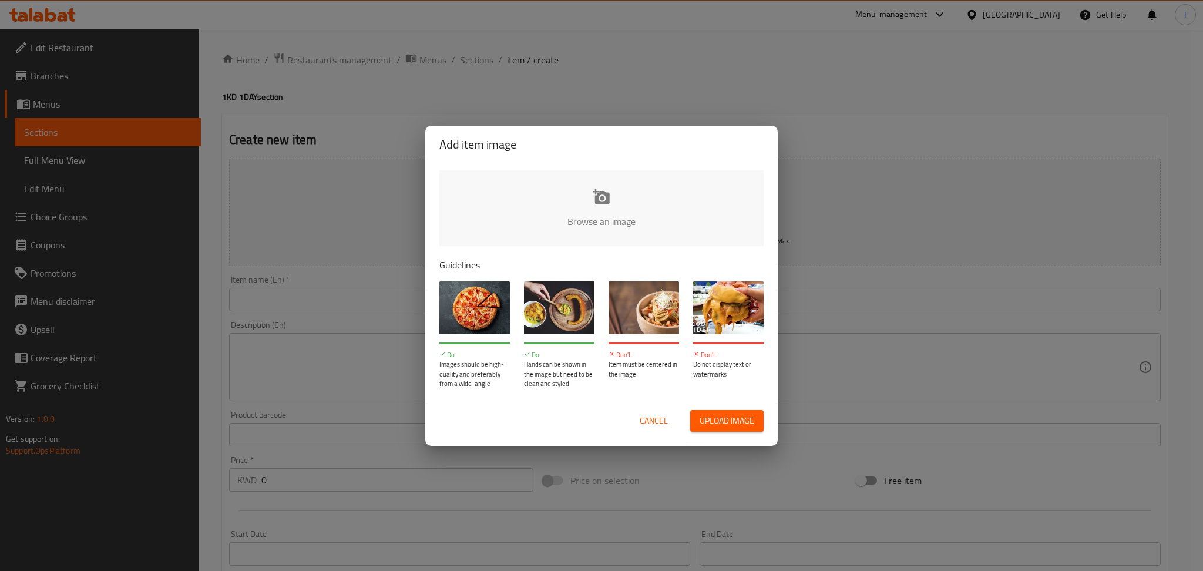
click at [600, 224] on input "file" at bounding box center [998, 225] width 1118 height 110
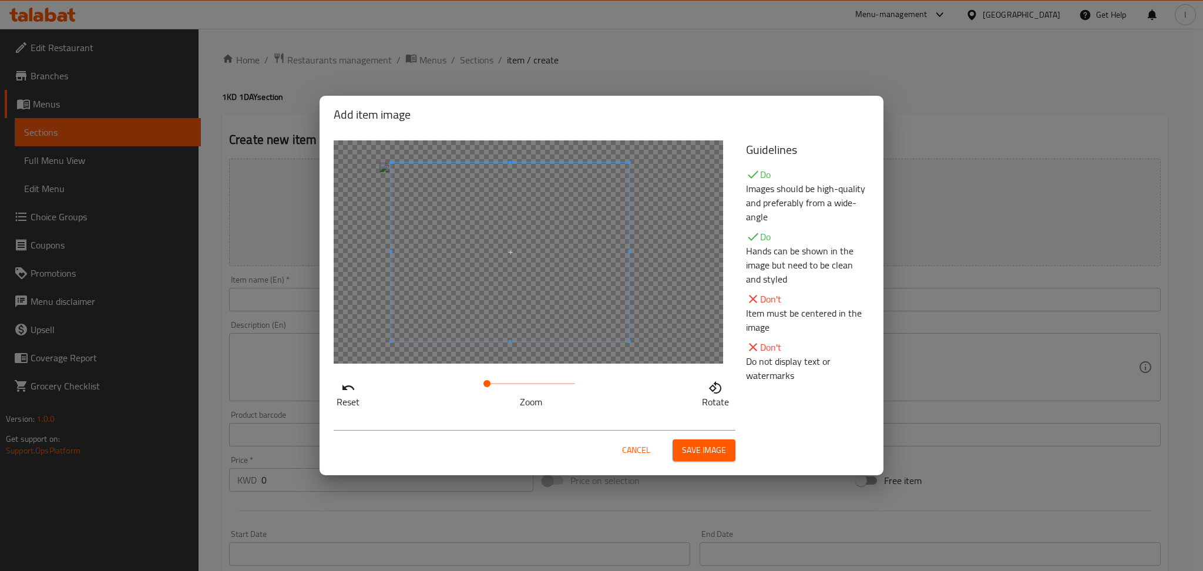
click at [506, 209] on span at bounding box center [510, 252] width 238 height 179
click at [692, 453] on span "Save image" at bounding box center [704, 450] width 44 height 15
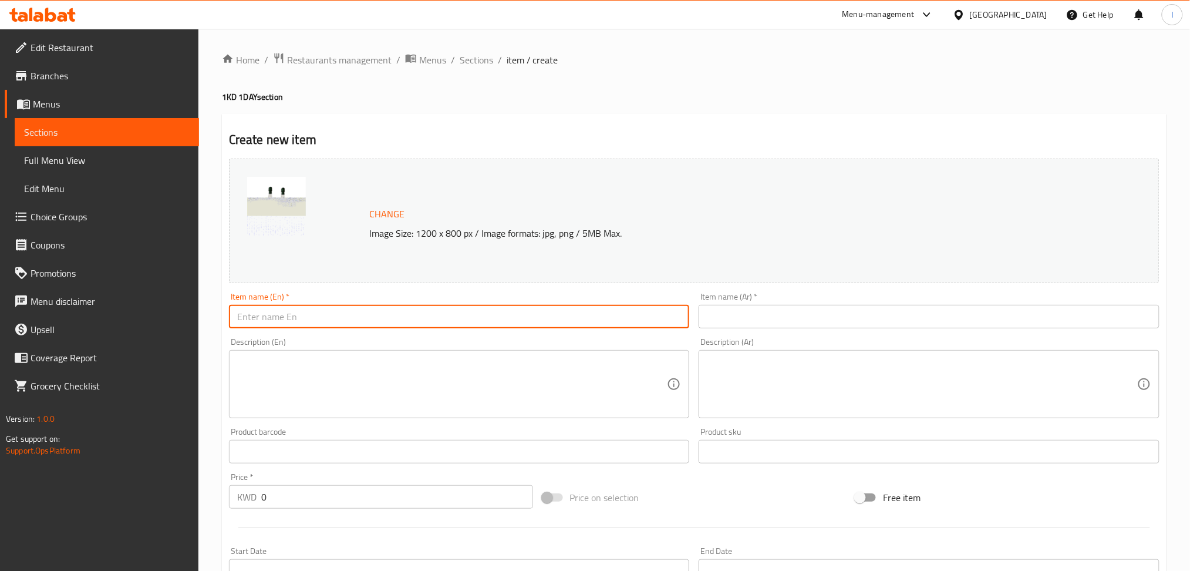
click at [499, 315] on input "text" at bounding box center [459, 316] width 461 height 23
paste input "Flower Water 450ml 2pcs"
type input "Flower Water 450ml 2pcs"
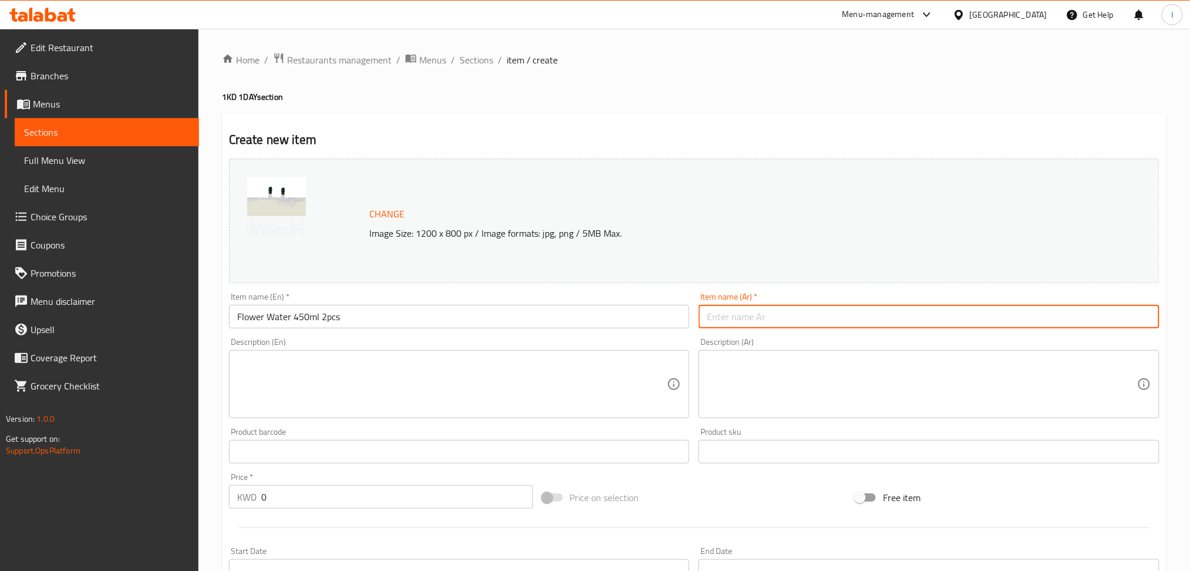
paste input "ماء ورد 450مل سجا 2حبة"
type input "ماء ورد 450مل سجا 2حبة"
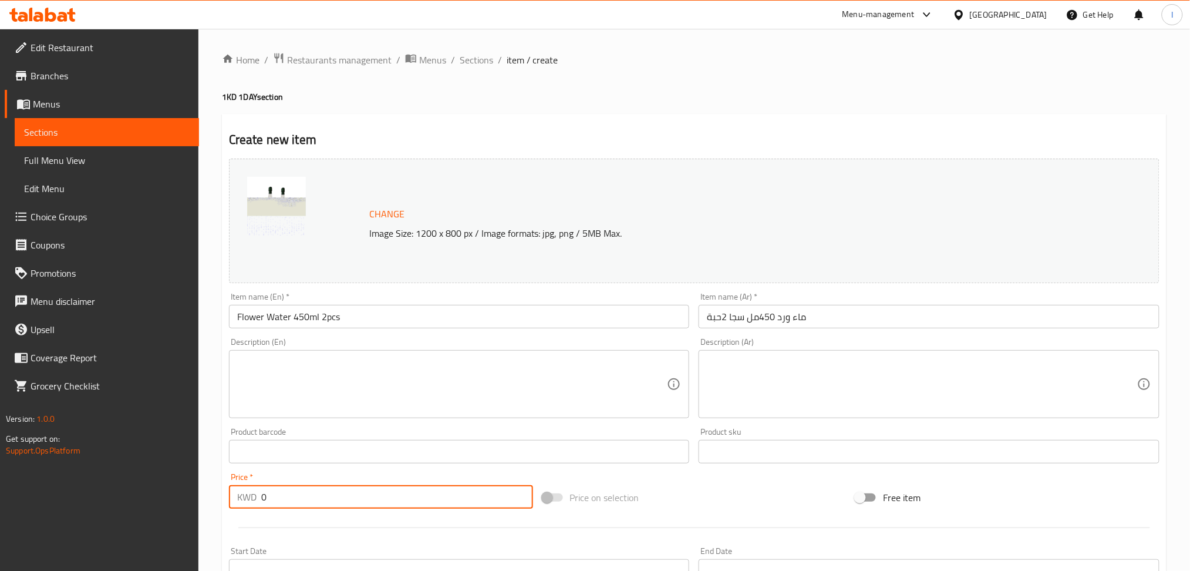
drag, startPoint x: 269, startPoint y: 487, endPoint x: 210, endPoint y: 495, distance: 59.2
click at [210, 495] on div "Home / Restaurants management / Menus / Sections / item / create 1KD 1DAY secti…" at bounding box center [695, 438] width 992 height 818
type input "1.54"
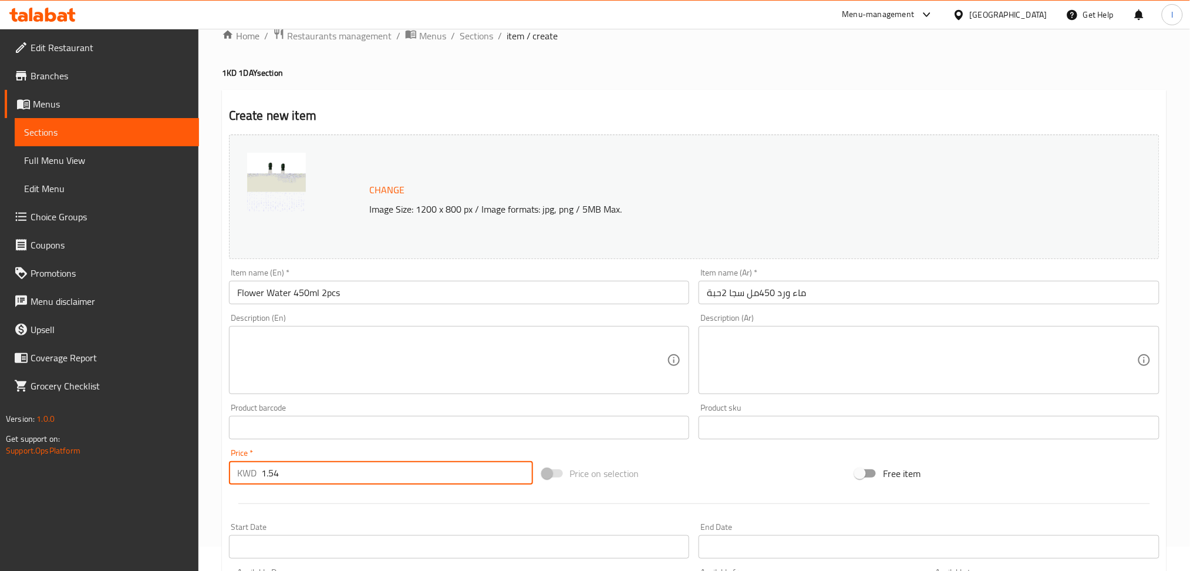
scroll to position [274, 0]
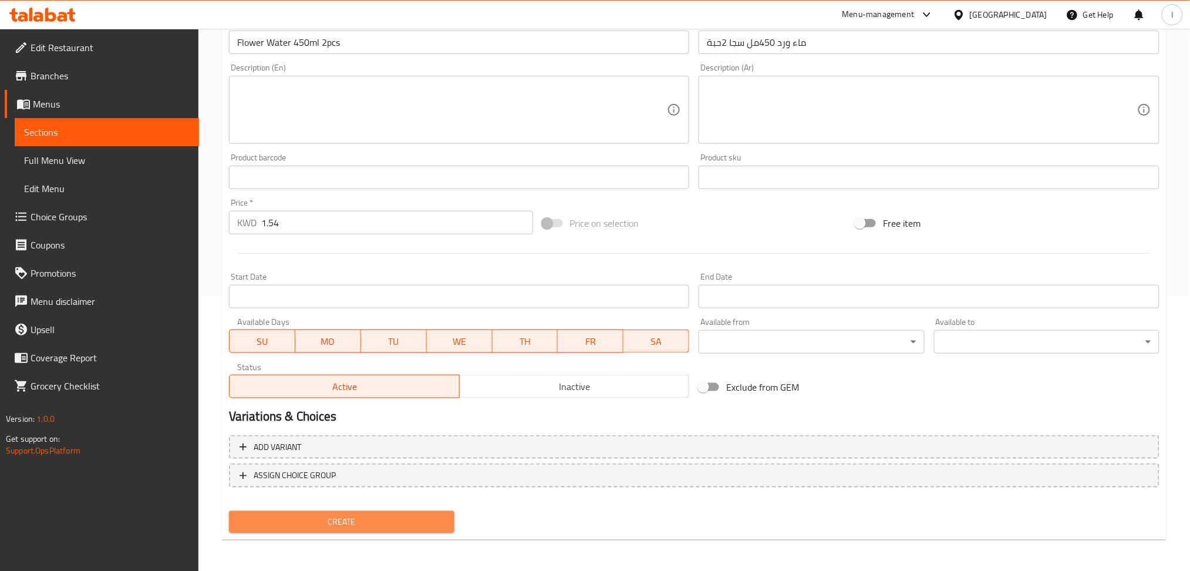
click at [354, 514] on span "Create" at bounding box center [341, 521] width 207 height 15
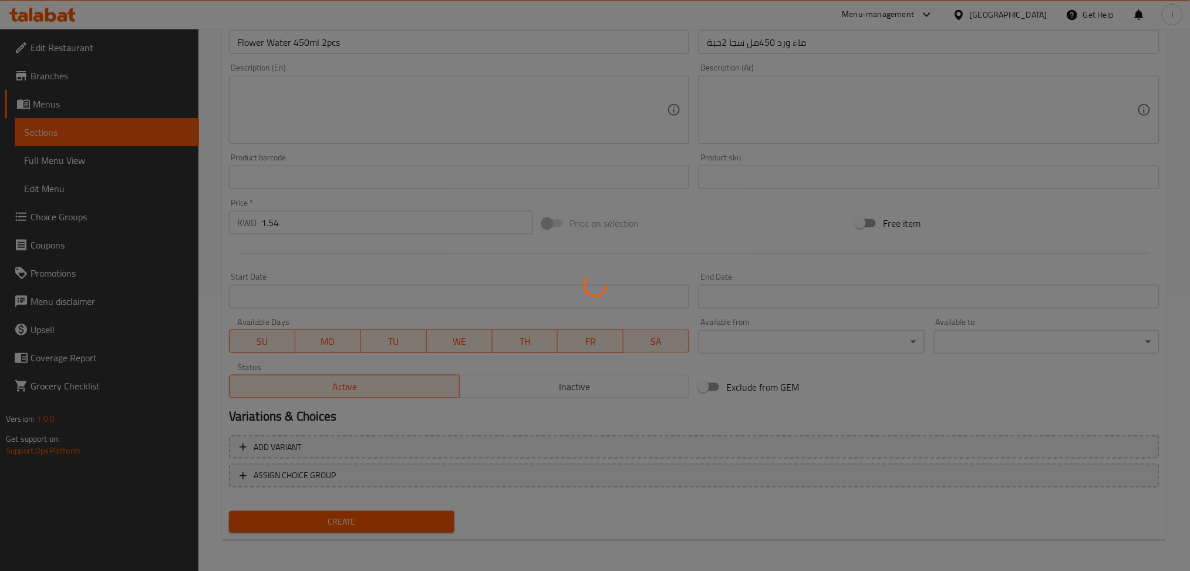
type input "0"
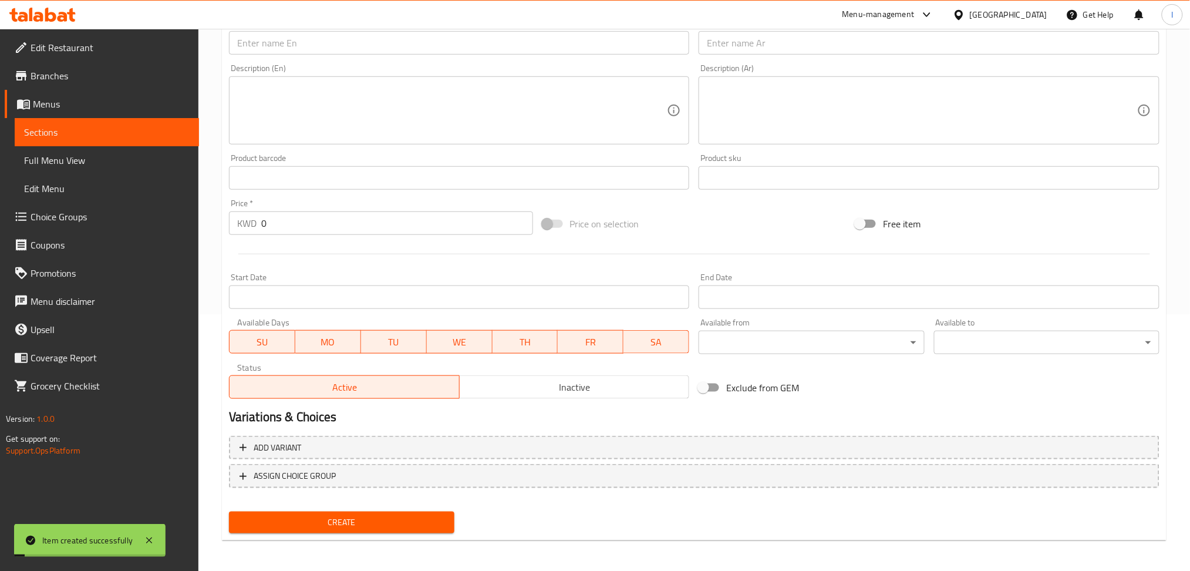
scroll to position [0, 0]
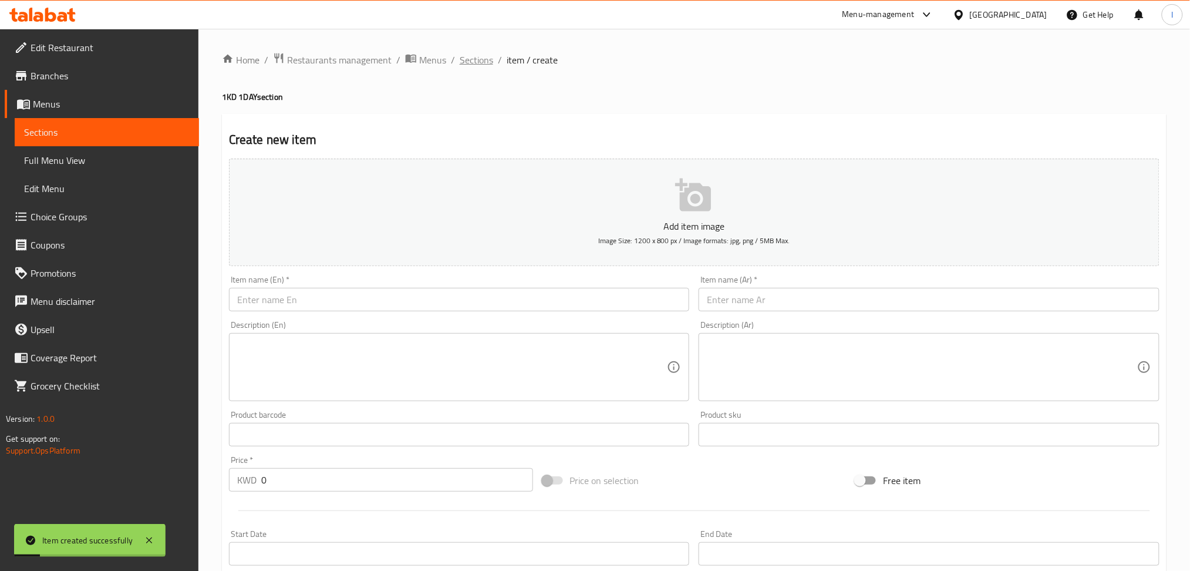
click at [473, 60] on span "Sections" at bounding box center [476, 60] width 33 height 14
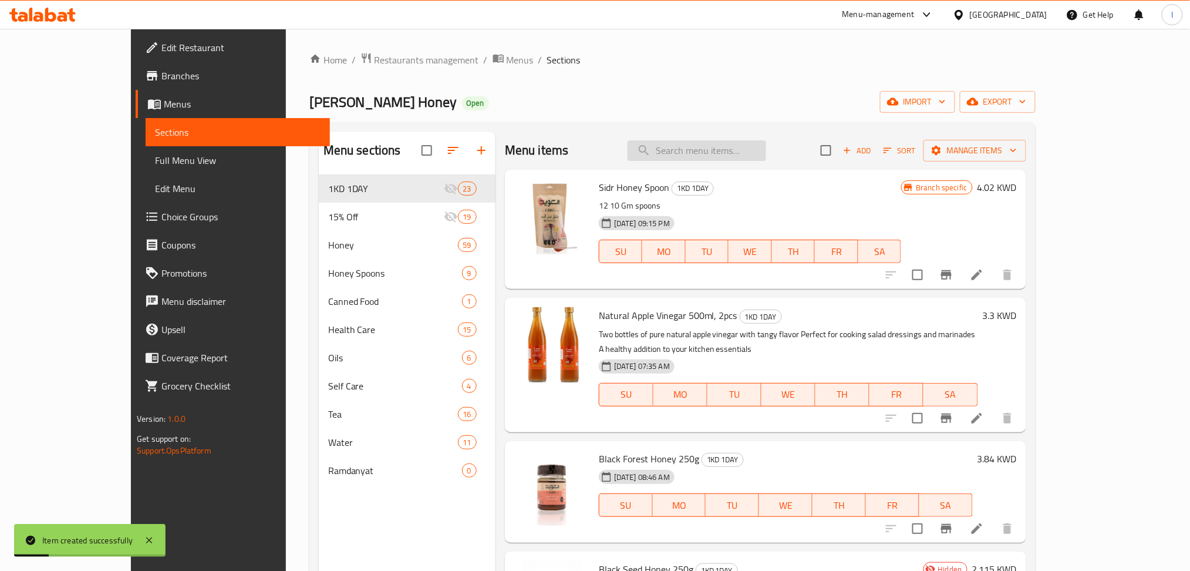
click at [720, 160] on input "search" at bounding box center [697, 150] width 139 height 21
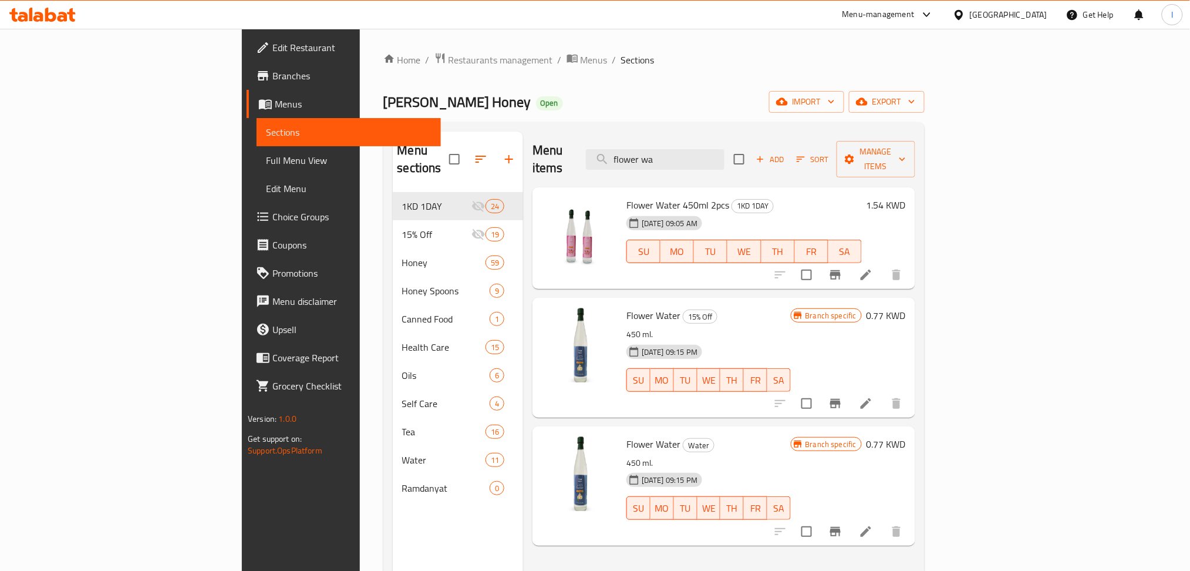
drag, startPoint x: 711, startPoint y: 153, endPoint x: 594, endPoint y: 153, distance: 117.5
click at [594, 153] on div "Menu items flower wa Add Sort Manage items" at bounding box center [724, 160] width 383 height 56
paste input "[PERSON_NAME] Anise Tea 2Pcs"
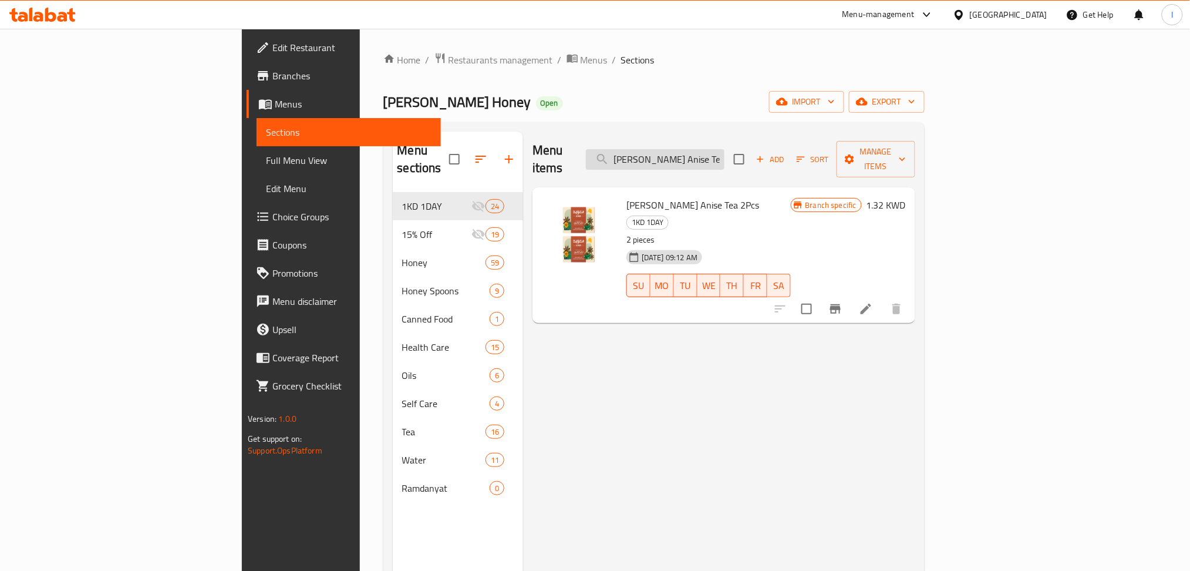
click at [725, 153] on input "[PERSON_NAME] Anise Tea 2Pcs" at bounding box center [655, 159] width 139 height 21
paste input "Flower Honey 400g"
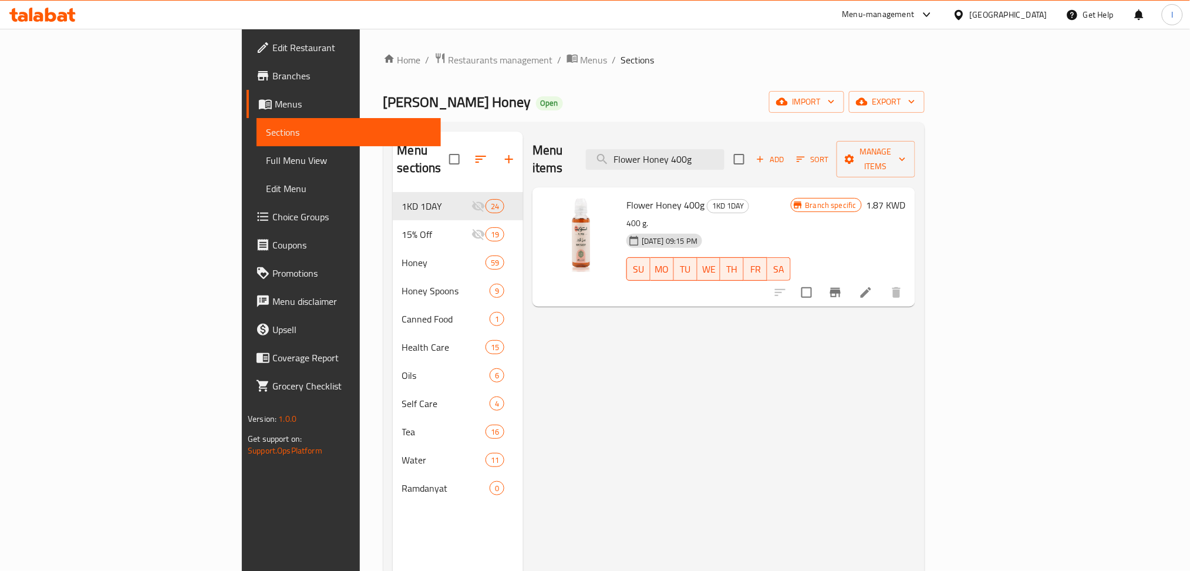
type input "Flower Honey 400g"
